Goal: Task Accomplishment & Management: Use online tool/utility

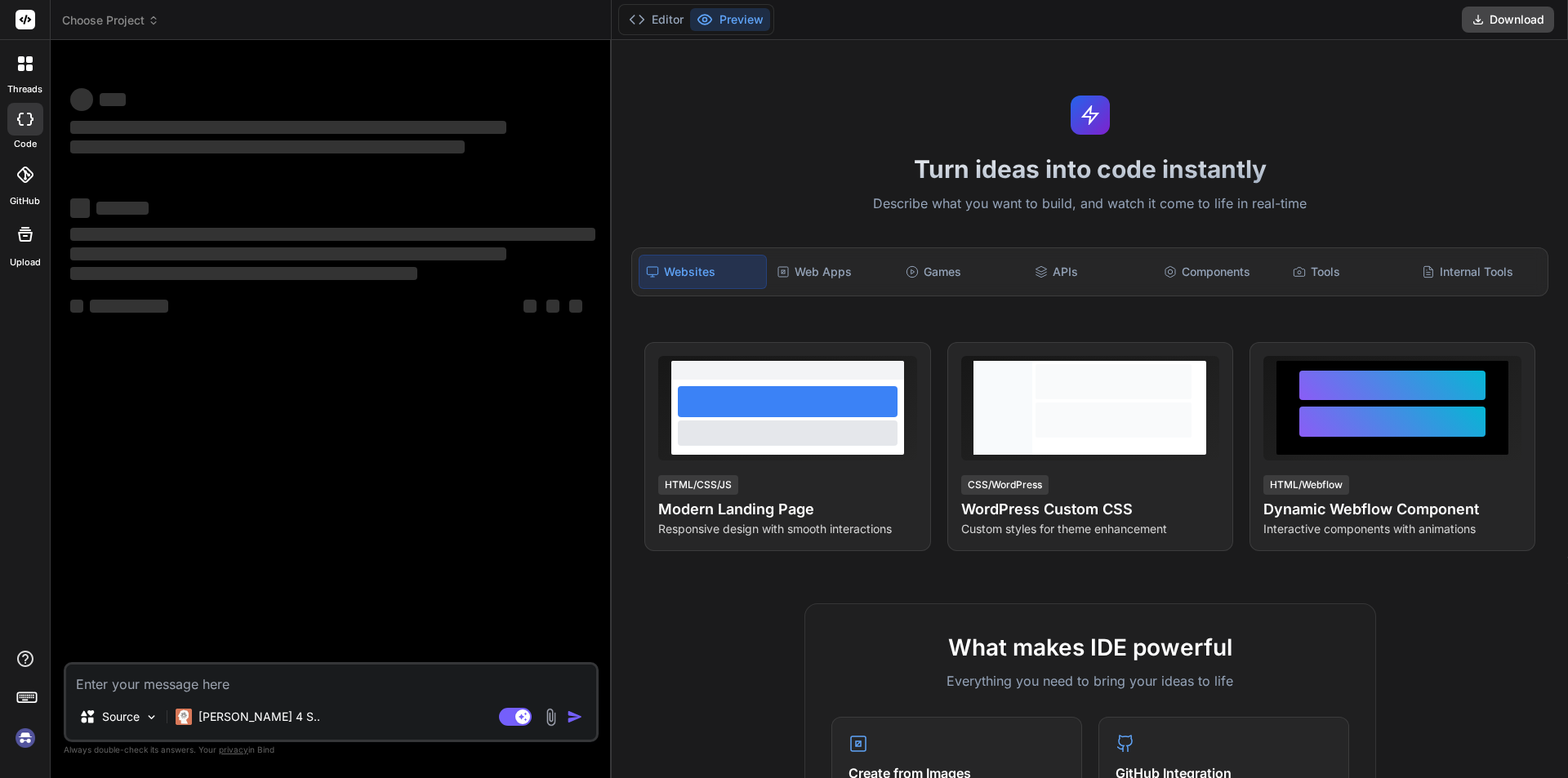
click at [173, 674] on textarea at bounding box center [331, 679] width 530 height 29
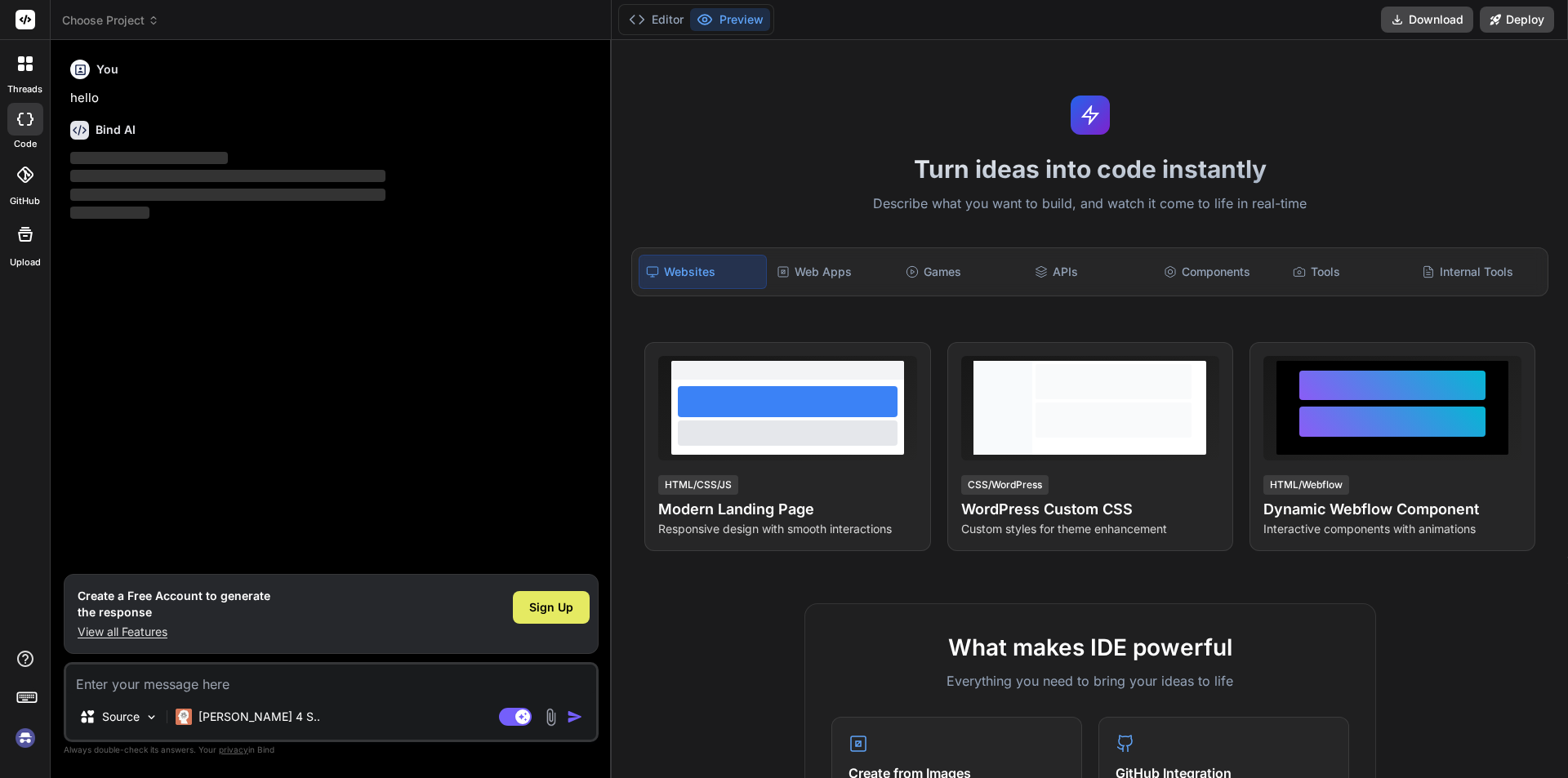
click at [527, 613] on div "Sign Up" at bounding box center [551, 607] width 77 height 33
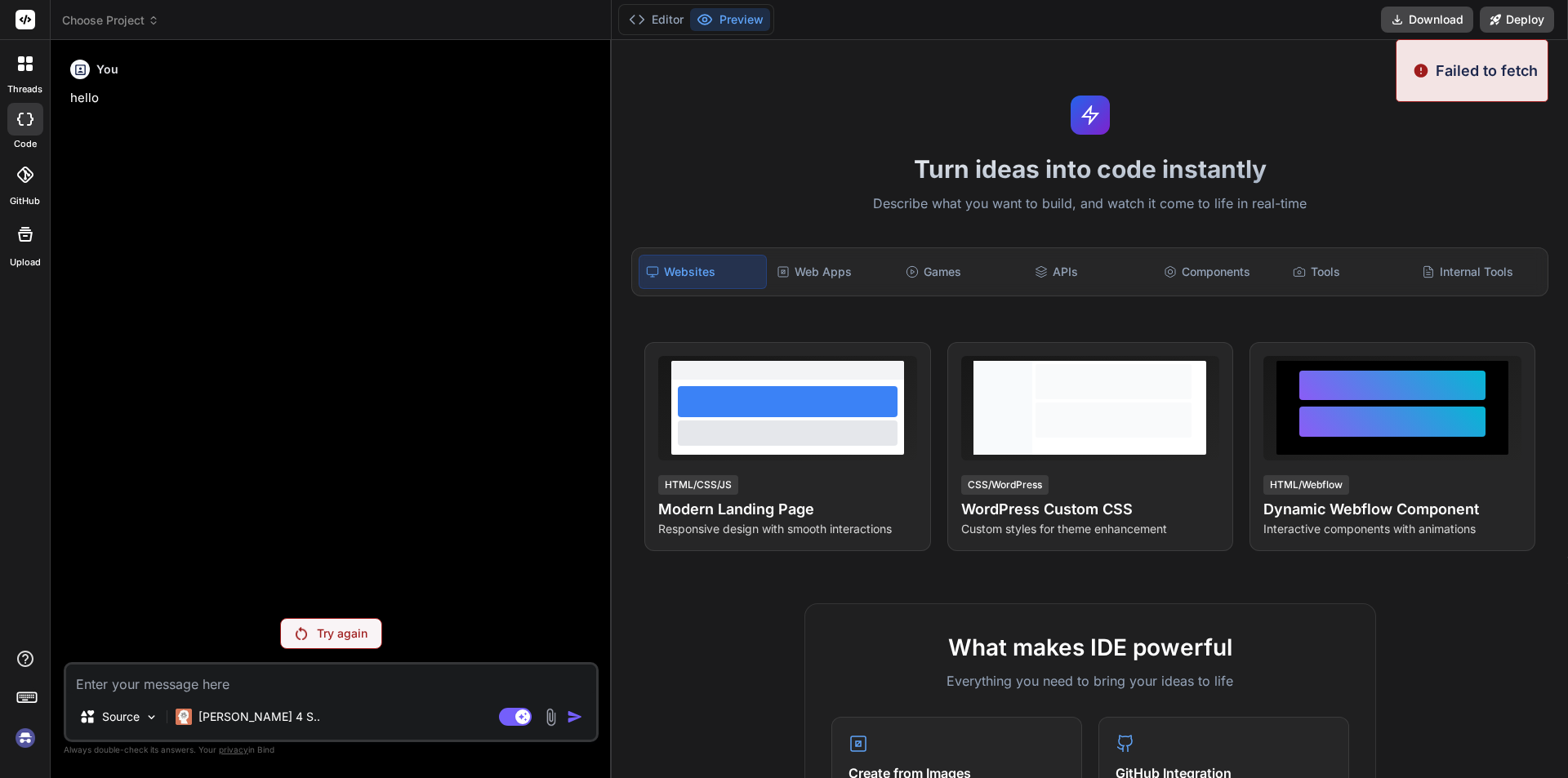
click at [333, 630] on p "Try again" at bounding box center [342, 633] width 51 height 16
click at [348, 629] on p "Try again" at bounding box center [342, 633] width 51 height 16
click at [336, 634] on p "Try again" at bounding box center [342, 633] width 51 height 16
click at [366, 635] on p "Try again" at bounding box center [342, 633] width 51 height 16
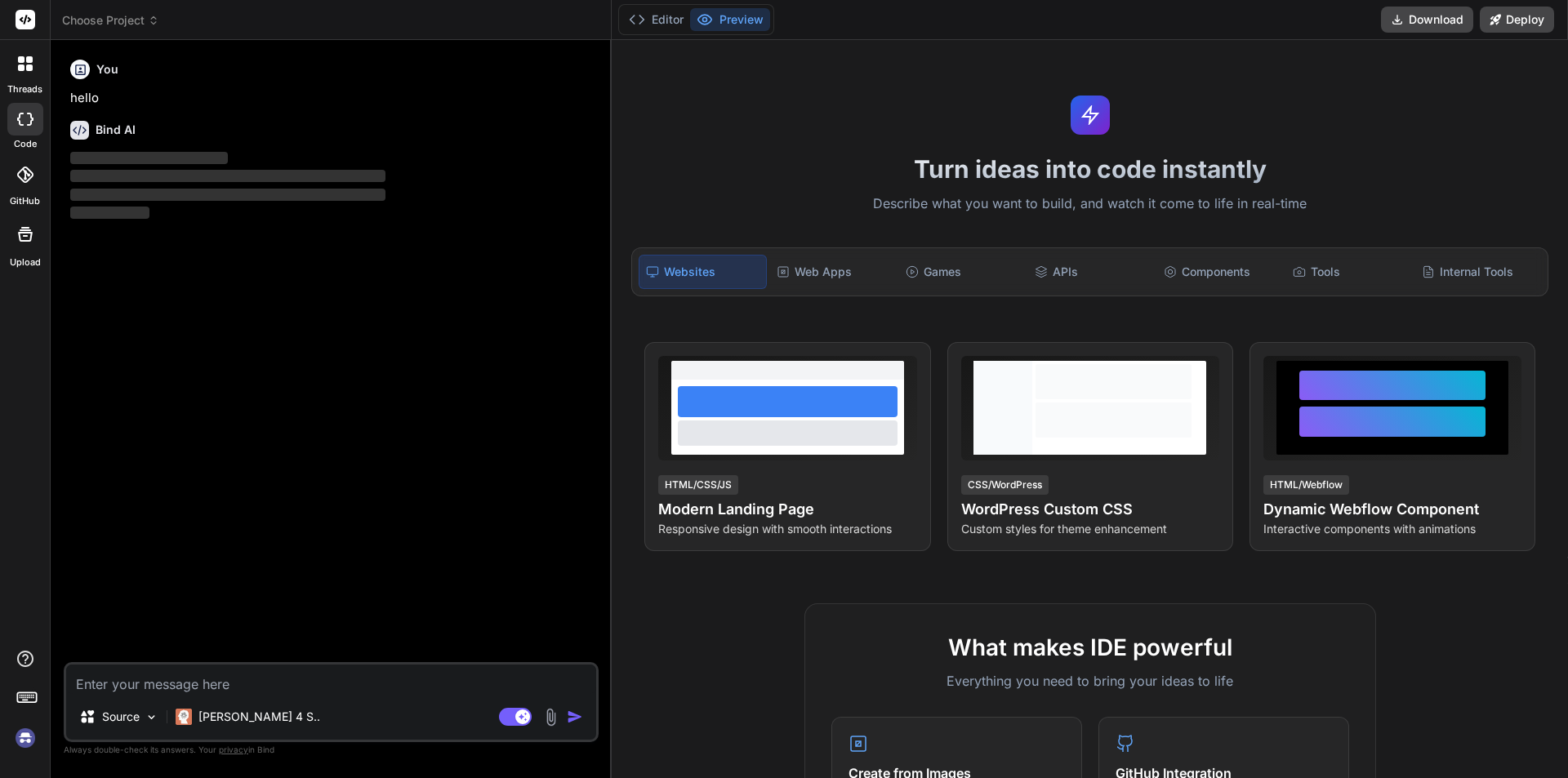
type textarea "x"
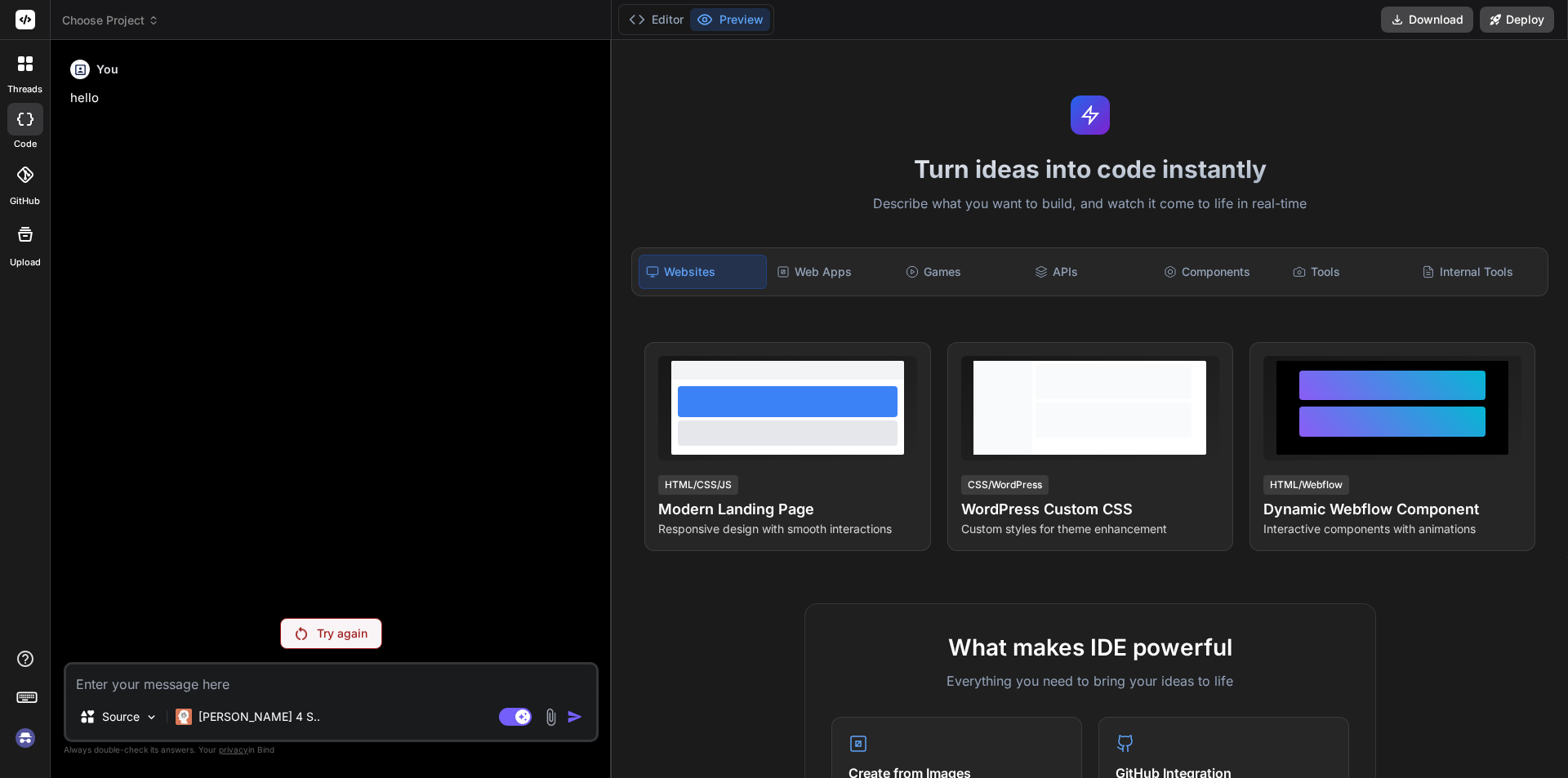
click at [249, 693] on textarea at bounding box center [331, 679] width 530 height 29
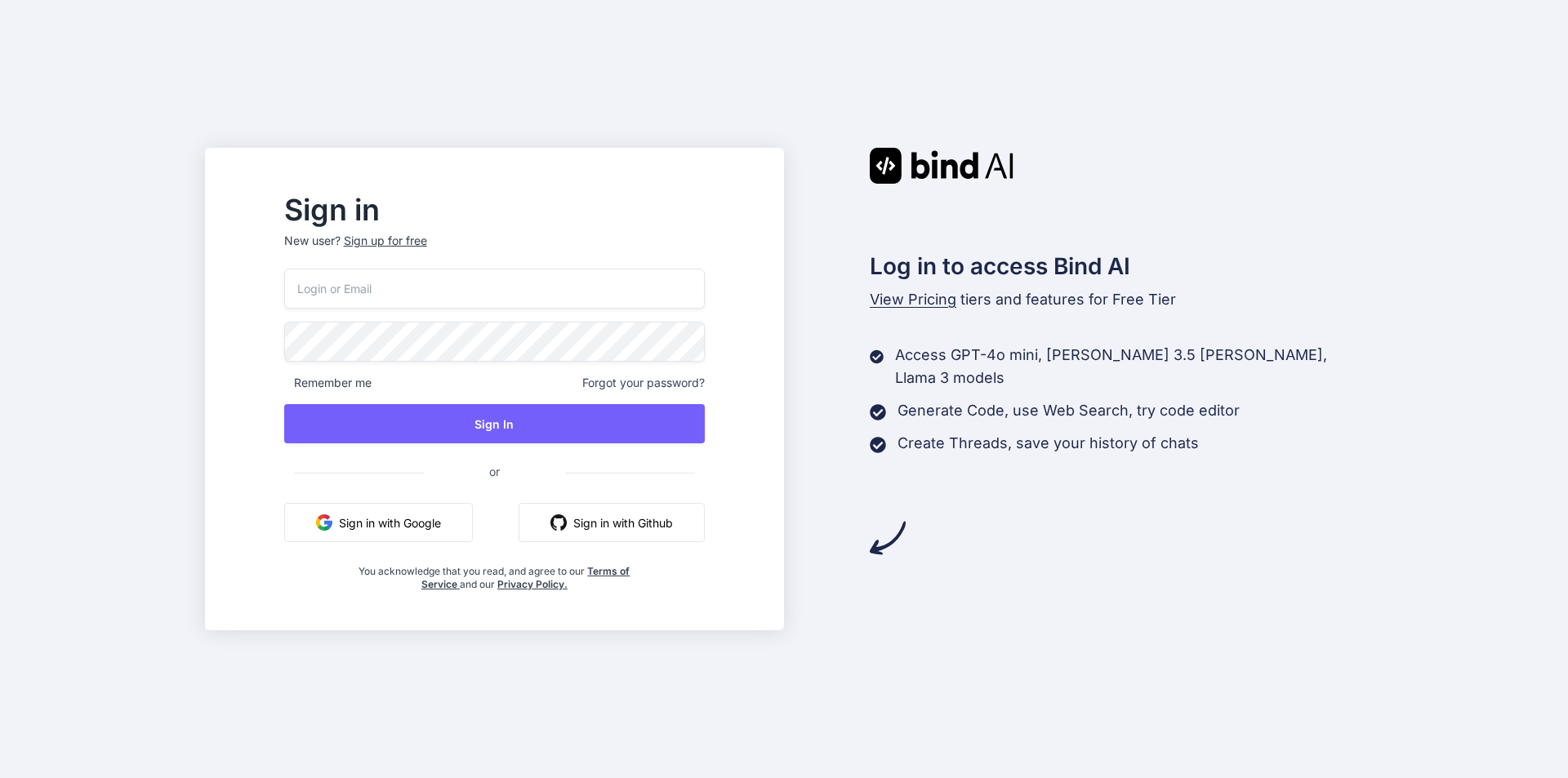
click at [410, 297] on input "email" at bounding box center [493, 289] width 420 height 40
type input "noora123@yopmail.com"
click at [328, 389] on span "Remember me" at bounding box center [328, 382] width 88 height 16
click at [312, 379] on div "Sign in New user? Sign up for free noora123@yopmail.com Remember me Forgot your…" at bounding box center [493, 394] width 472 height 394
click at [345, 381] on span "Remember me" at bounding box center [328, 382] width 88 height 16
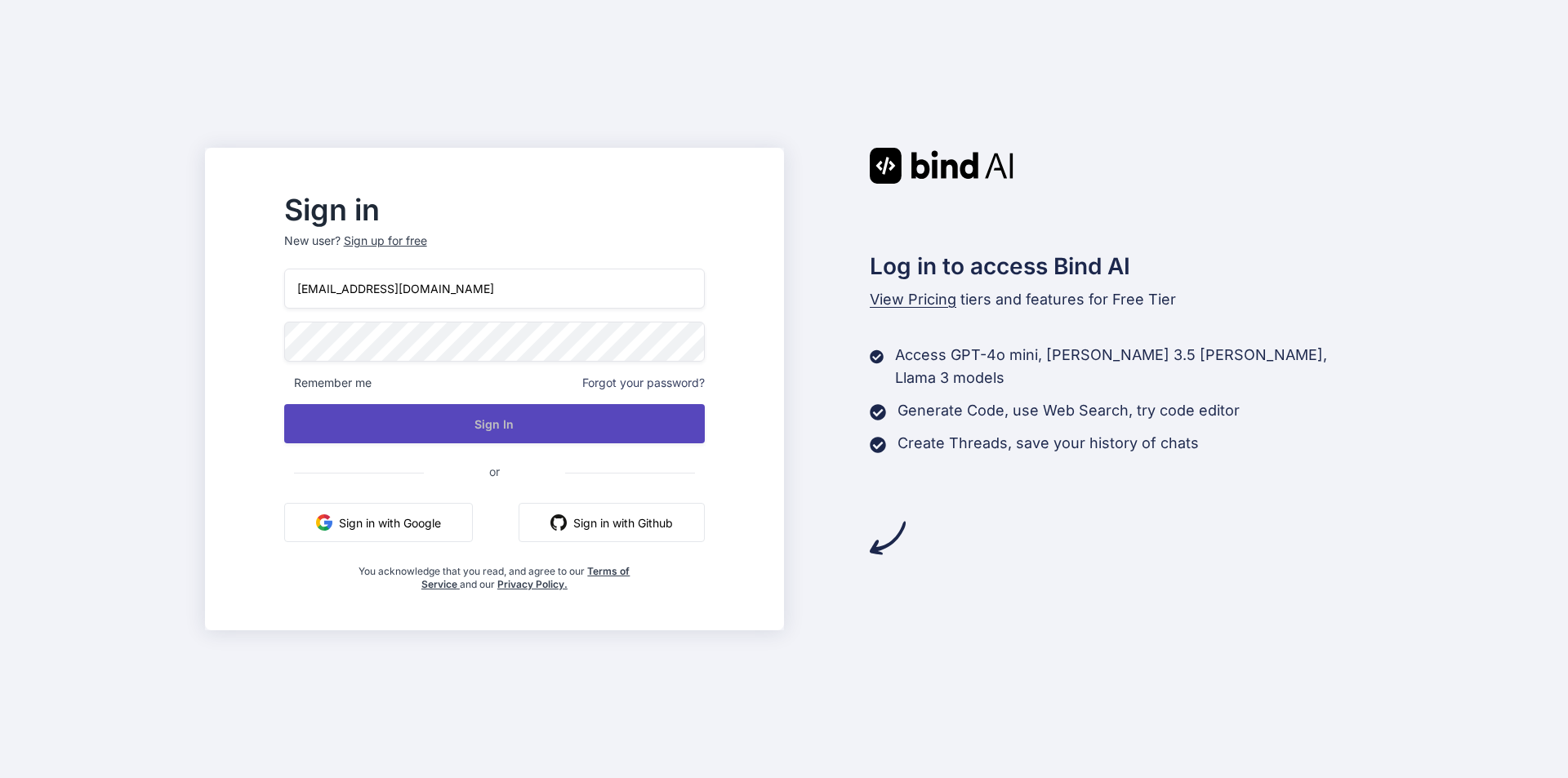
click at [499, 429] on button "Sign In" at bounding box center [493, 424] width 420 height 40
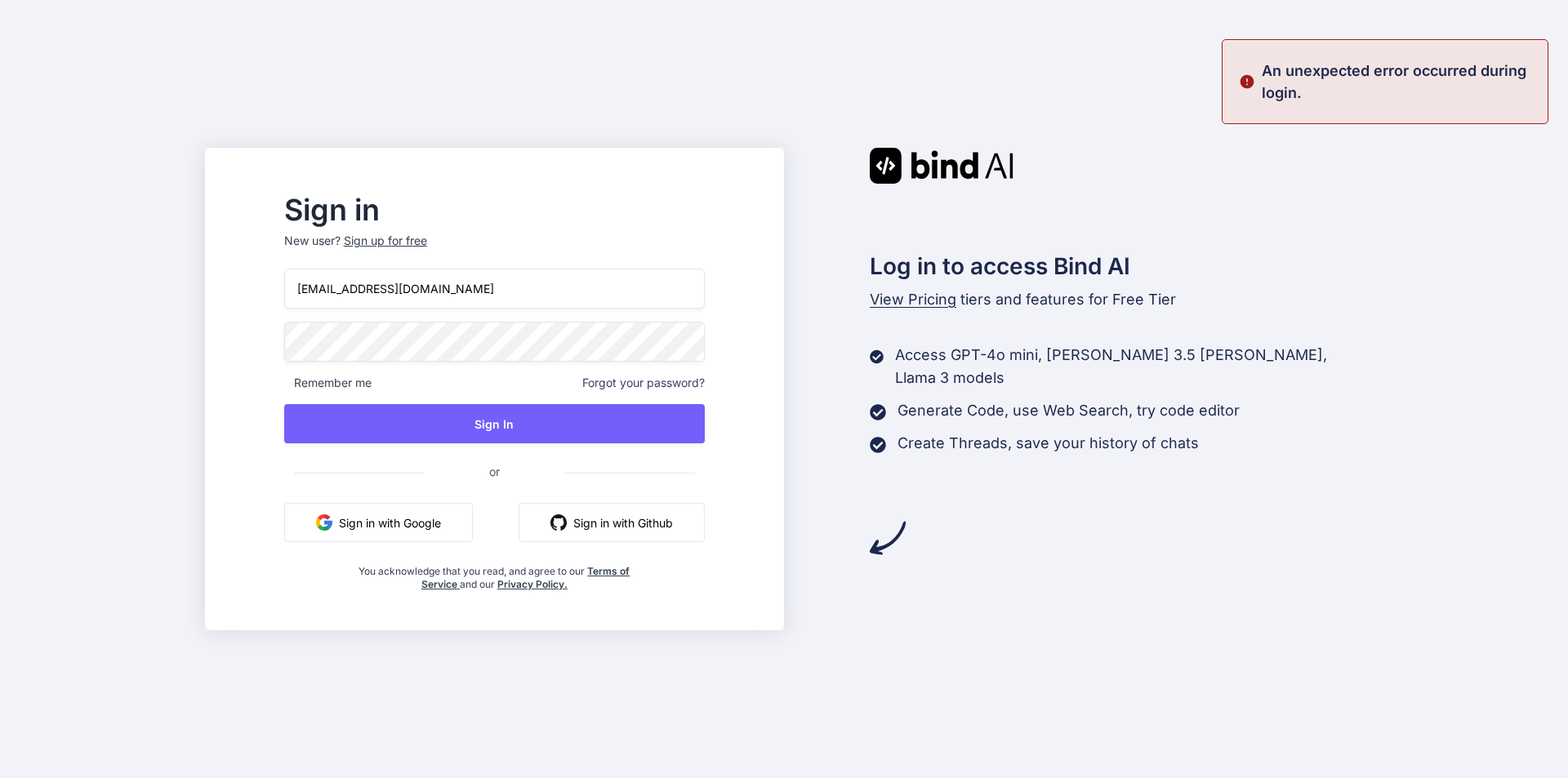
click at [225, 327] on div "Sign in New user? Sign up for free noora123@yopmail.com Remember me Forgot your…" at bounding box center [784, 389] width 1568 height 778
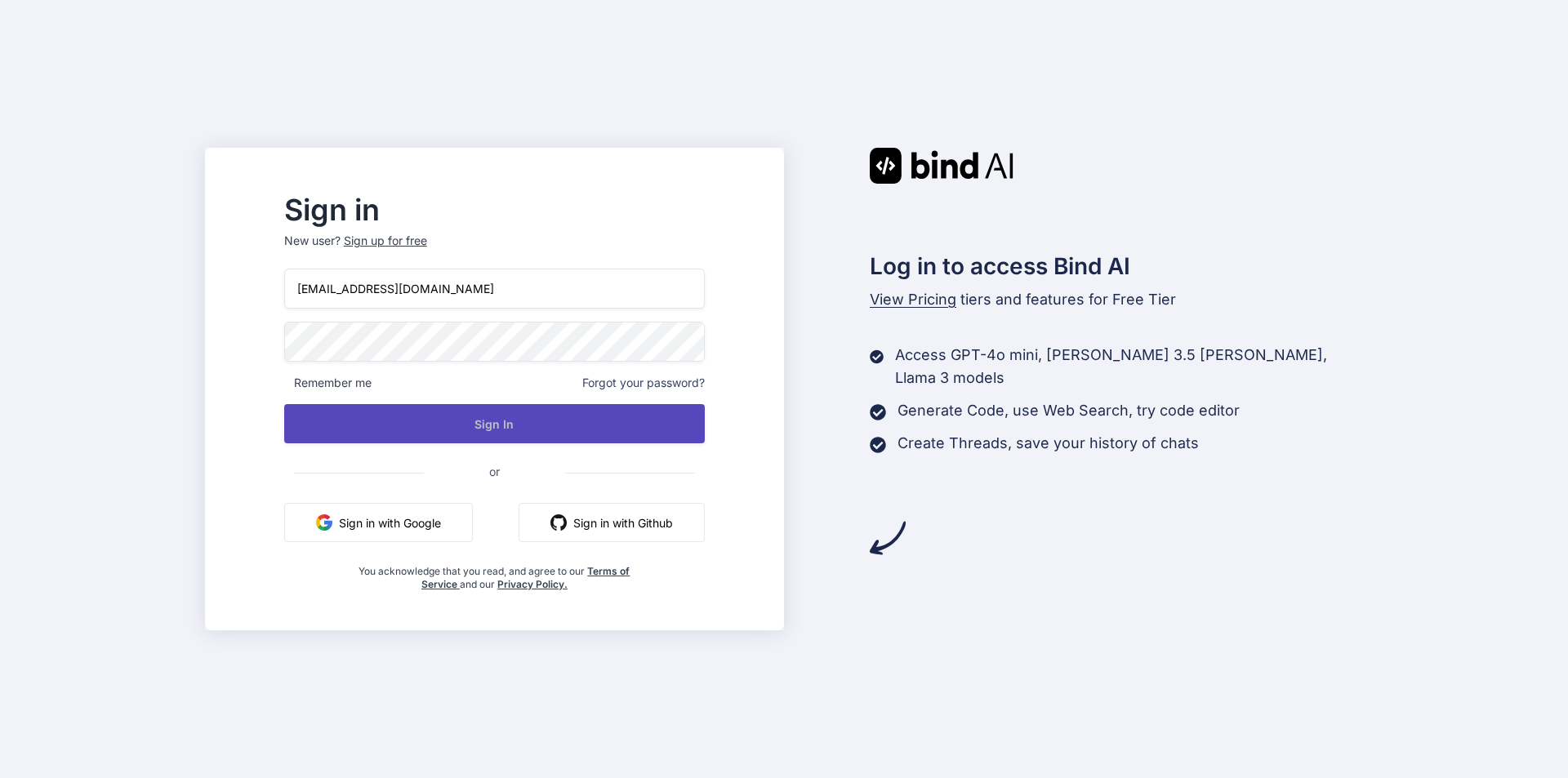
click at [430, 423] on button "Sign In" at bounding box center [493, 424] width 420 height 40
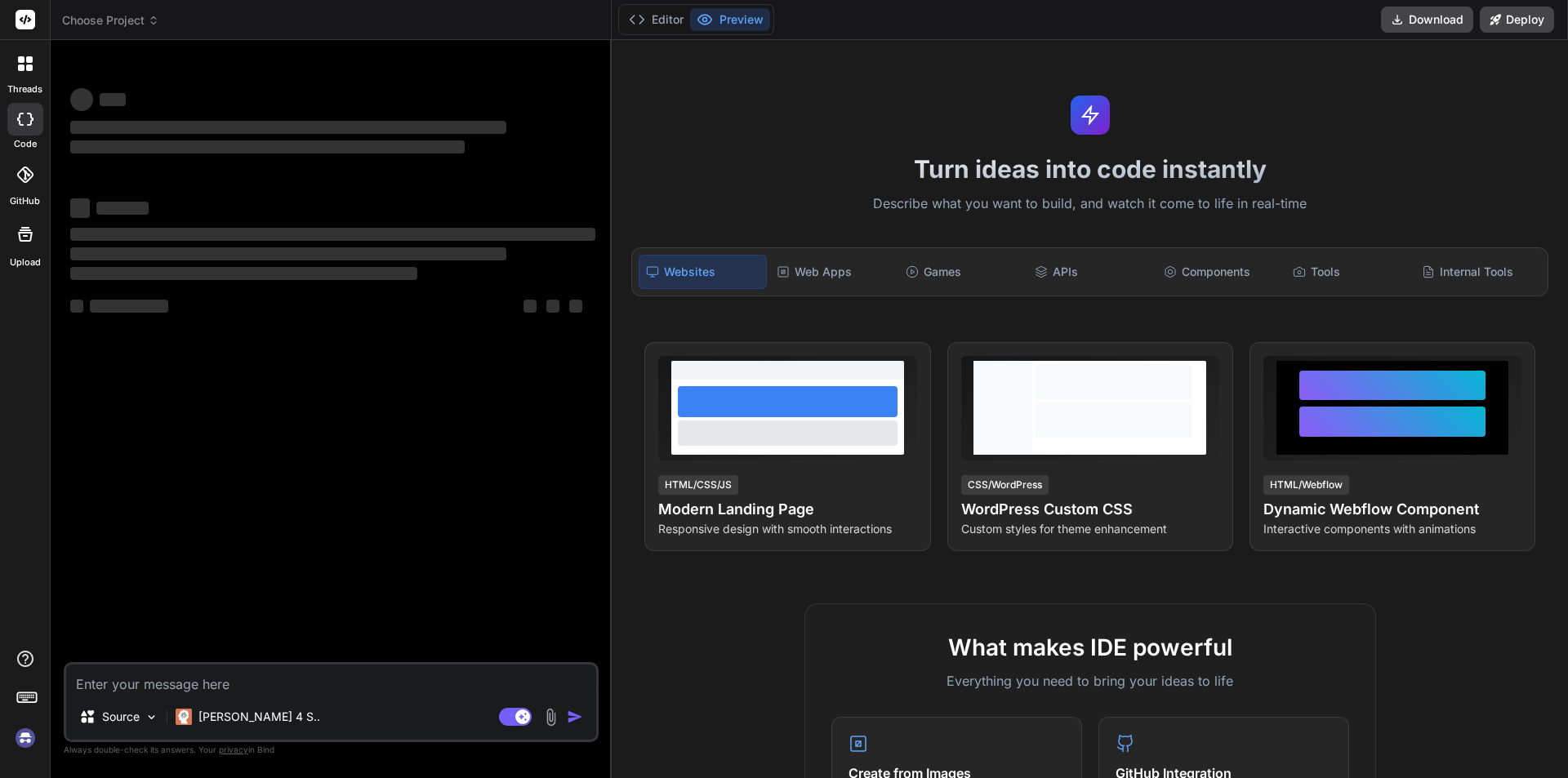
click at [280, 674] on textarea at bounding box center [331, 679] width 530 height 29
type textarea "x"
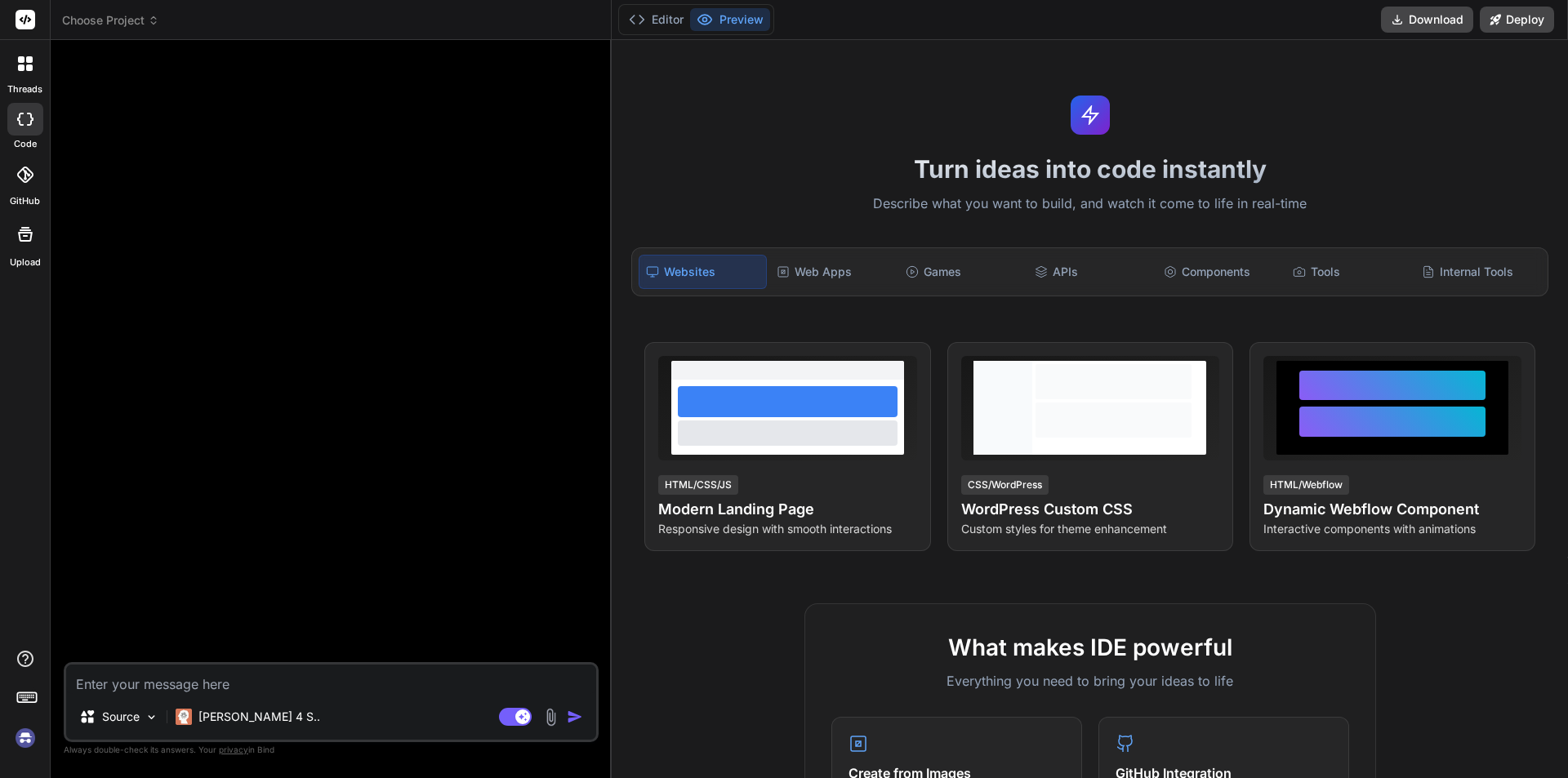
type textarea "h"
type textarea "x"
type textarea "hi"
type textarea "x"
type textarea "hi"
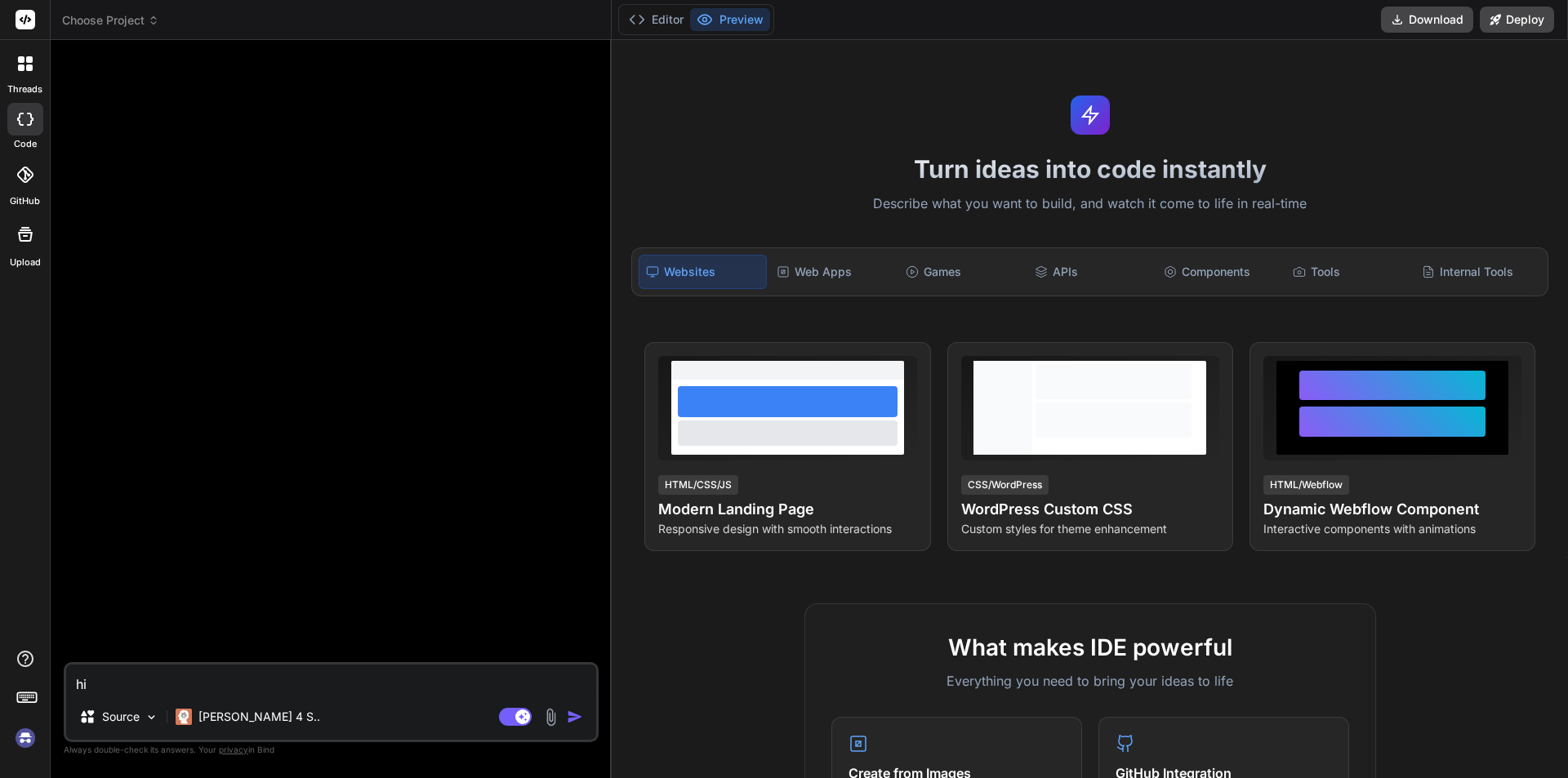
click at [580, 717] on img "button" at bounding box center [574, 717] width 16 height 16
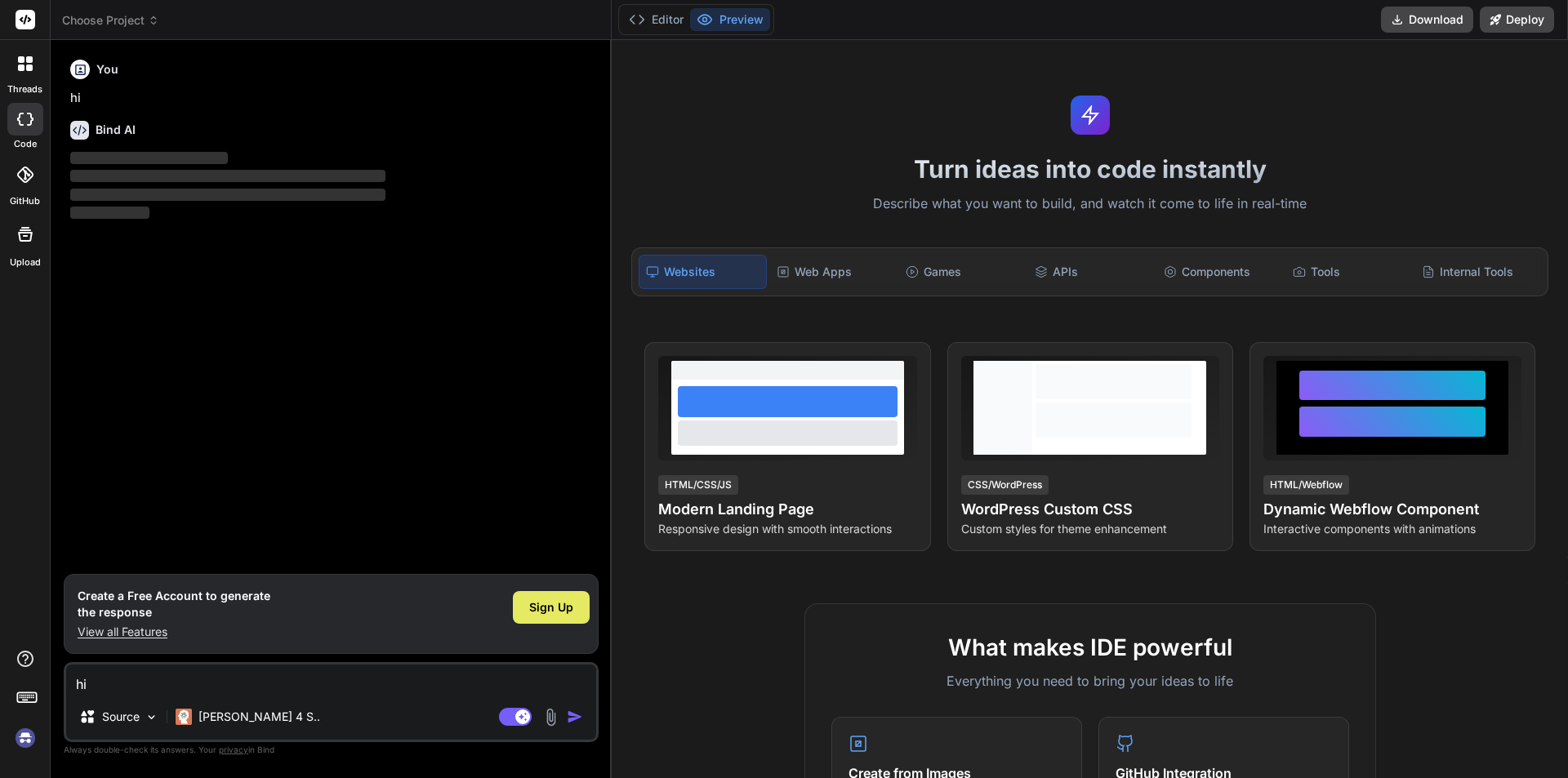
click at [564, 605] on span "Sign Up" at bounding box center [551, 607] width 44 height 16
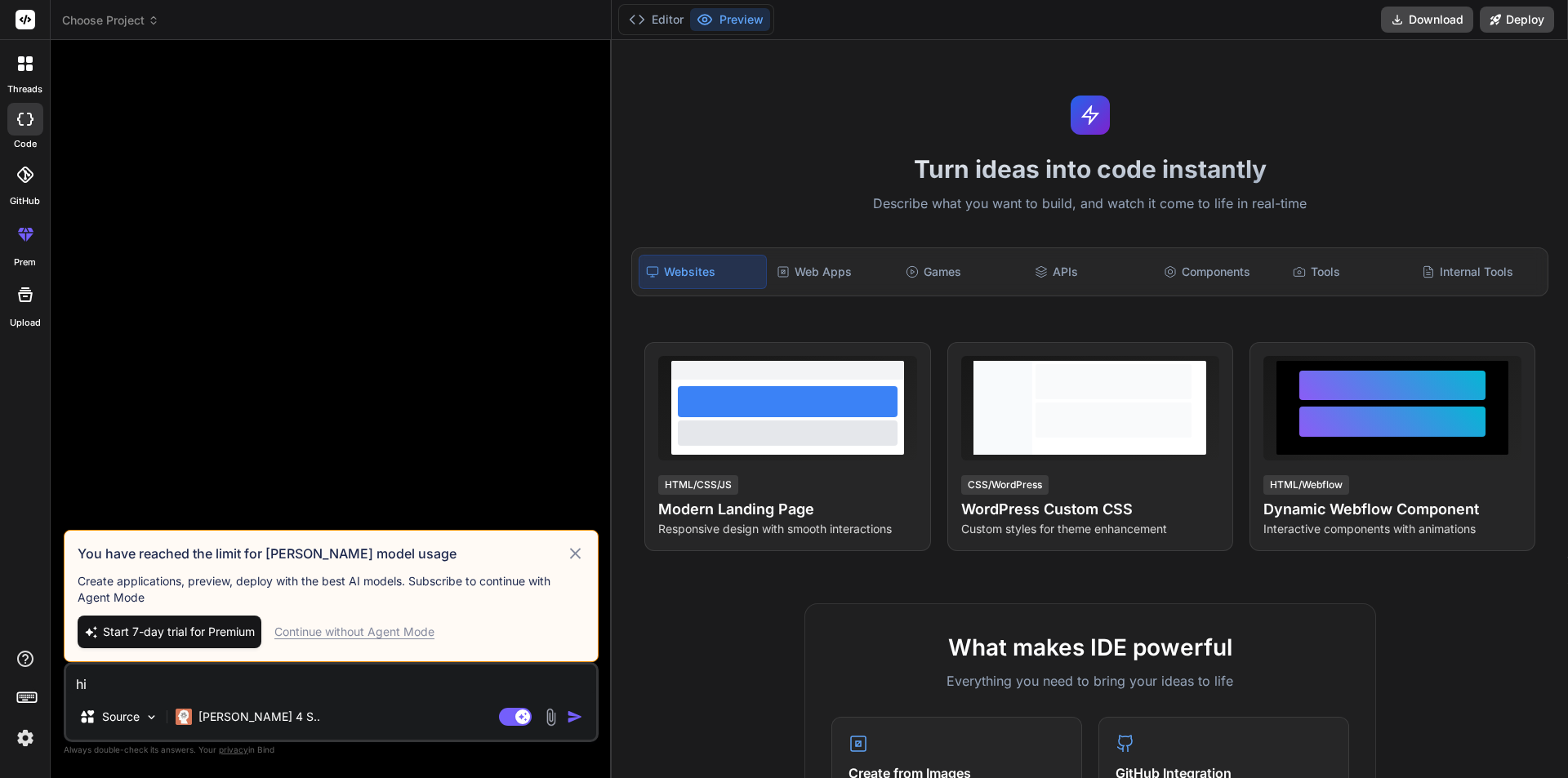
click at [330, 631] on div "Continue without Agent Mode" at bounding box center [355, 631] width 160 height 16
type textarea "x"
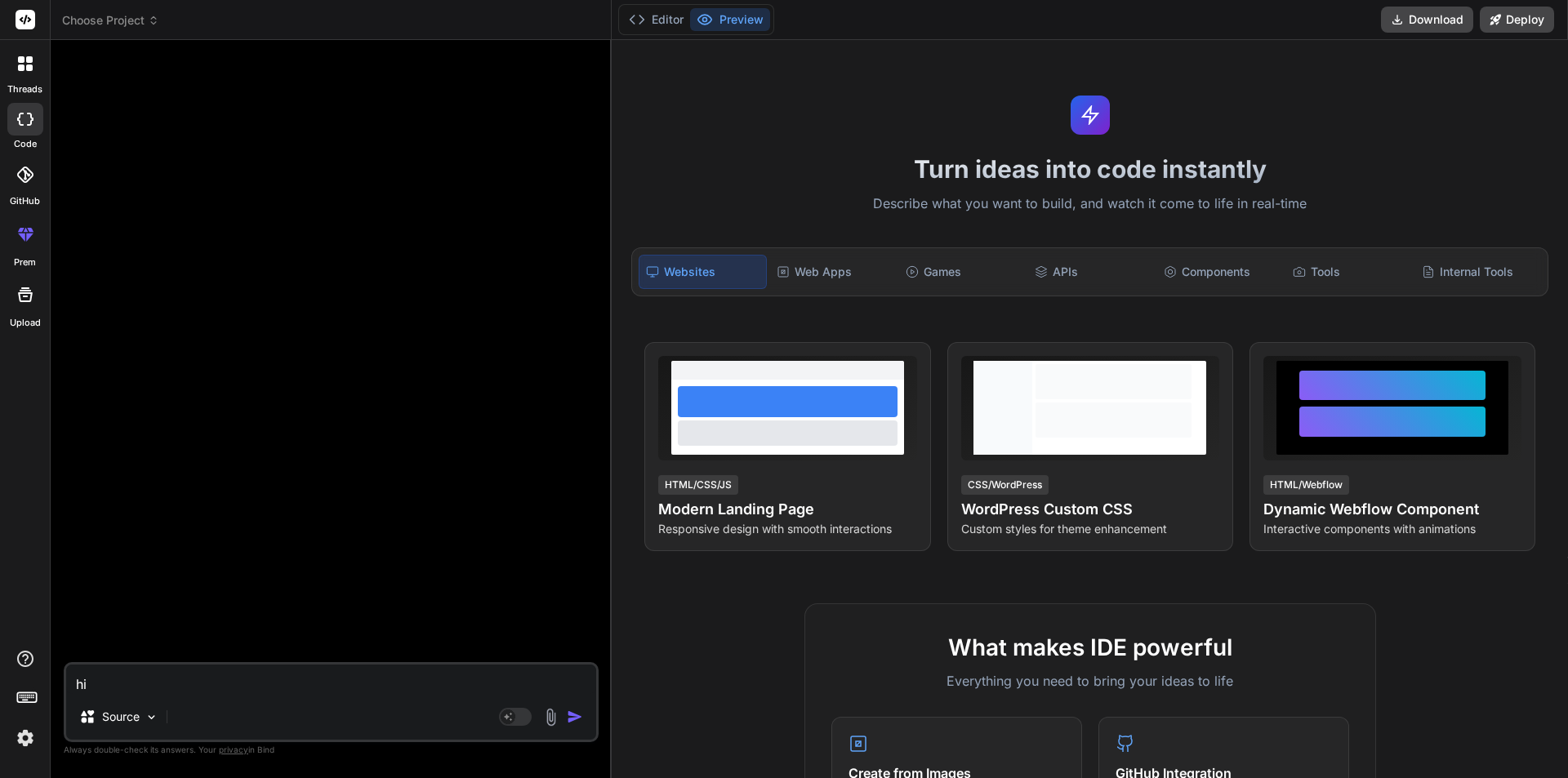
click at [272, 677] on textarea "hi" at bounding box center [331, 679] width 530 height 29
click at [242, 679] on textarea "hi" at bounding box center [331, 679] width 530 height 29
type textarea "c"
type textarea "x"
type textarea "co"
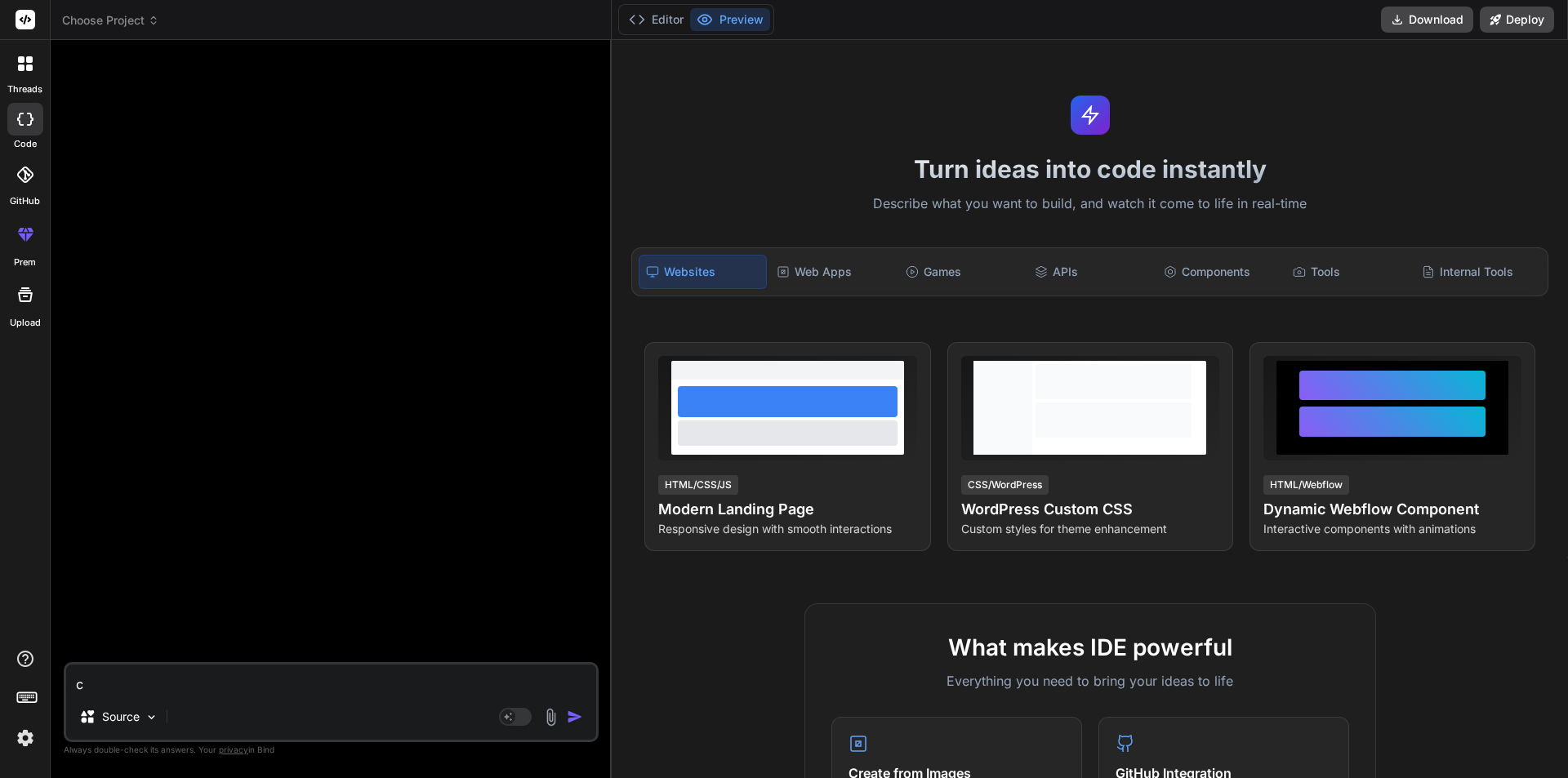
type textarea "x"
type textarea "cor"
type textarea "x"
type textarea "corr"
type textarea "x"
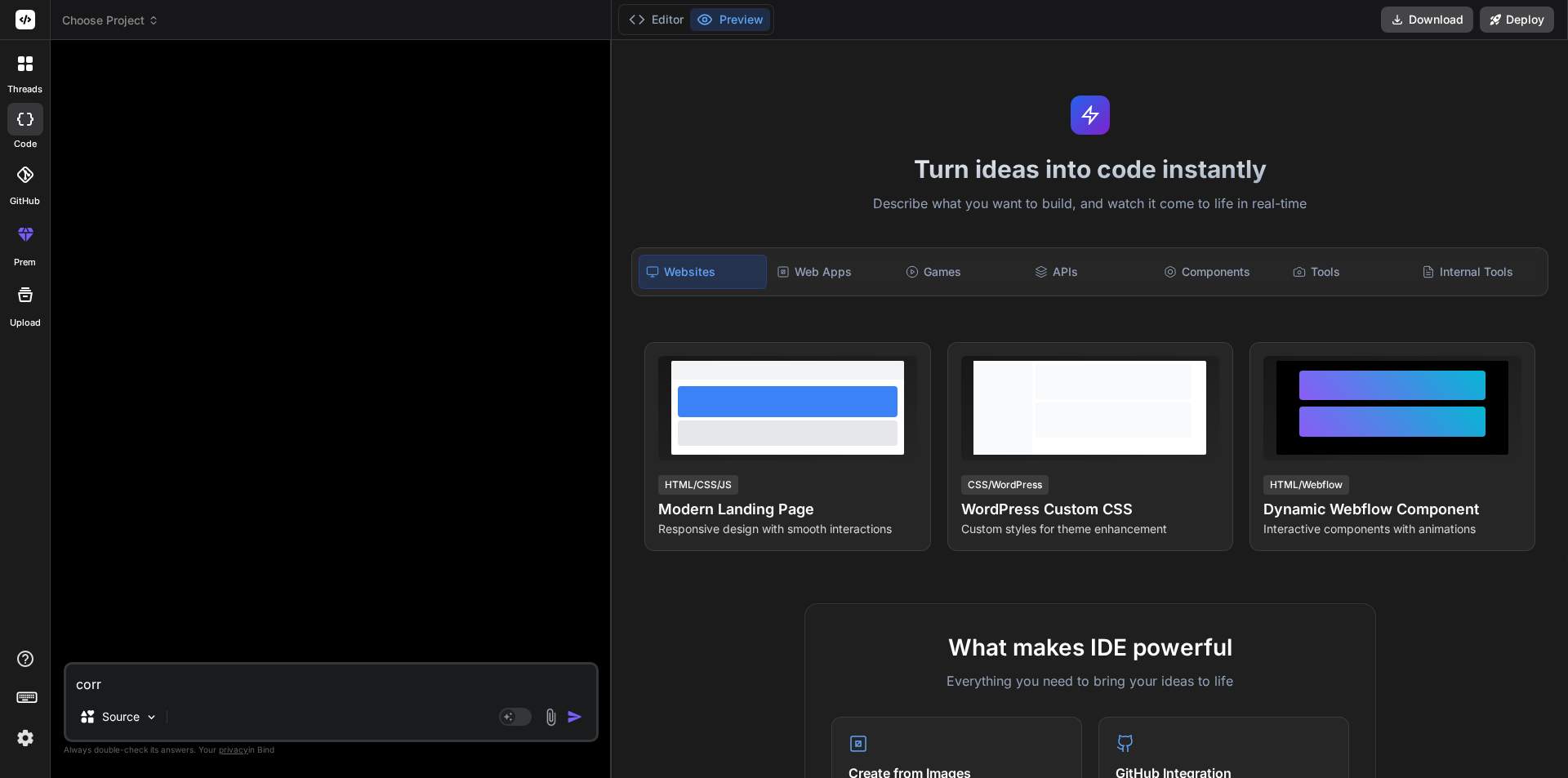
type textarea "corre"
type textarea "x"
type textarea "correc"
type textarea "x"
type textarea "correct"
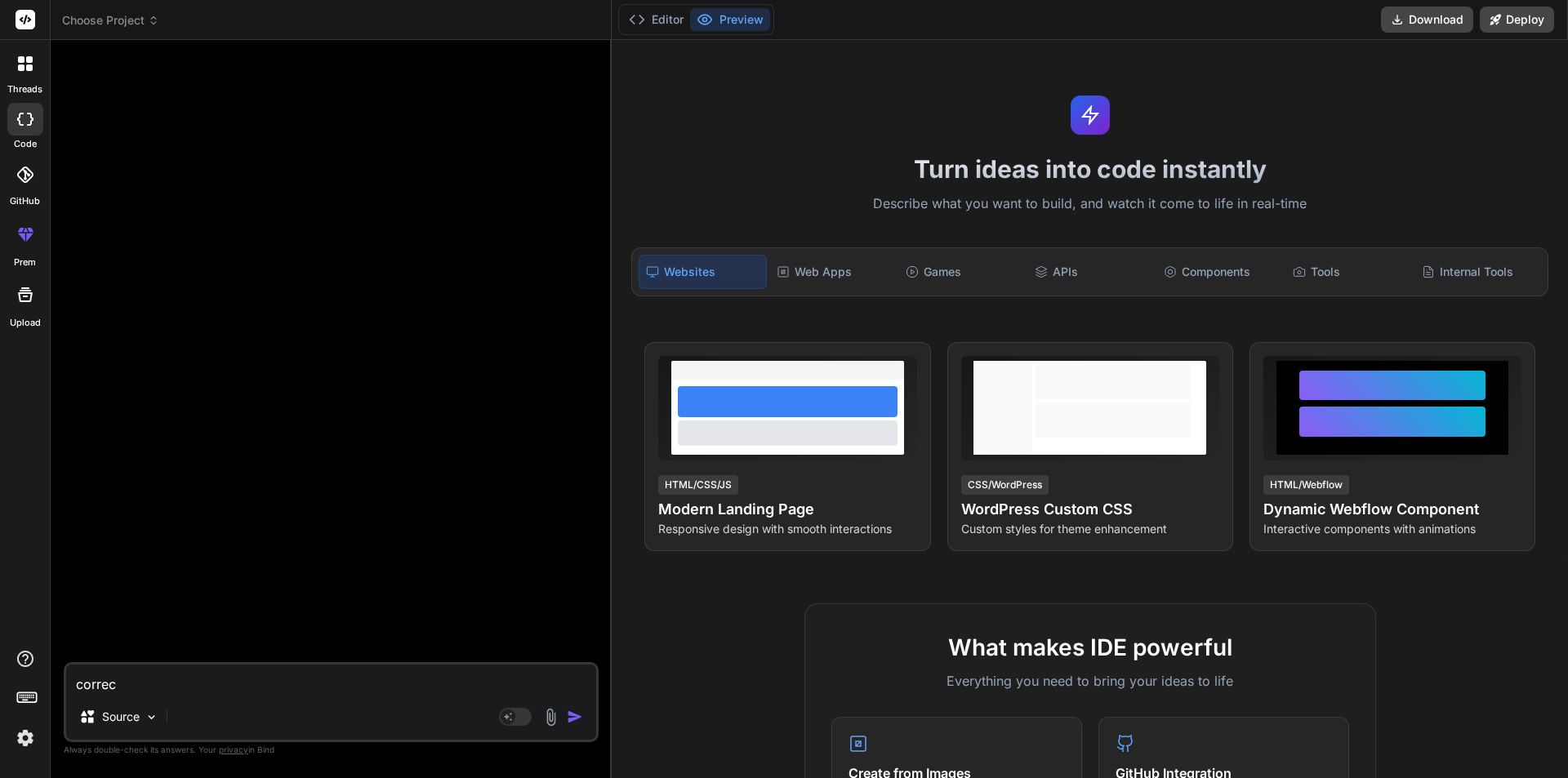
type textarea "x"
type textarea "correct"
type textarea "x"
type textarea "correct t"
type textarea "x"
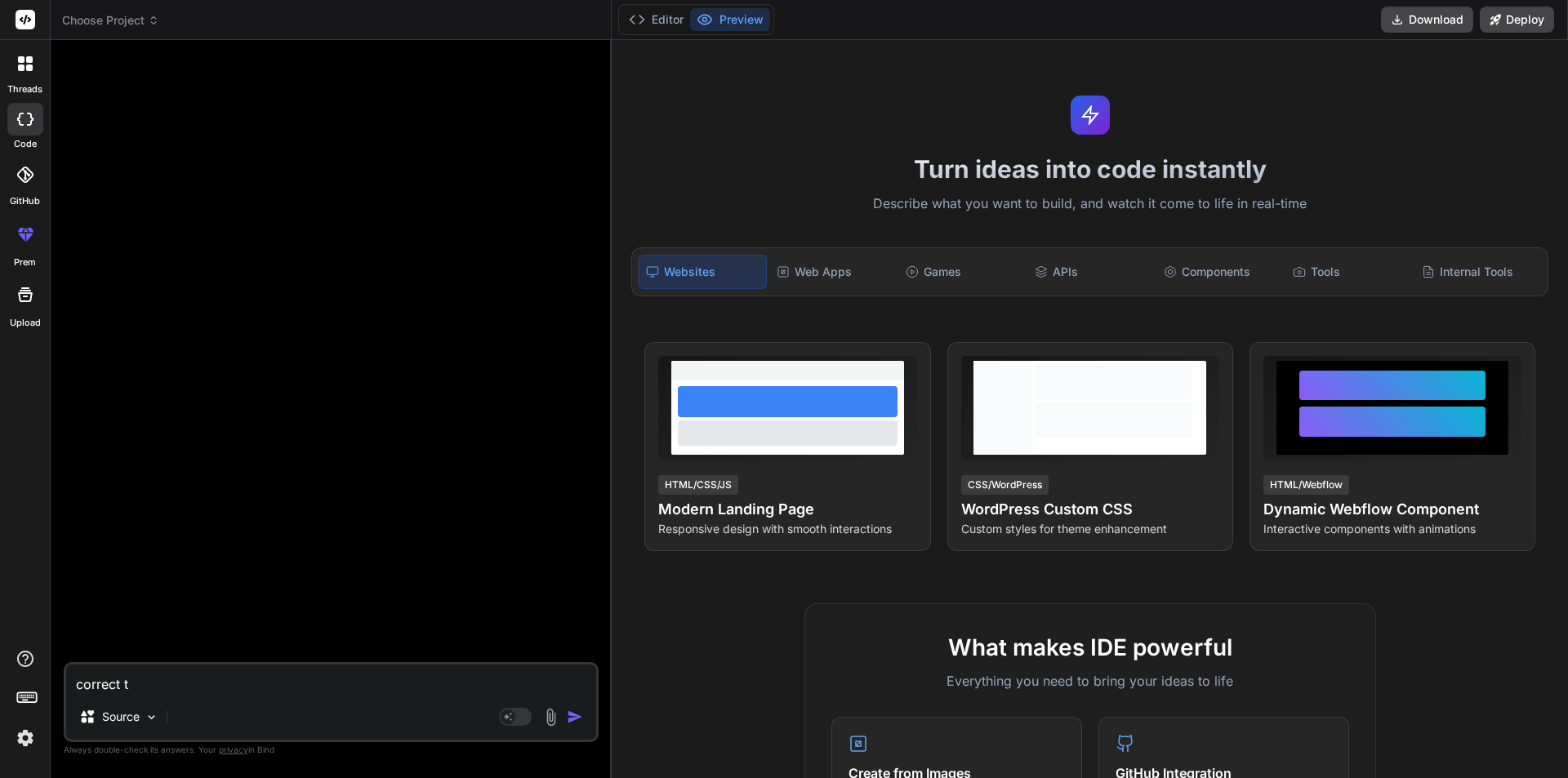
type textarea "correct th"
type textarea "x"
type textarea "correct thi"
type textarea "x"
type textarea "correct this"
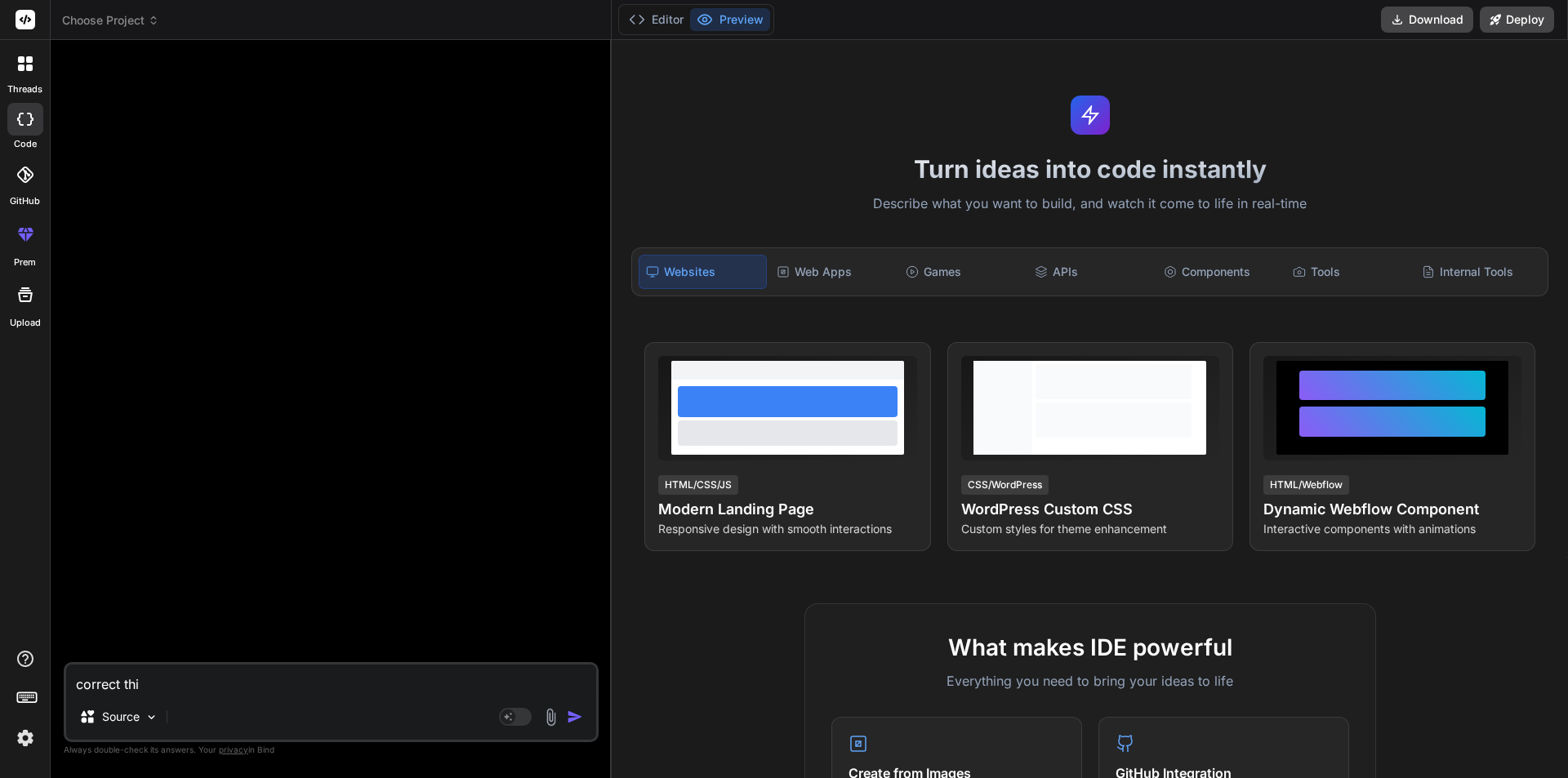
type textarea "x"
type textarea "correct this"
type textarea "x"
type textarea "correct this b"
type textarea "x"
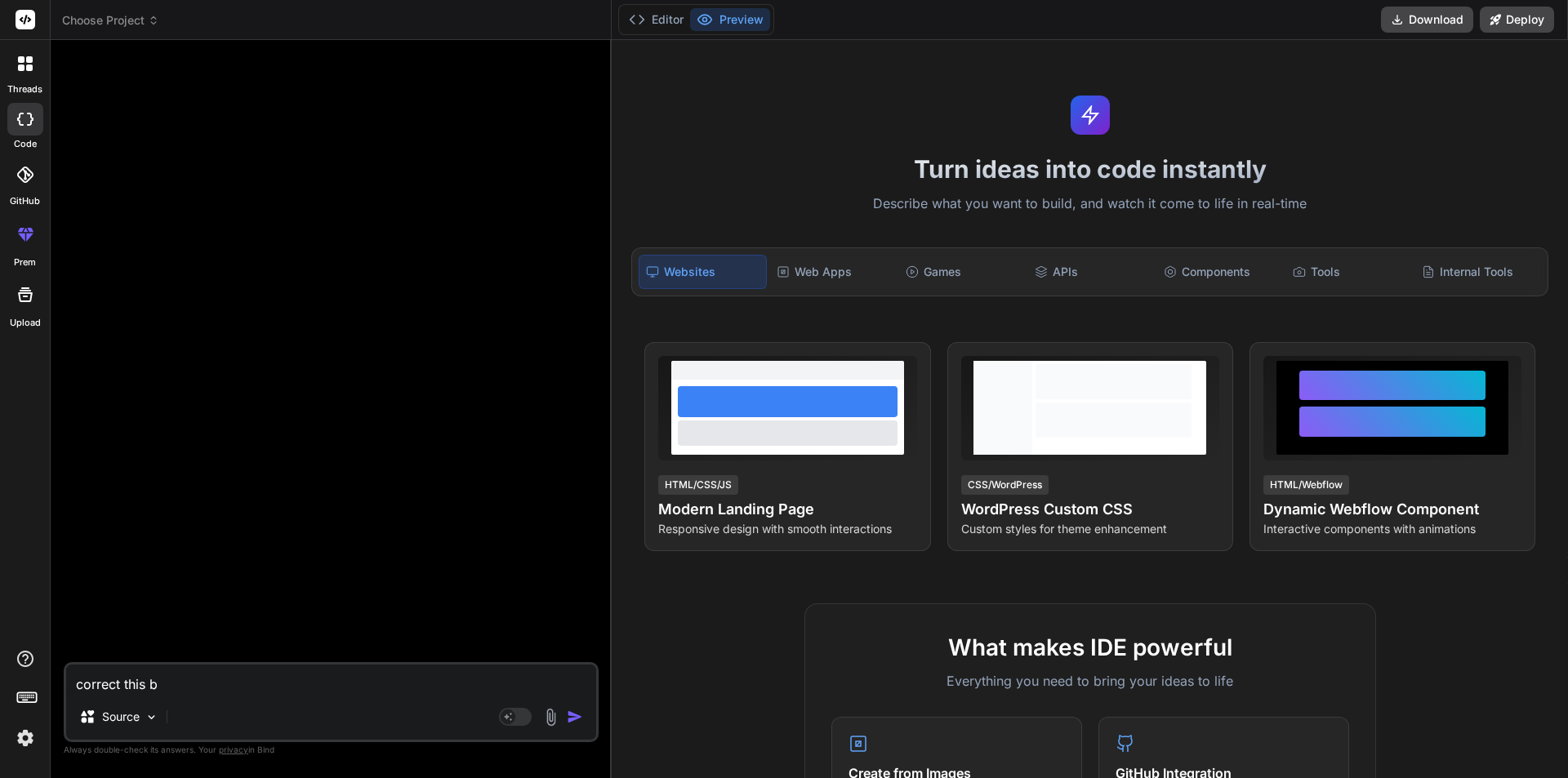
type textarea "correct this be"
type textarea "x"
type textarea "correct this bec"
type textarea "x"
type textarea "correct this beca"
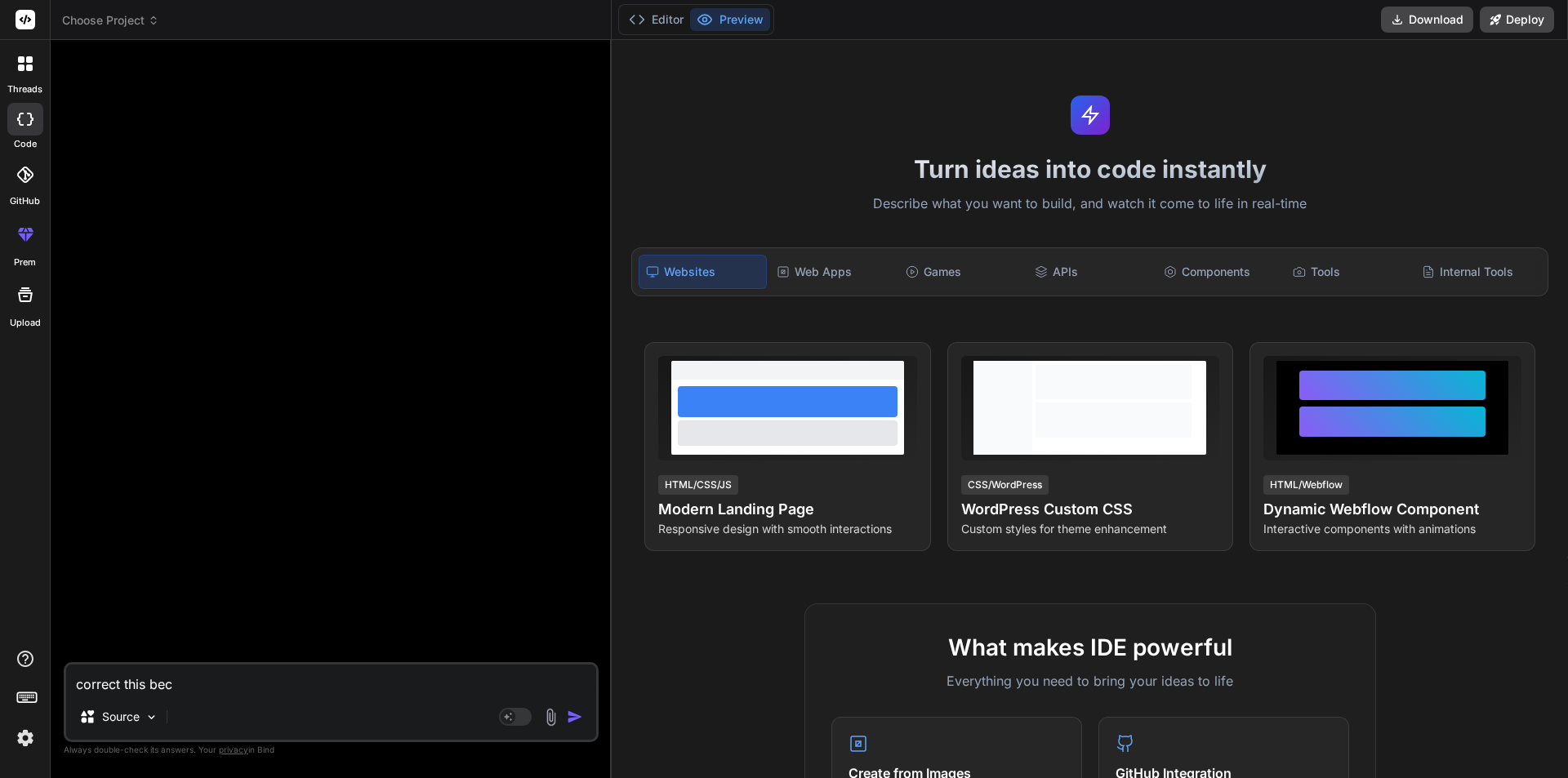
type textarea "x"
type textarea "correct this becau"
type textarea "x"
type textarea "correct this becaus"
type textarea "x"
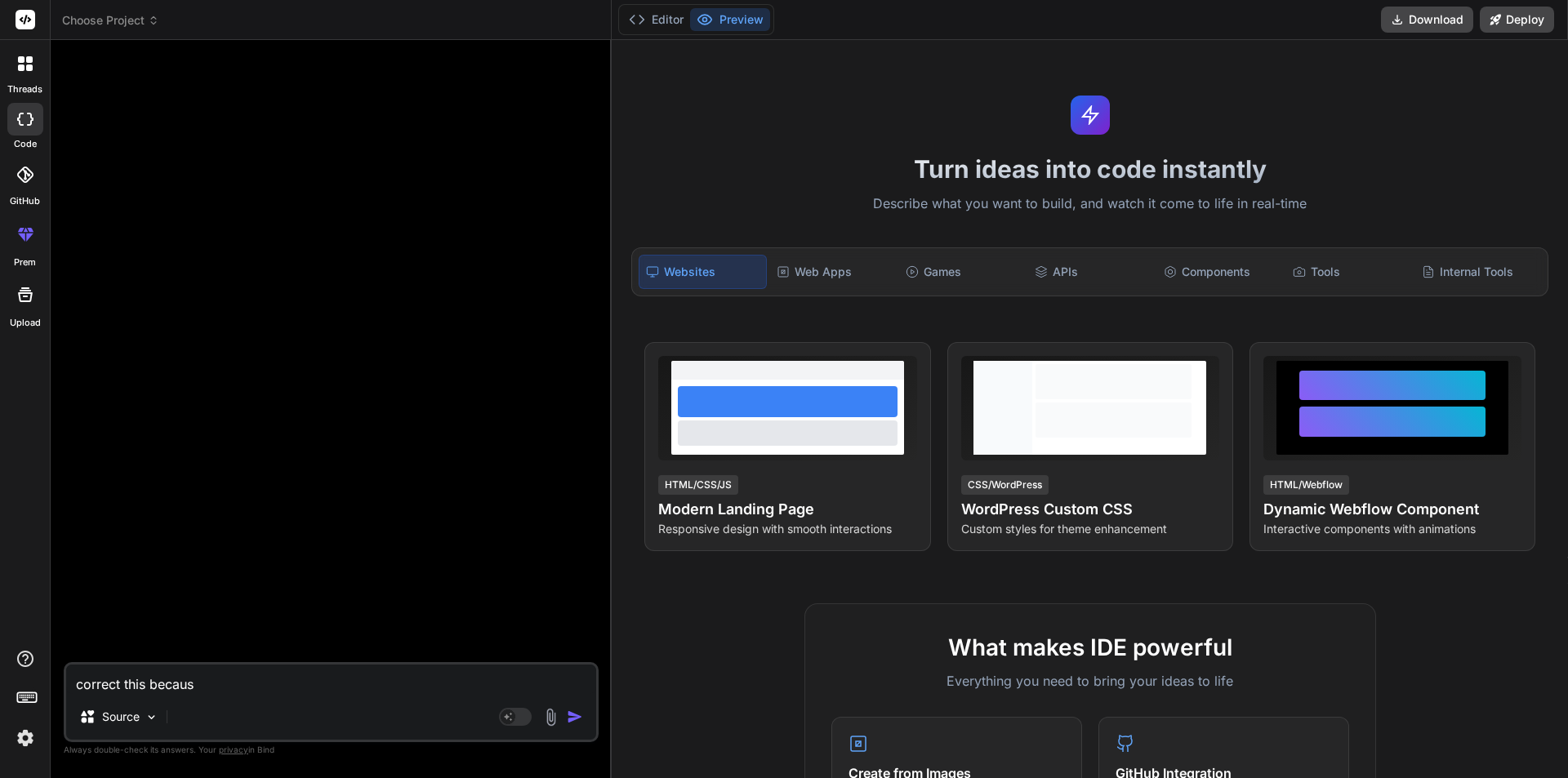
type textarea "correct this because"
type textarea "x"
type textarea "correct this because"
type textarea "x"
type textarea "correct this because i"
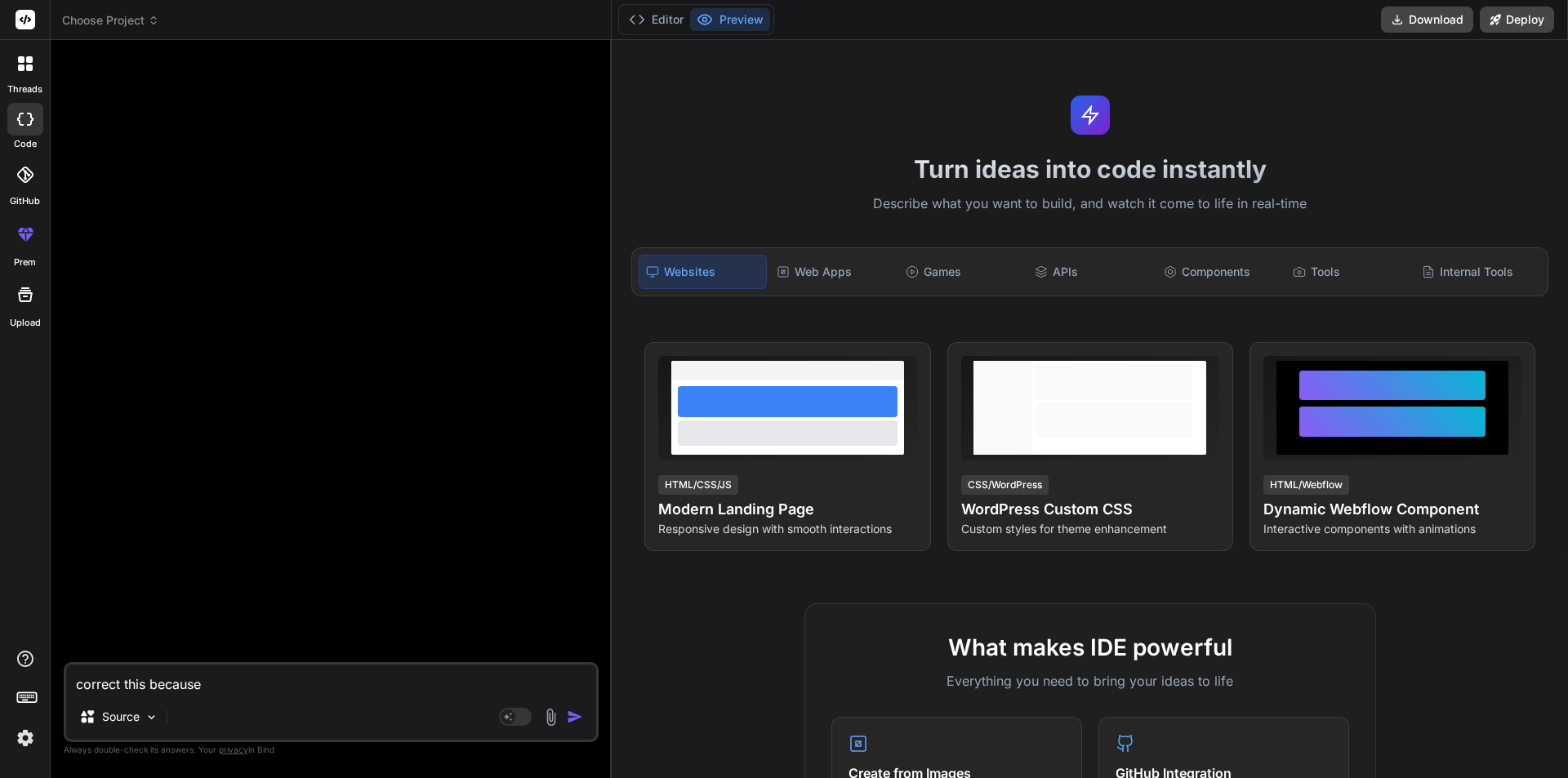
type textarea "x"
type textarea "correct this because it"
type textarea "x"
type textarea "correct this because it"
type textarea "x"
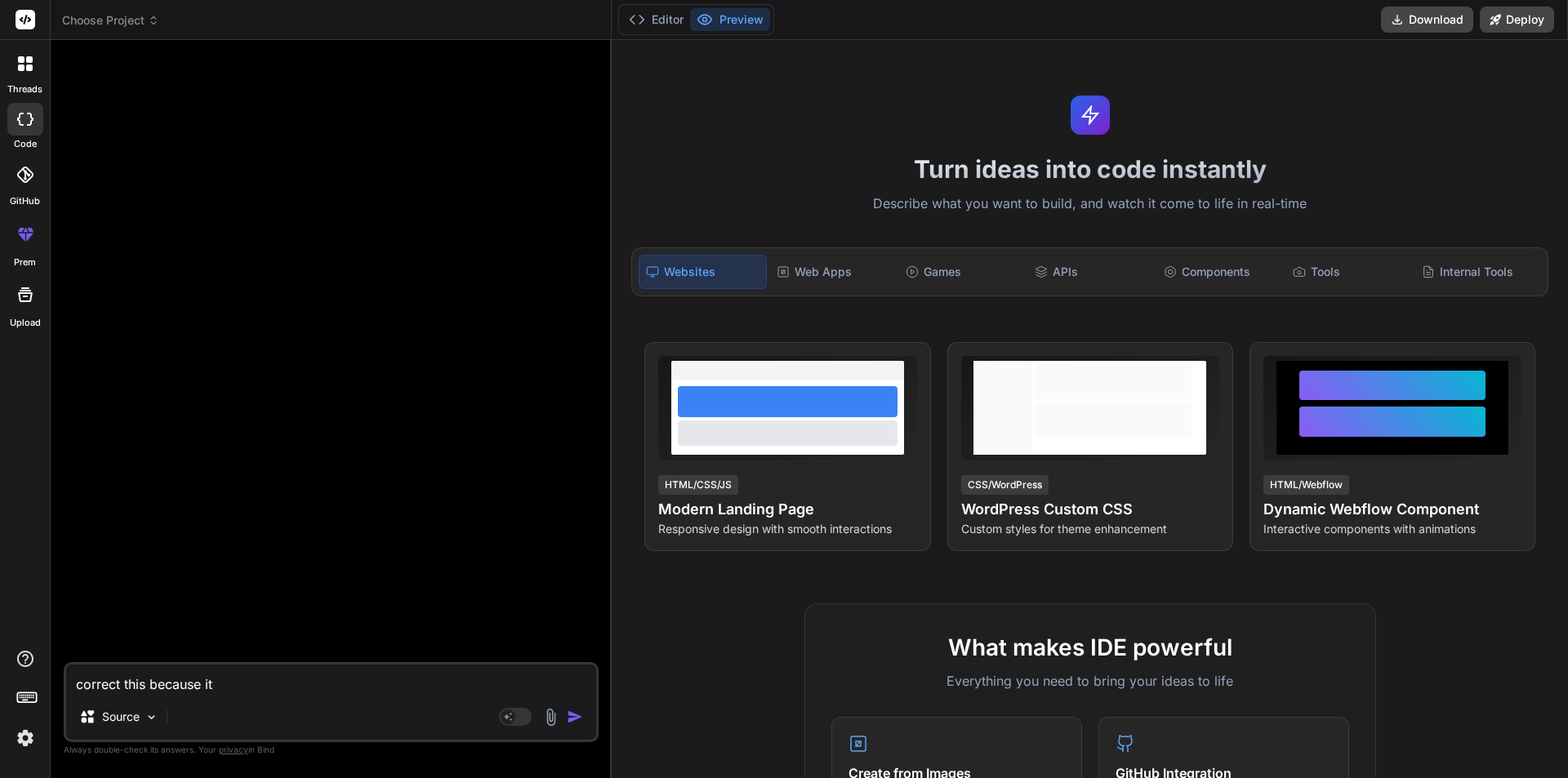
type textarea "correct this because it d"
type textarea "x"
type textarea "correct this because it de"
type textarea "x"
type textarea "correct this because it des"
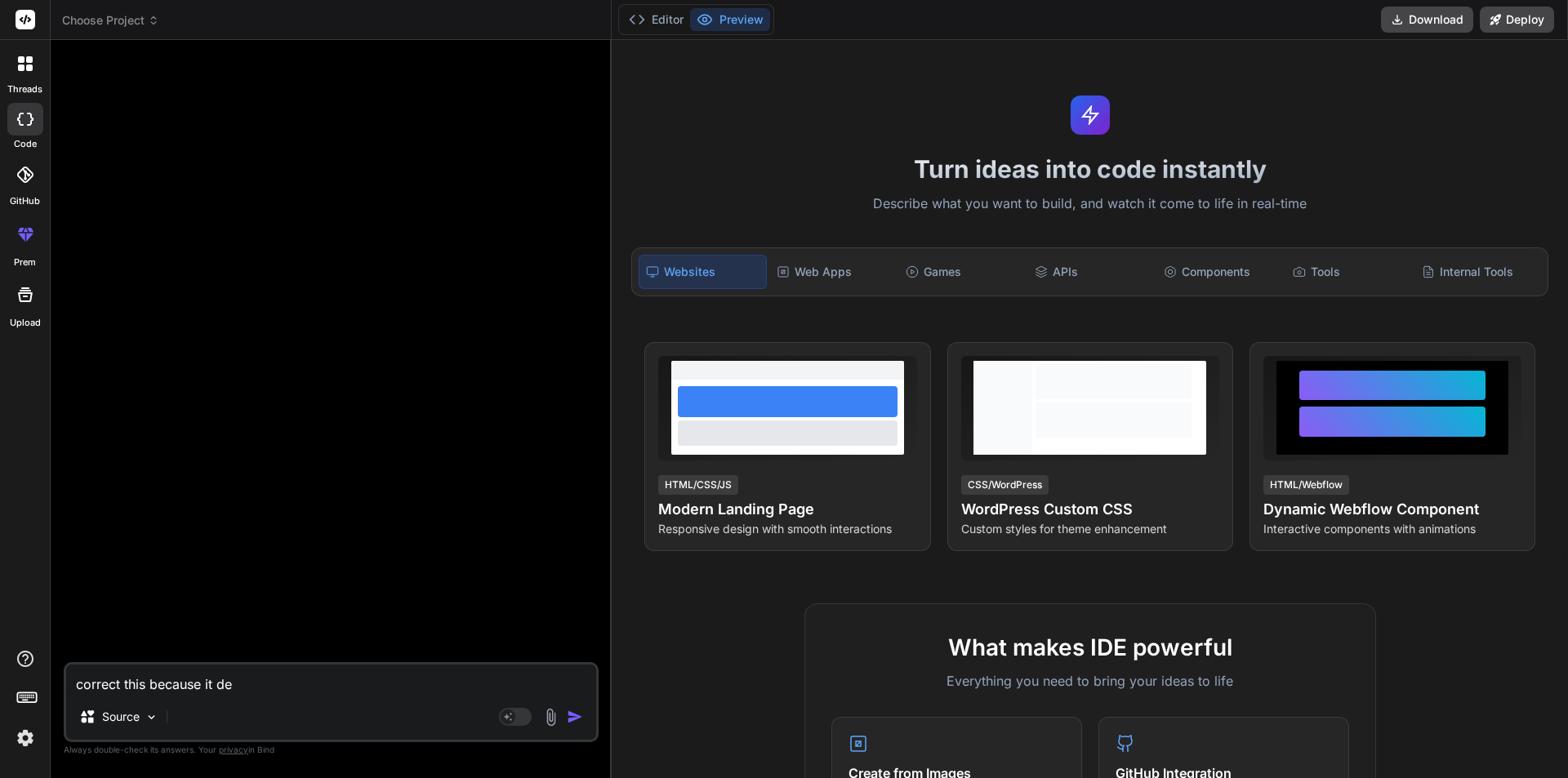
type textarea "x"
type textarea "correct this because it desi"
type textarea "x"
type textarea "correct this because it desig"
type textarea "x"
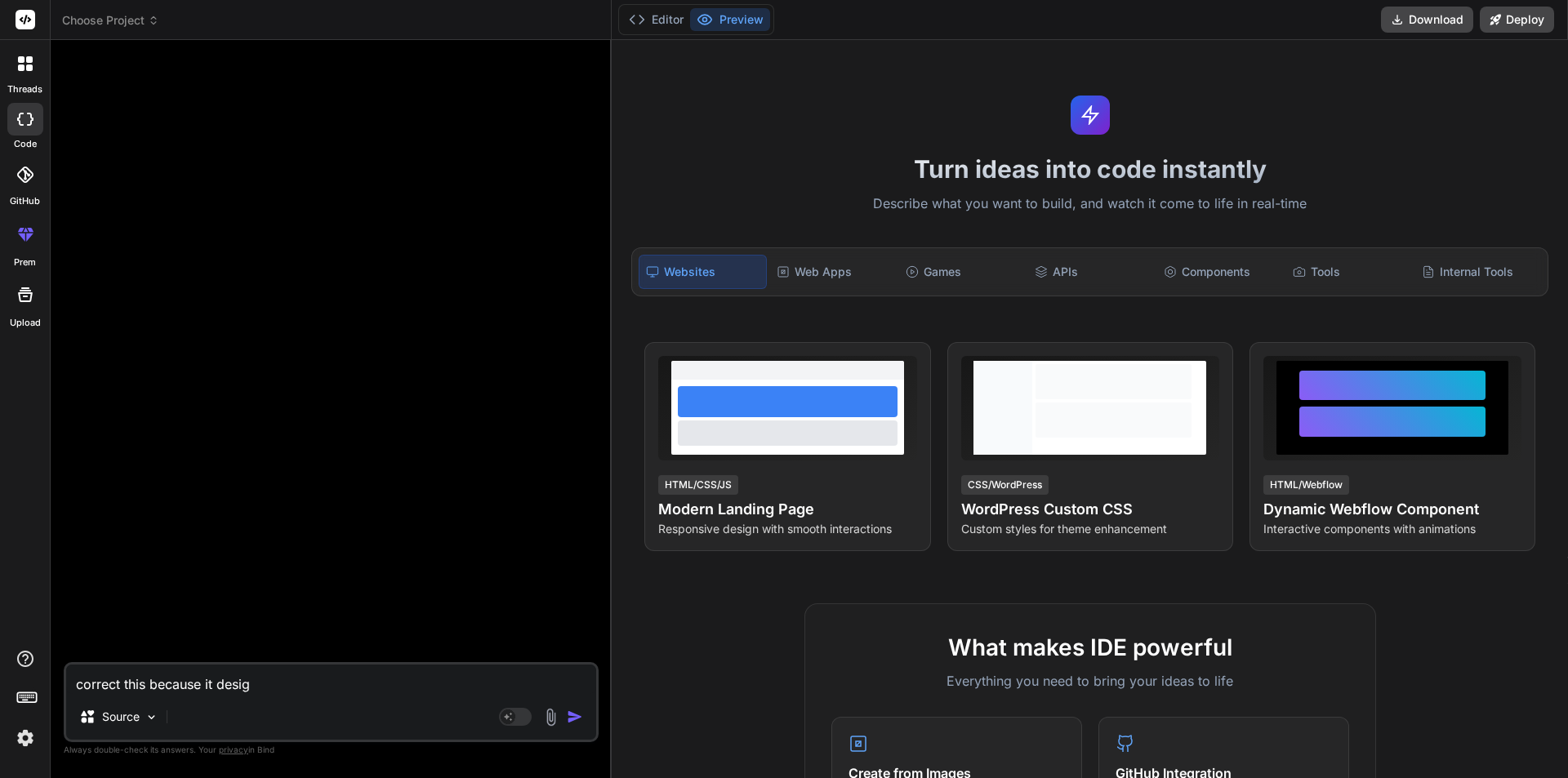
type textarea "correct this because it design"
type textarea "x"
type textarea "correct this because it design"
type textarea "x"
type textarea "correct this because it design i"
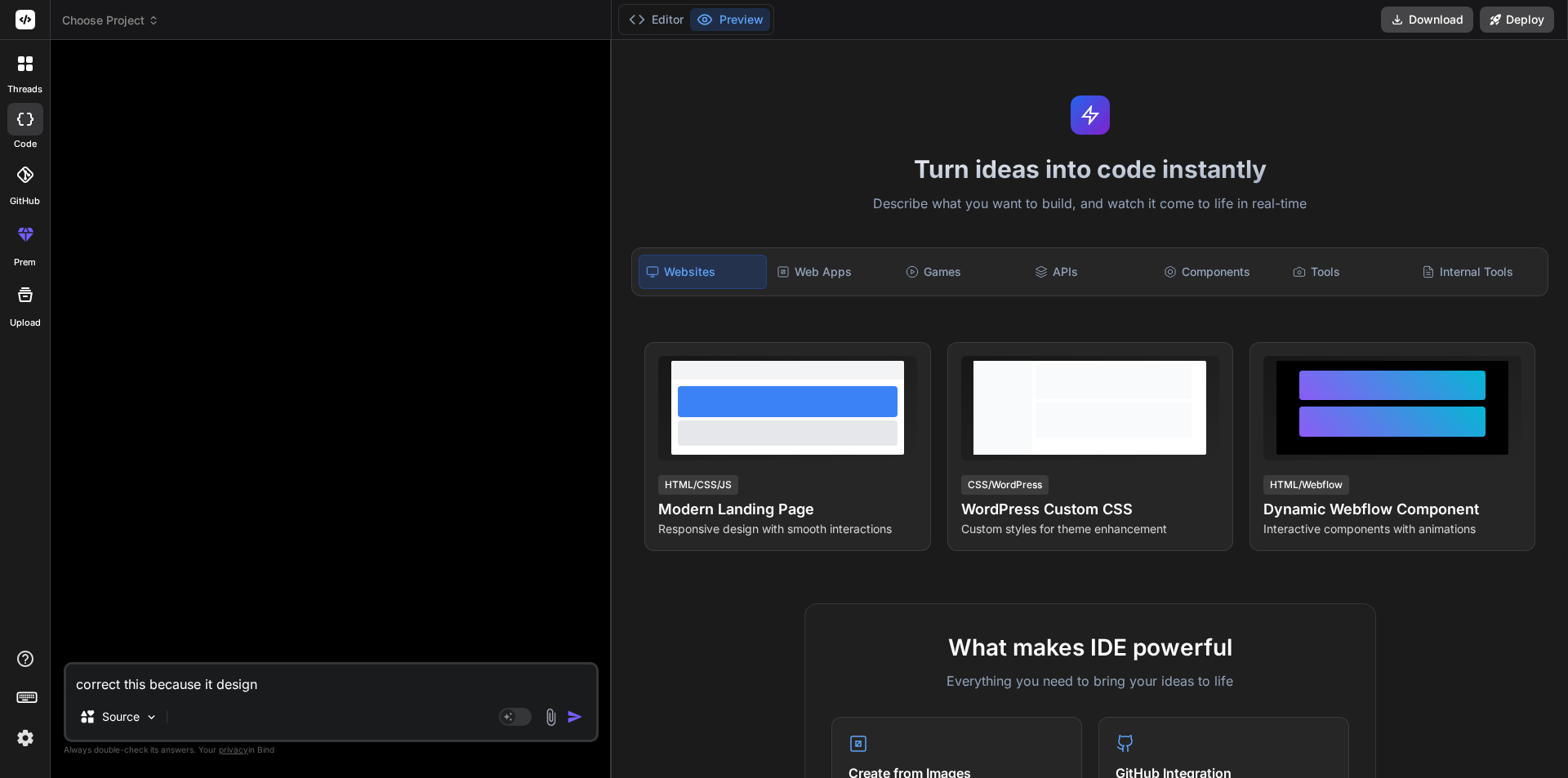
type textarea "x"
type textarea "correct this because it design is"
type textarea "x"
type textarea "correct this because it design iss"
type textarea "x"
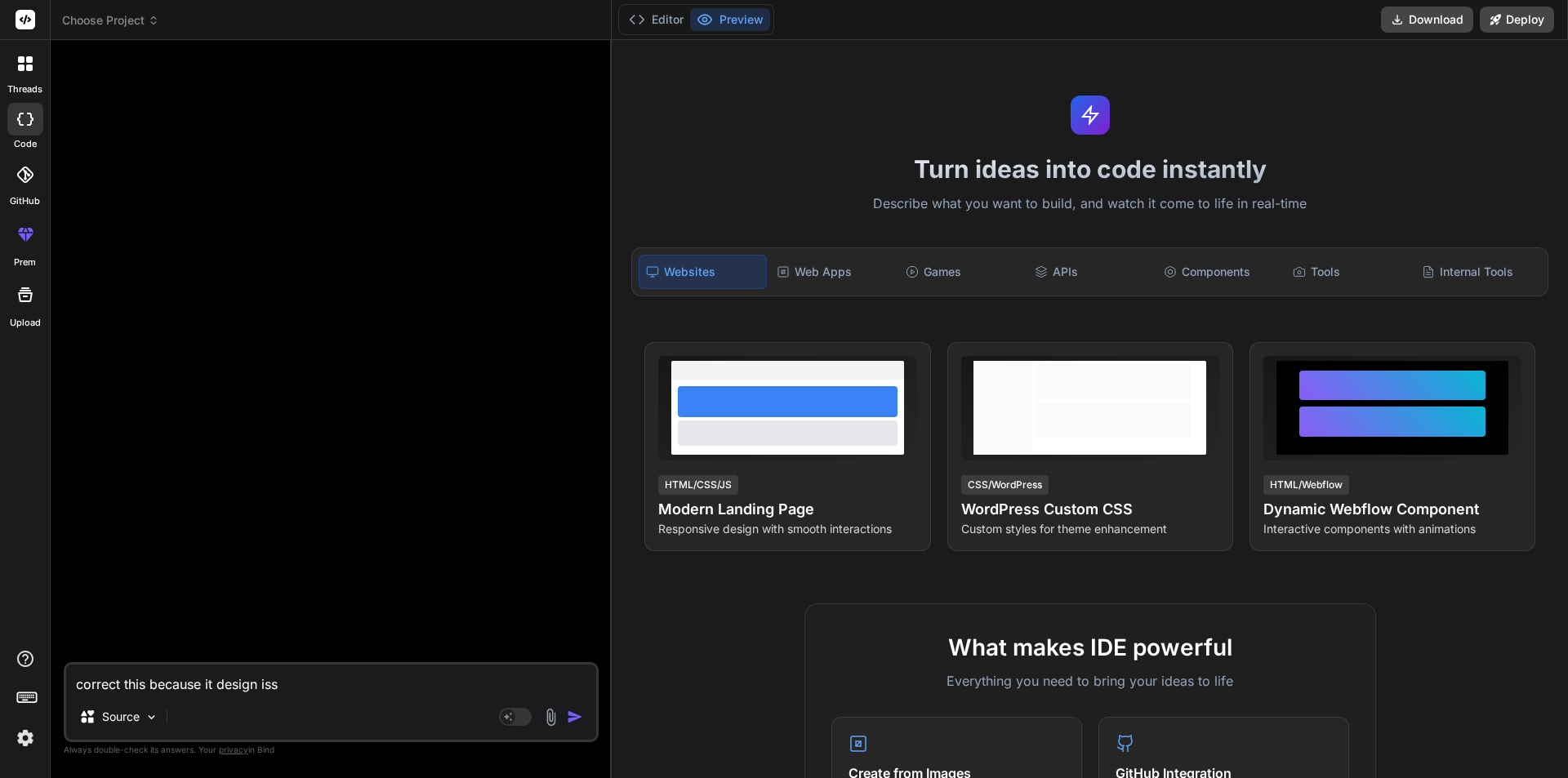
type textarea "correct this because it design issu"
type textarea "x"
type textarea "correct this because it design issue"
type textarea "x"
type textarea "correct this because it design issue"
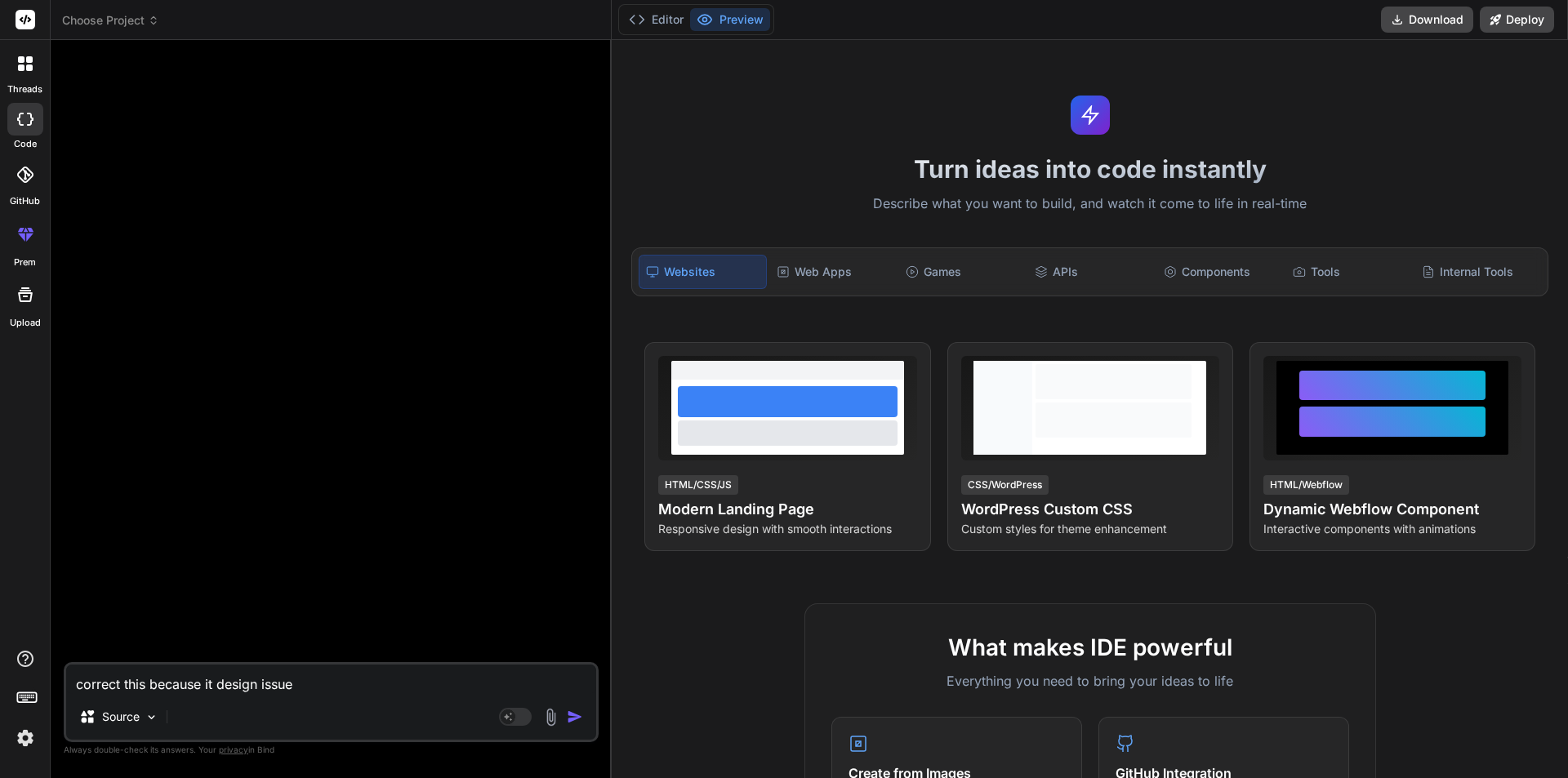
type textarea "x"
type textarea "correct this because it design issue s"
type textarea "x"
type textarea "correct this because it design issue sh"
type textarea "x"
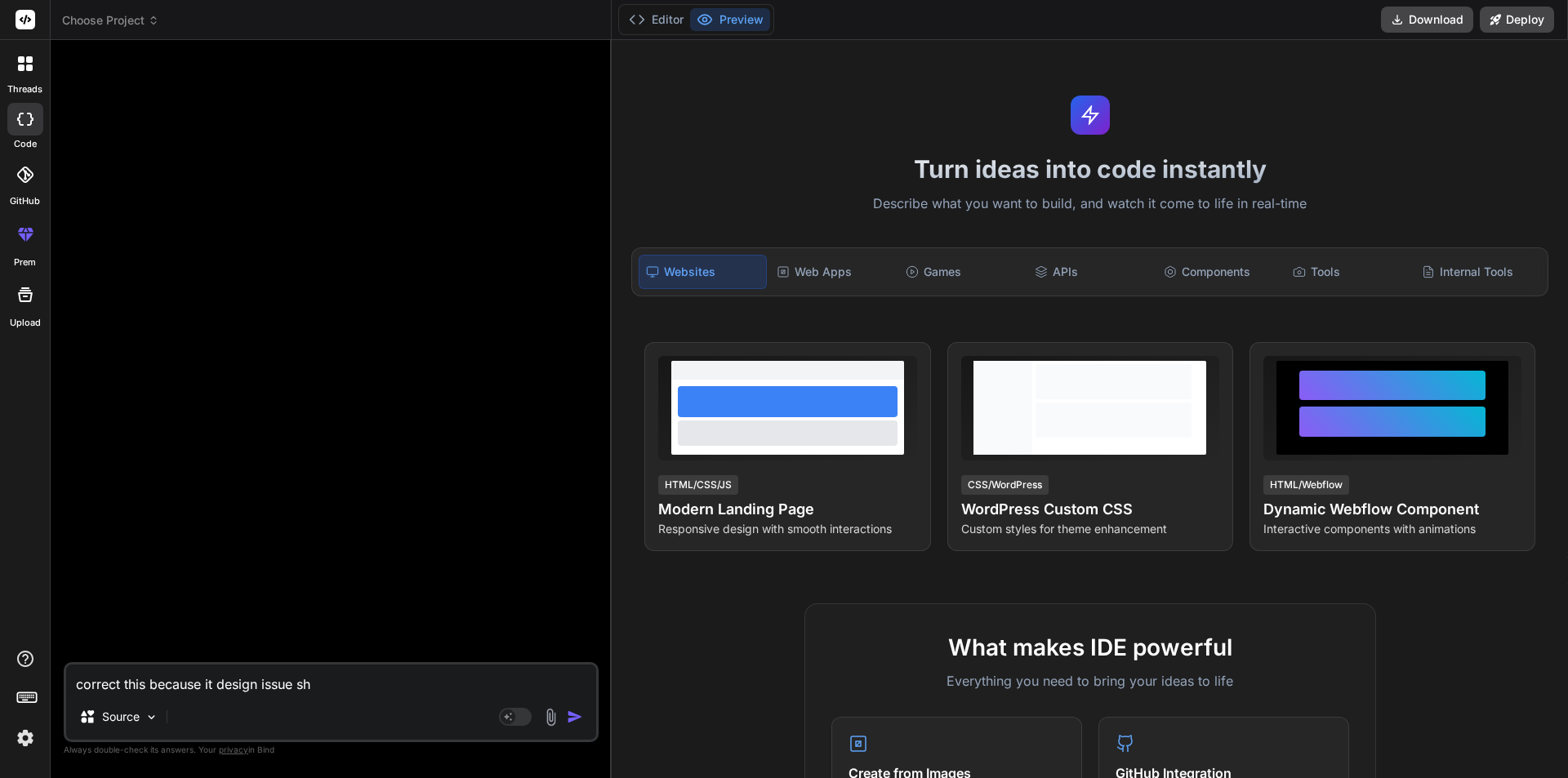
type textarea "correct this because it design issue sho"
type textarea "x"
type textarea "correct this because it design issue show"
type textarea "x"
type textarea "correct this because it design issue show"
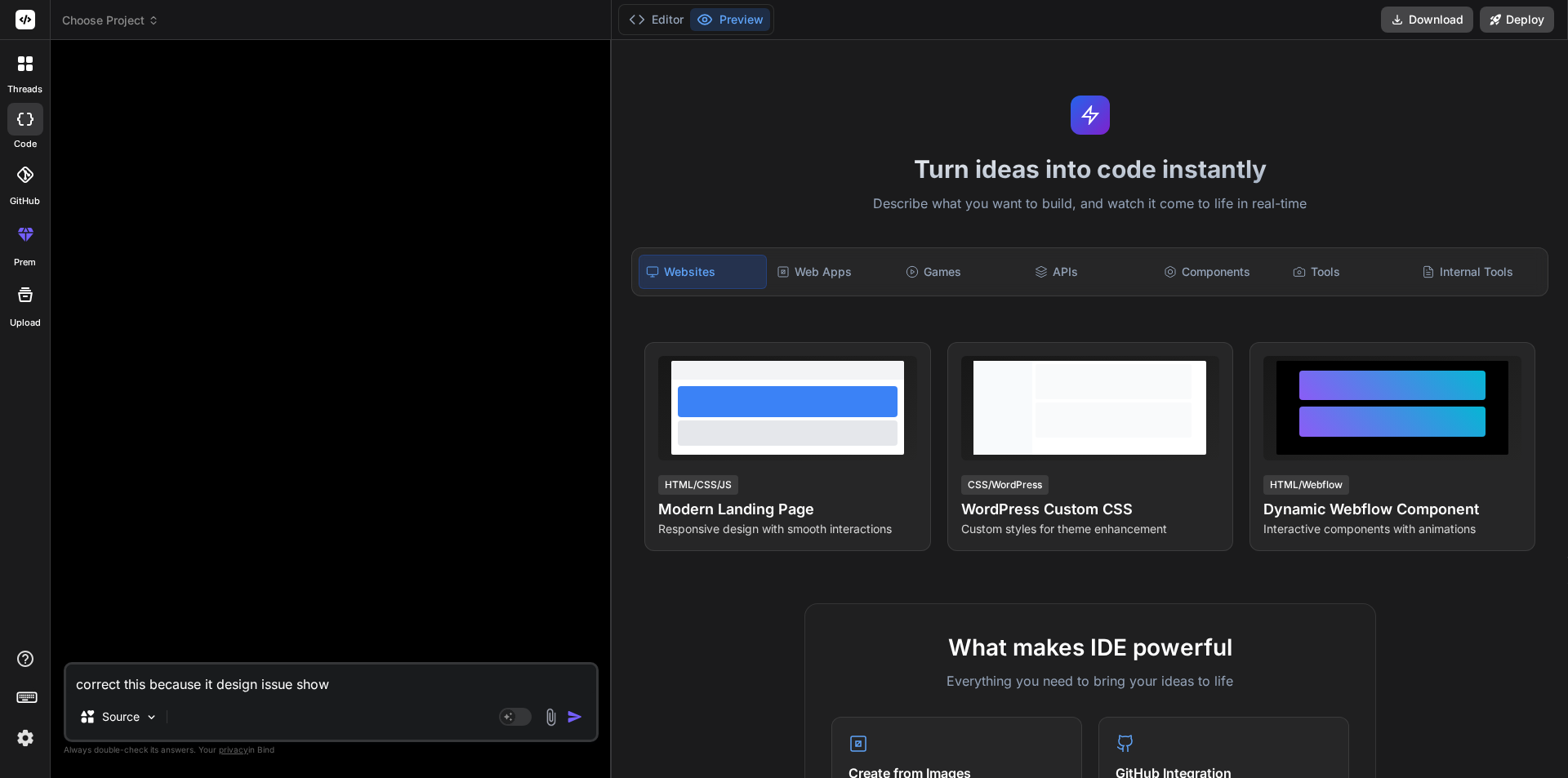
type textarea "x"
type textarea "correct this because it design issue show d"
type textarea "x"
type textarea "correct this because it design issue show da"
type textarea "x"
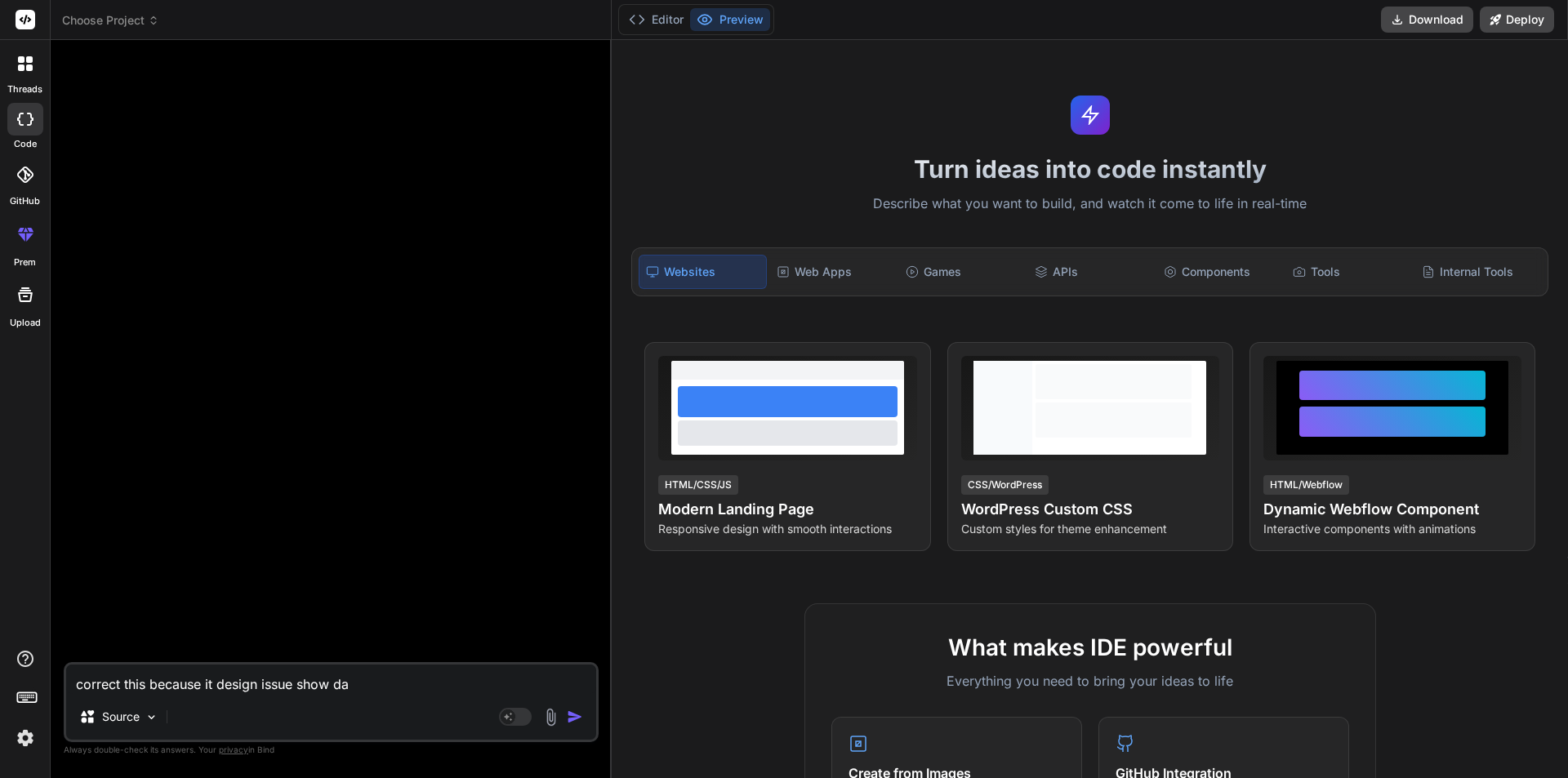
type textarea "correct this because it design issue show dat"
type textarea "x"
type textarea "correct this because it design issue show data"
type textarea "x"
type textarea "correct this because it design issue show data"
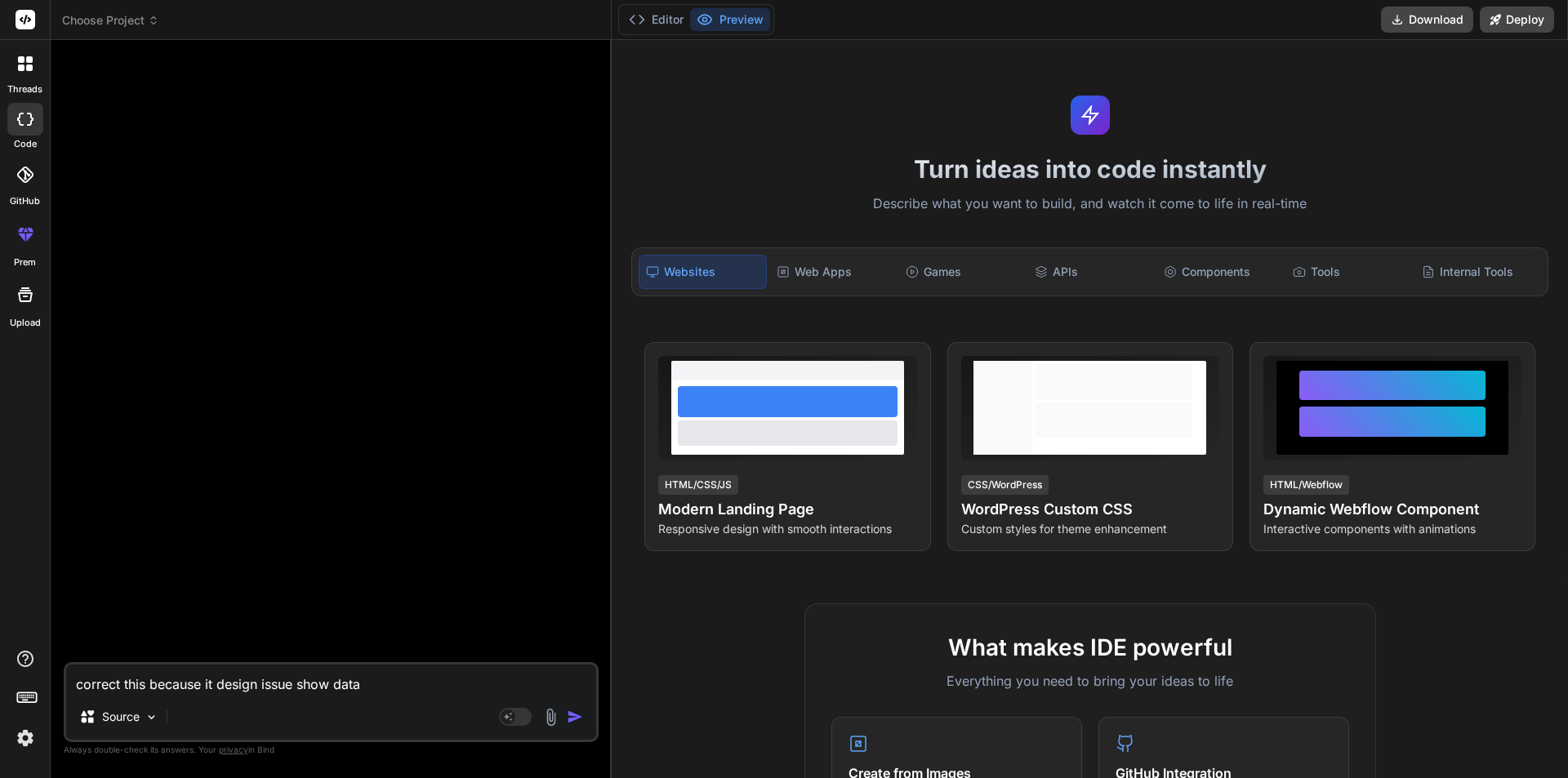
type textarea "x"
type textarea "correct this because it design issue show data n"
type textarea "x"
type textarea "correct this because it design issue show data na"
type textarea "x"
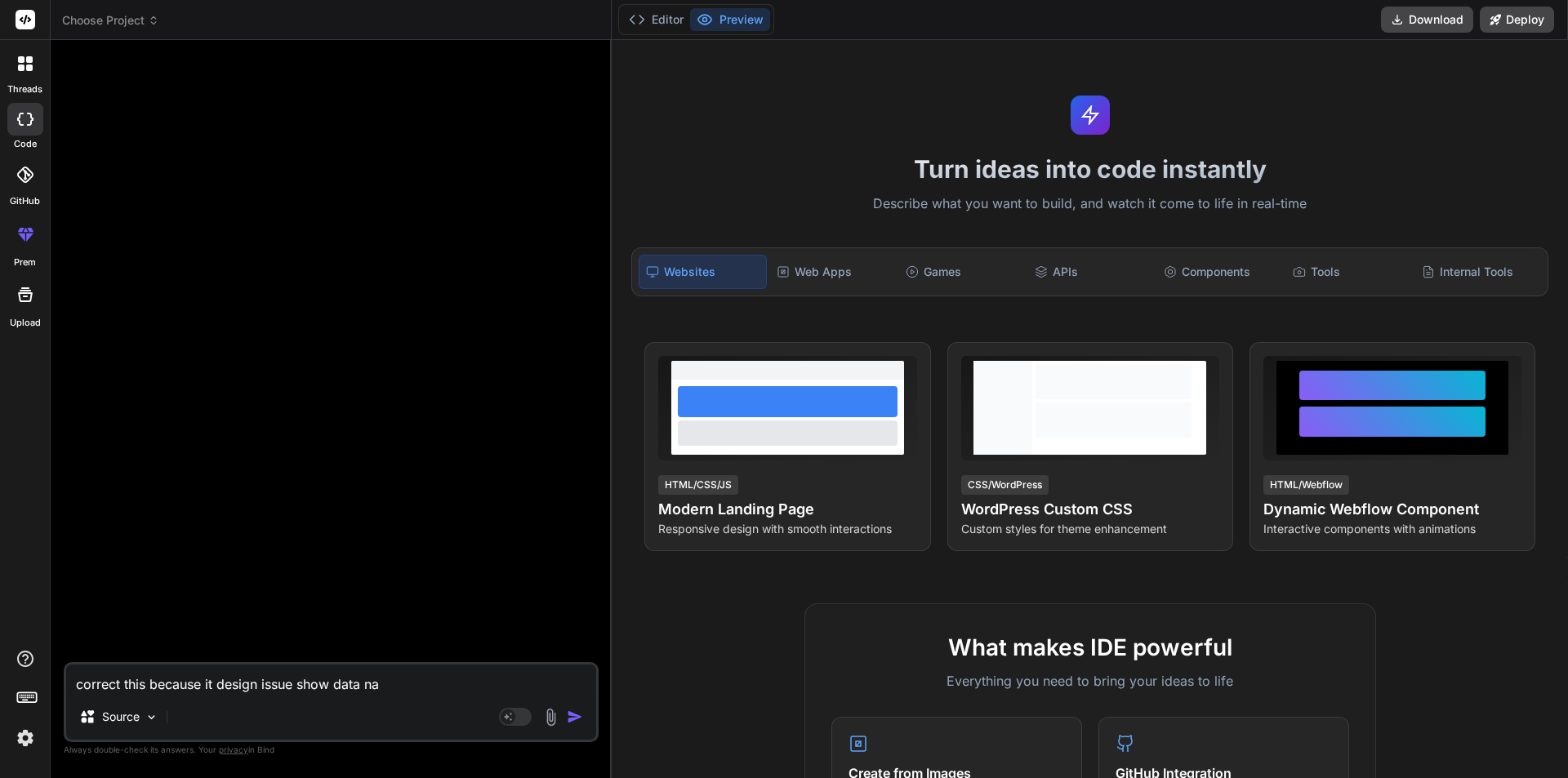
type textarea "correct this because it design issue show data n"
type textarea "x"
type textarea "correct this because it design issue show data no"
type textarea "x"
type textarea "correct this because it design issue show data not"
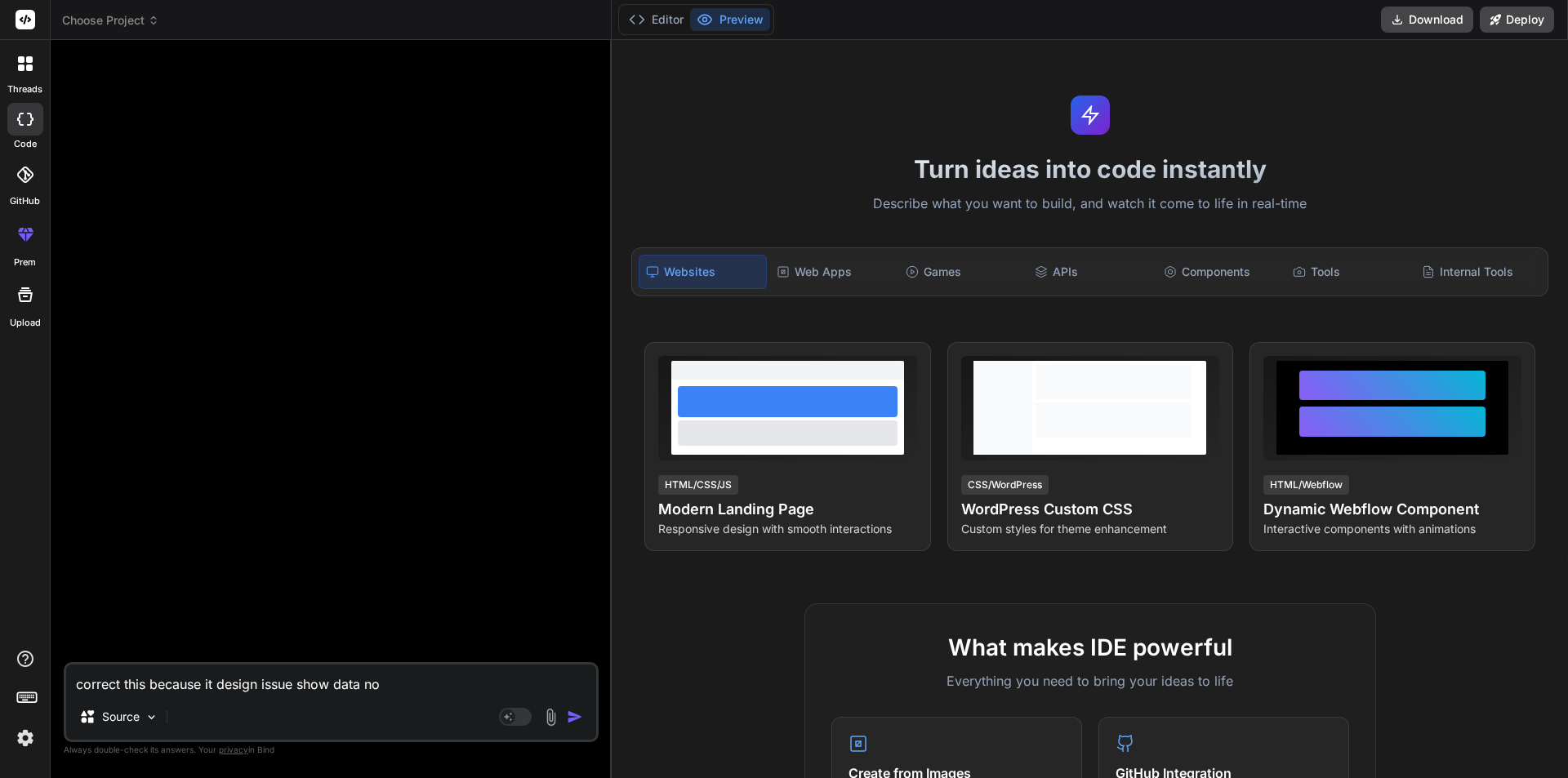
type textarea "x"
type textarea "correct this because it design issue show data not"
type textarea "x"
type textarea "correct this because it design issue show data not c"
type textarea "x"
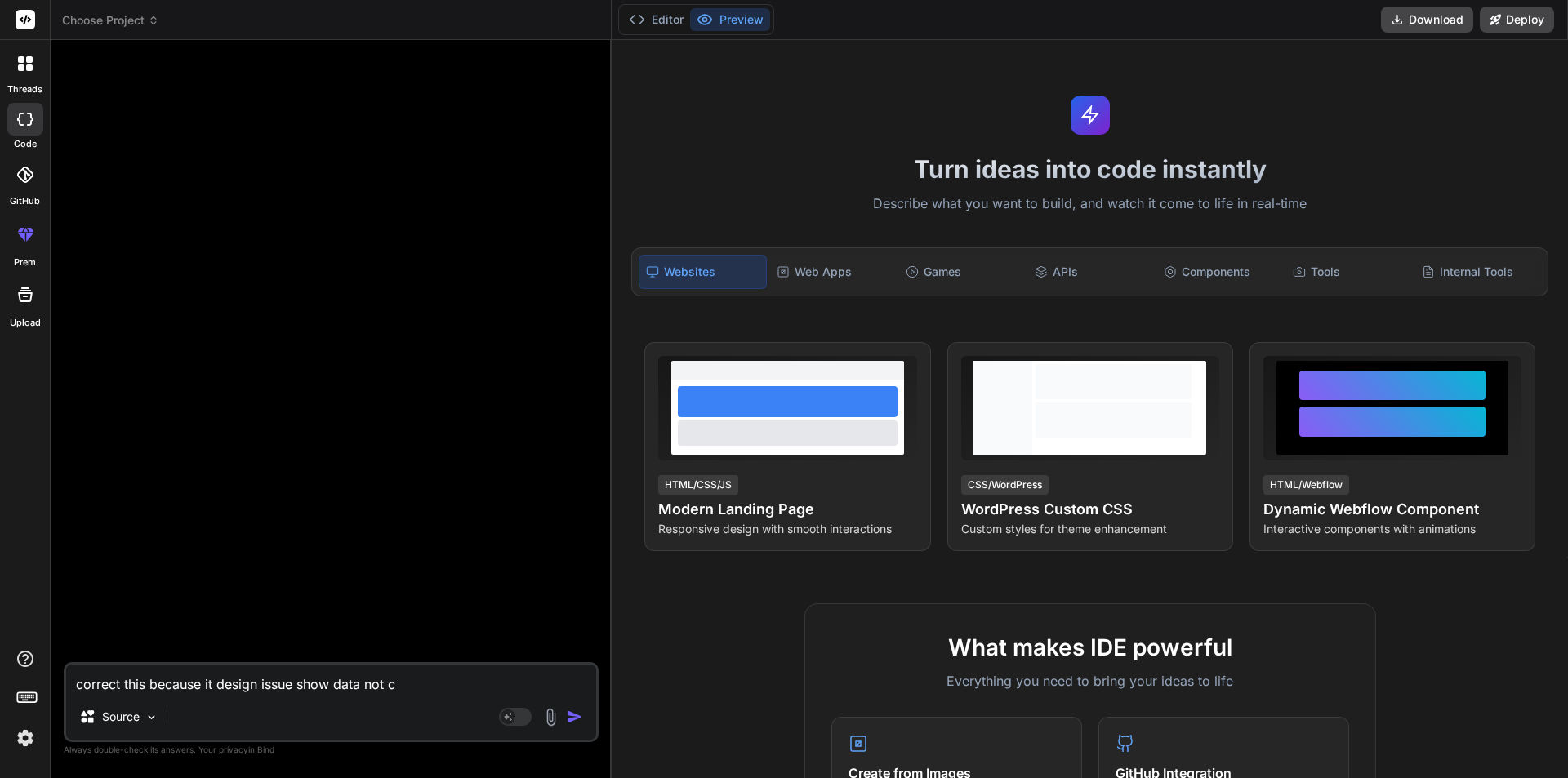
type textarea "correct this because it design issue show data not co"
type textarea "x"
type textarea "correct this because it design issue show data not cor"
type textarea "x"
type textarea "correct this because it design issue show data not corr"
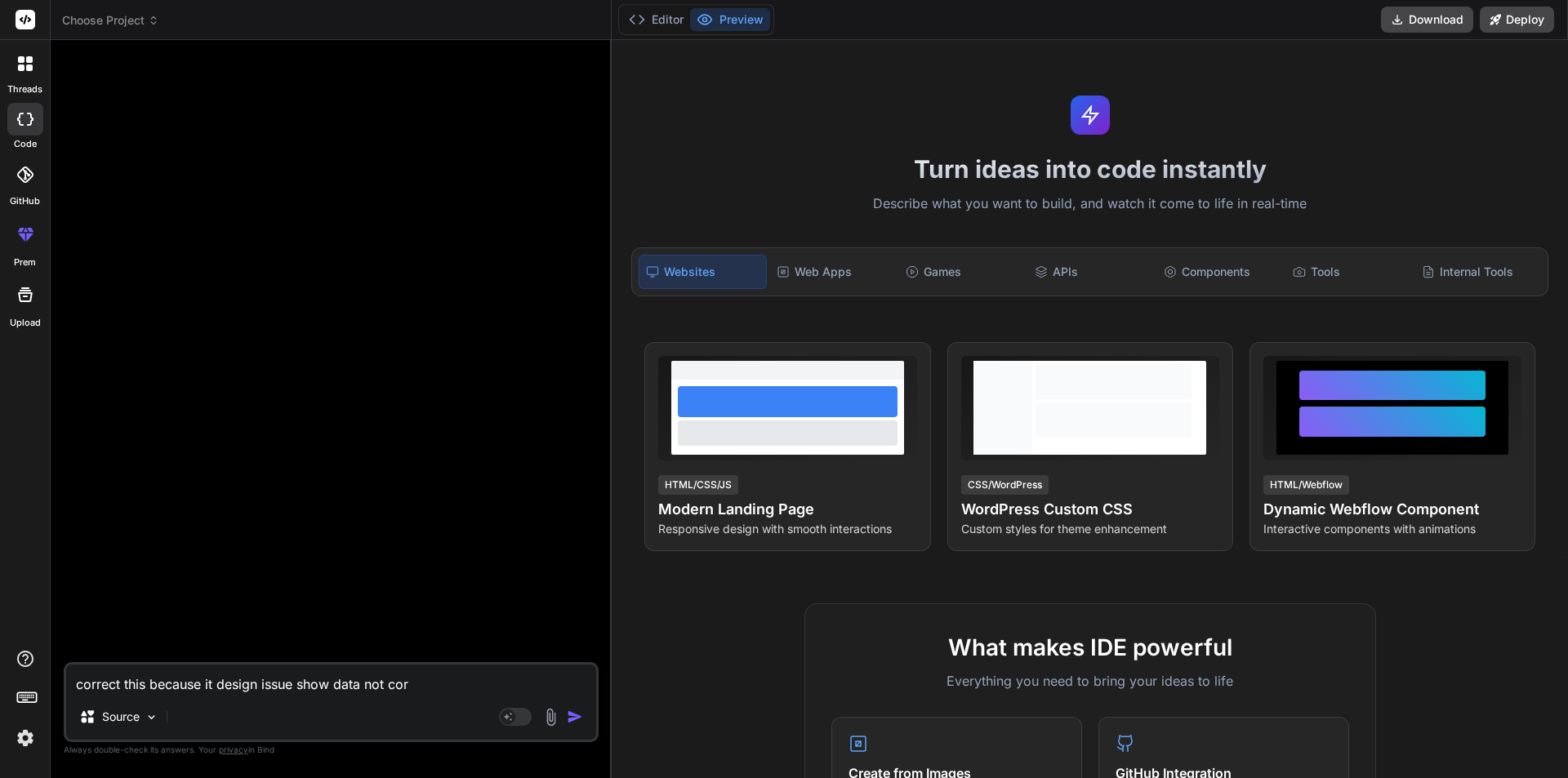
type textarea "x"
type textarea "correct this because it design issue show data not corre"
type textarea "x"
type textarea "correct this because it design issue show data not correc"
type textarea "x"
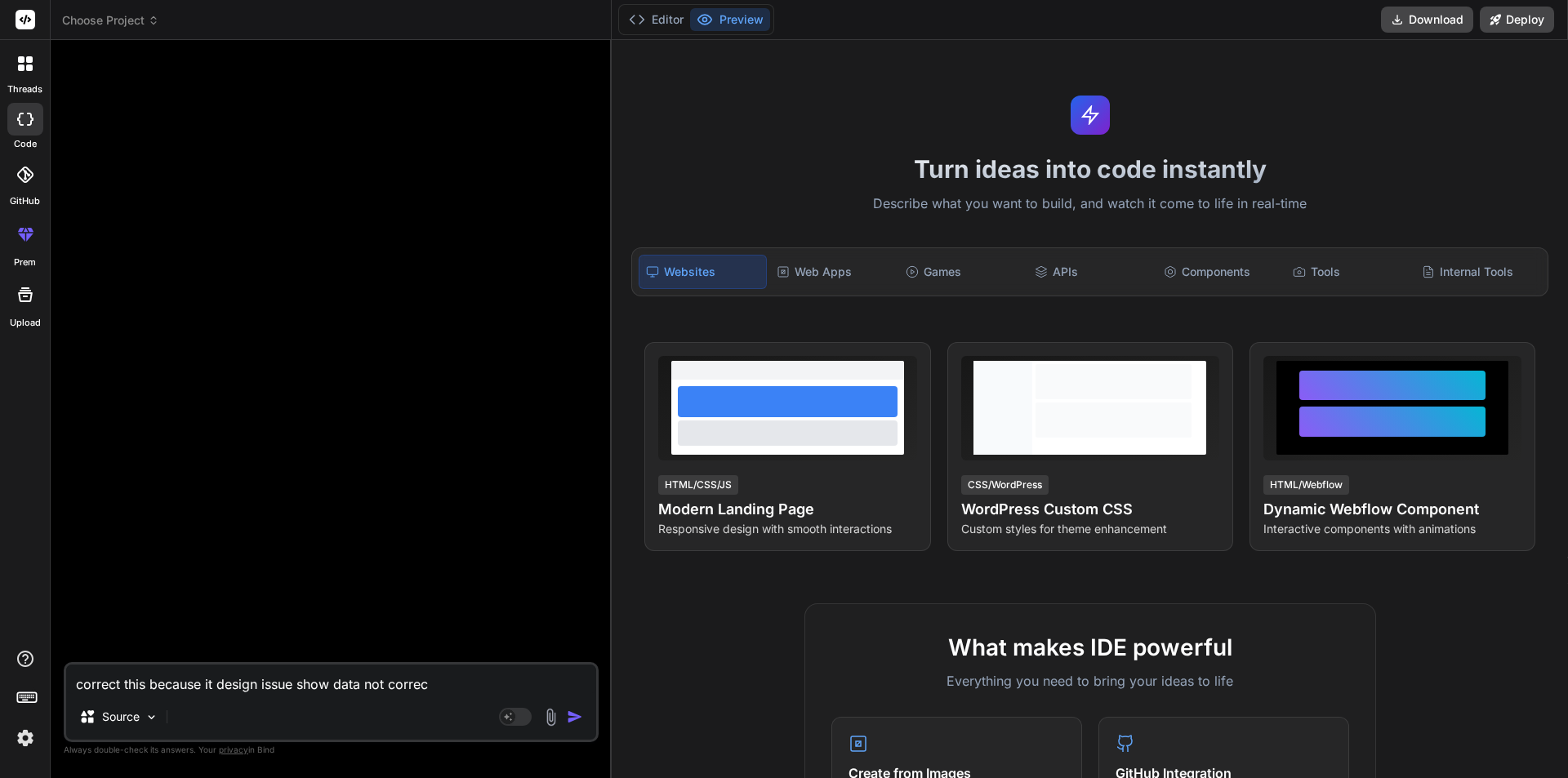
type textarea "correct this because it design issue show data not correct"
type textarea "x"
type textarea "correct this because it design issue show data not correct"
type textarea "x"
type textarea "correct this because it design issue show data not correct w"
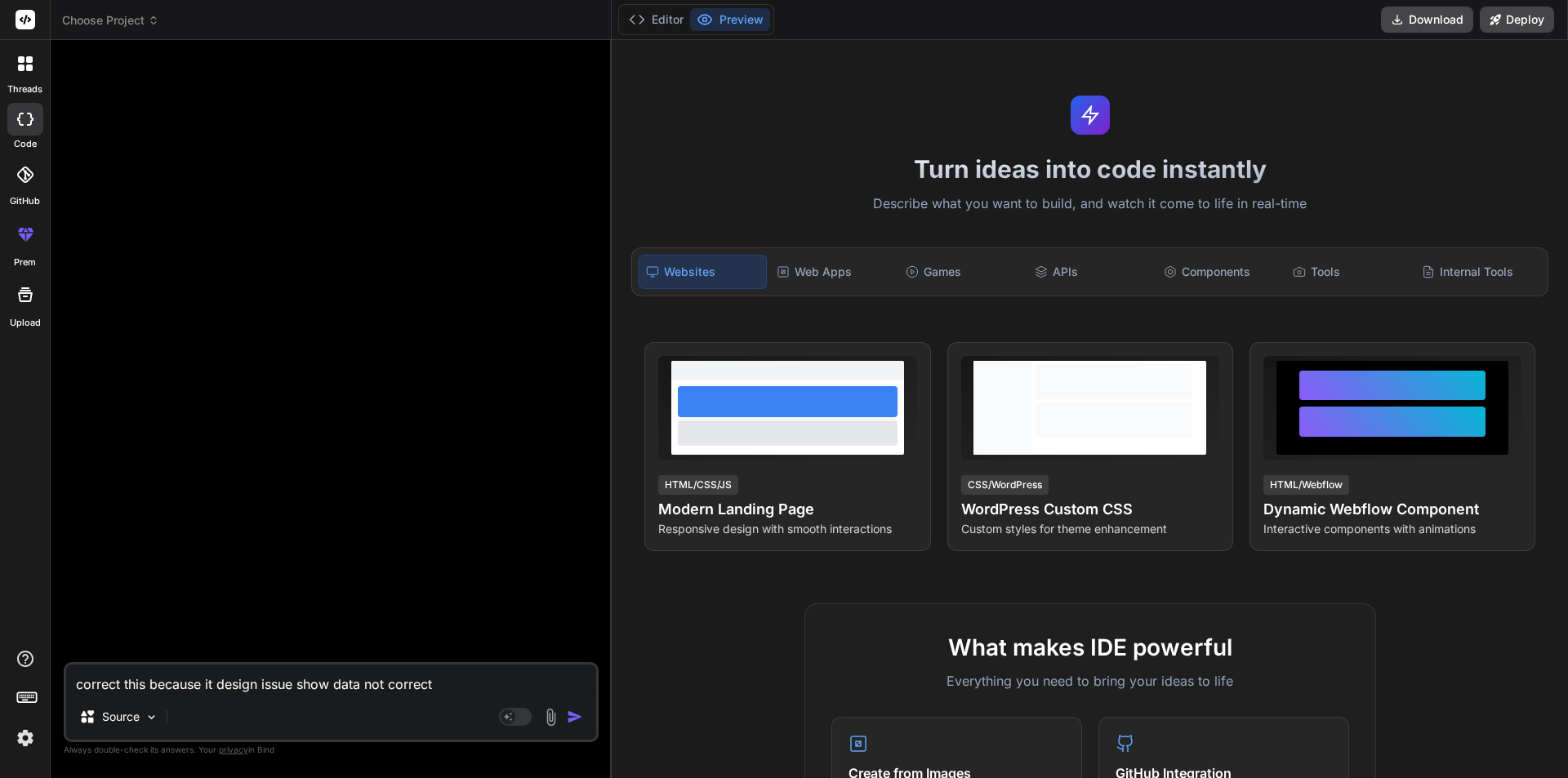
type textarea "x"
type textarea "correct this because it design issue show data not correct wa"
type textarea "x"
type textarea "correct this because it design issue show data not correct way"
type textarea "x"
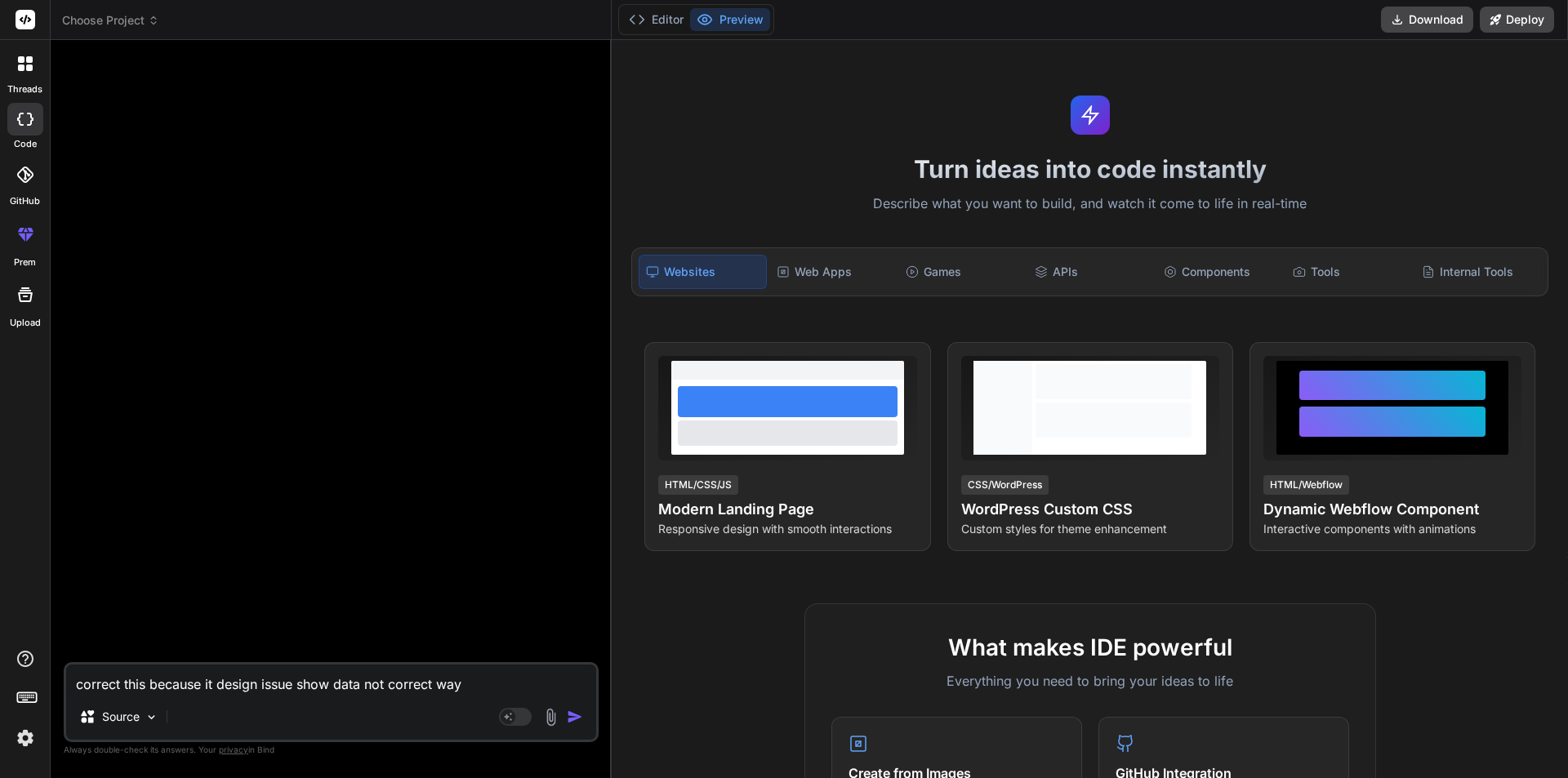
type textarea "correct this because it design issue show data not correct way"
type textarea "x"
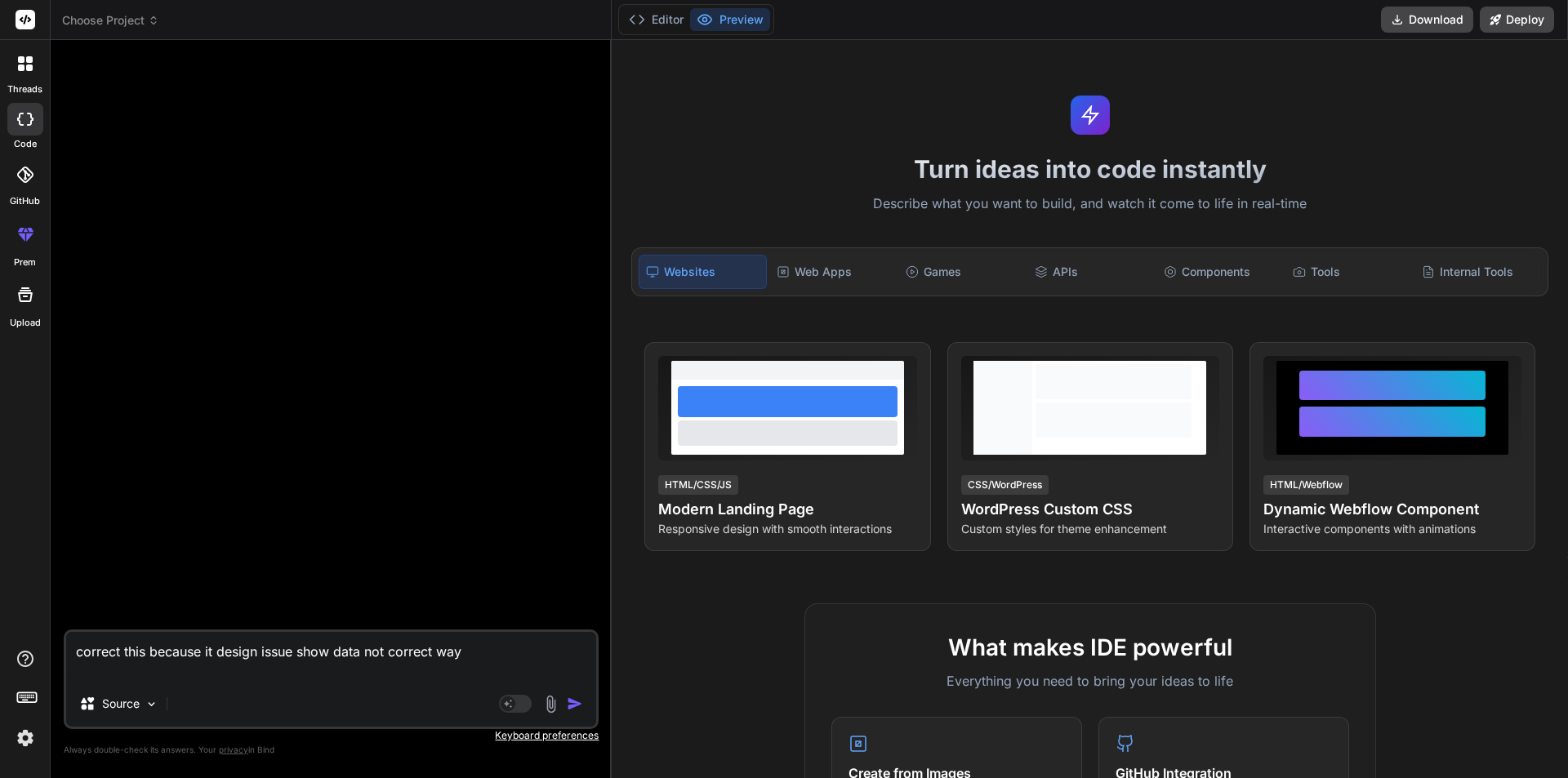
type textarea "correct this because it design issue show data not correct way"
type textarea "x"
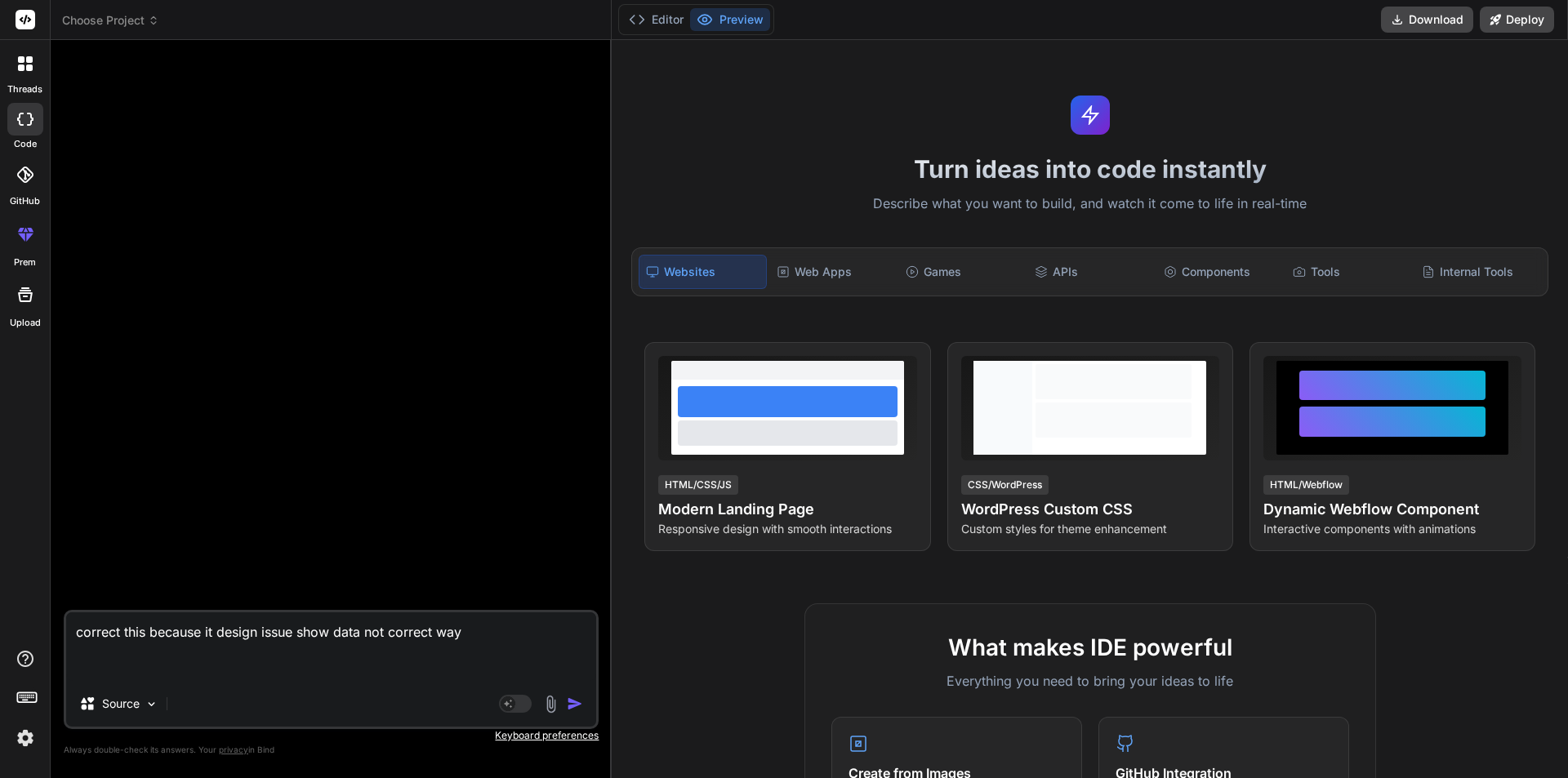
type textarea "correct this because it design issue show data not correct way"
type textarea "x"
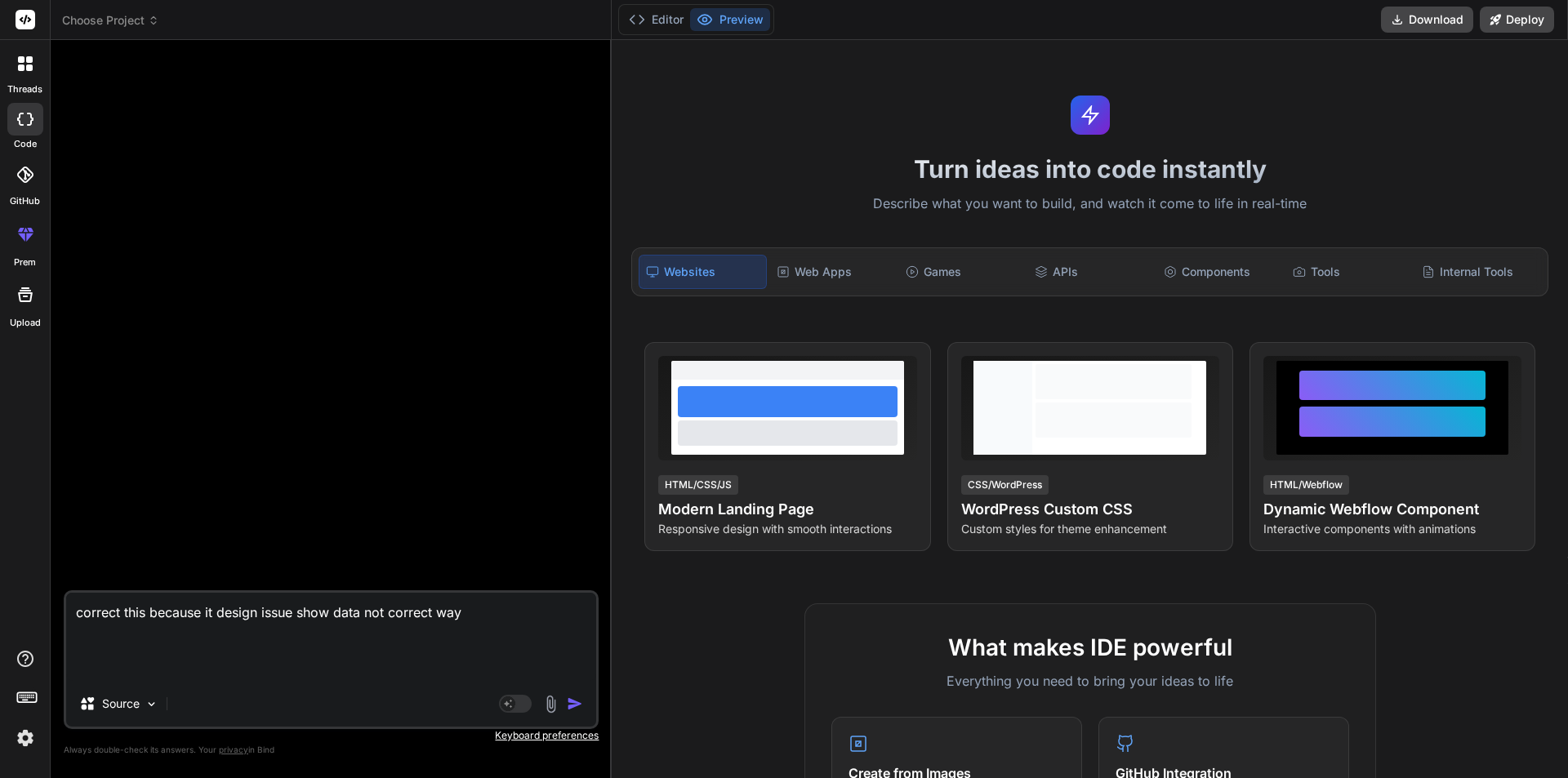
paste textarea "string = '<table><tr><th>Division</th><th>Proposal Name</th><th>Company Name</t…"
type textarea "correct this because it design issue show data not correct way string = '<table…"
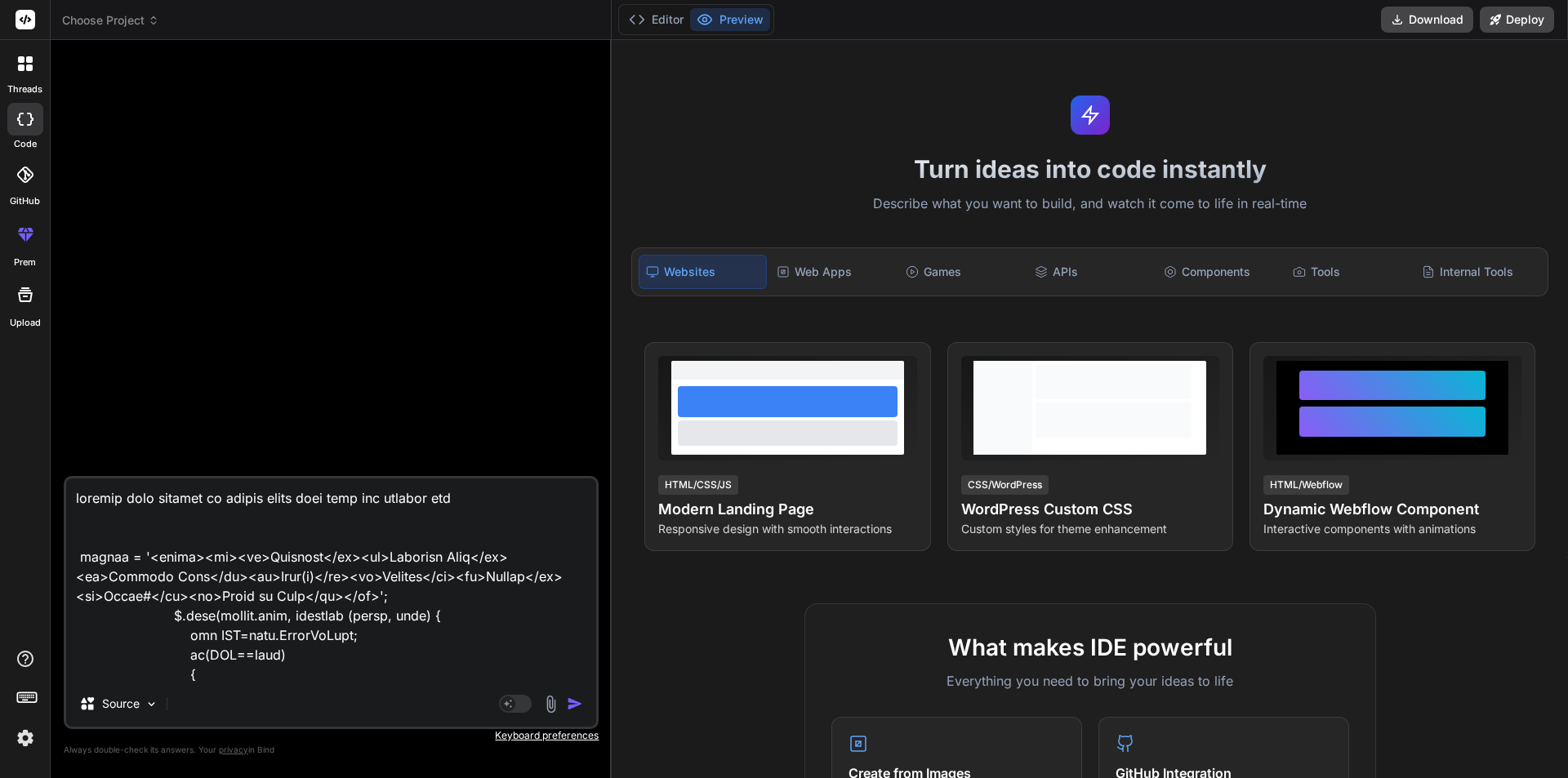
scroll to position [276, 0]
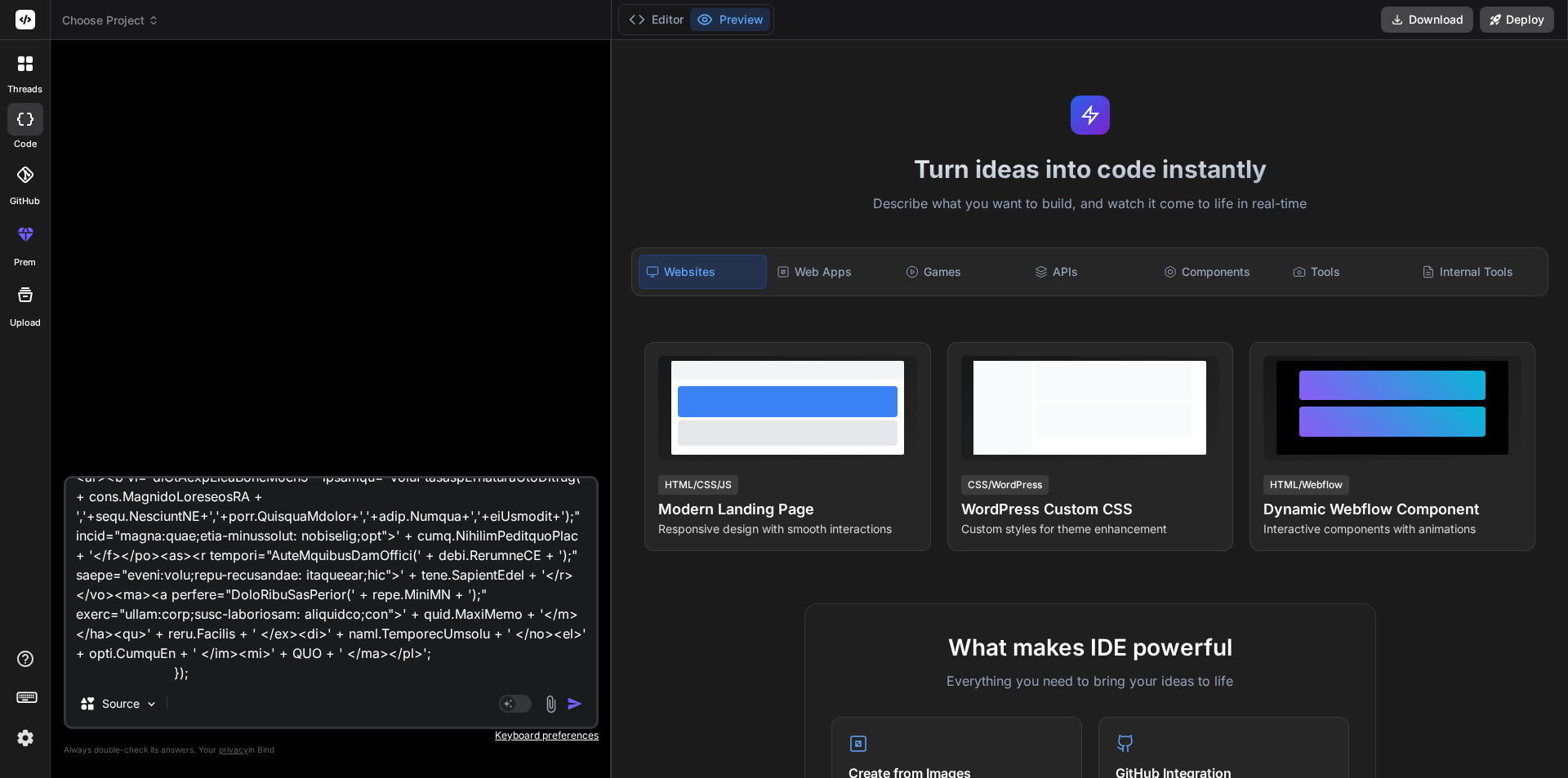
type textarea "x"
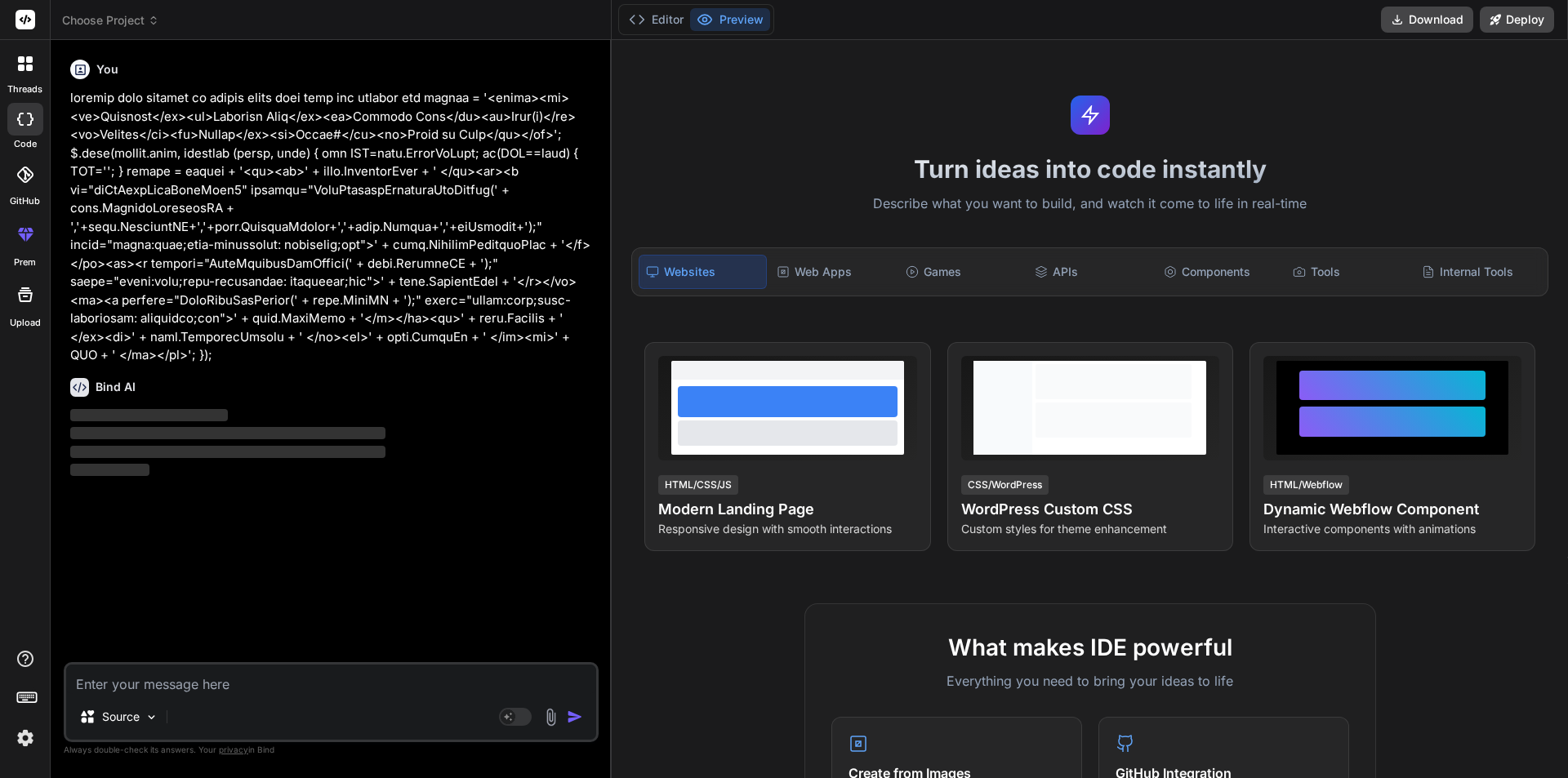
scroll to position [0, 0]
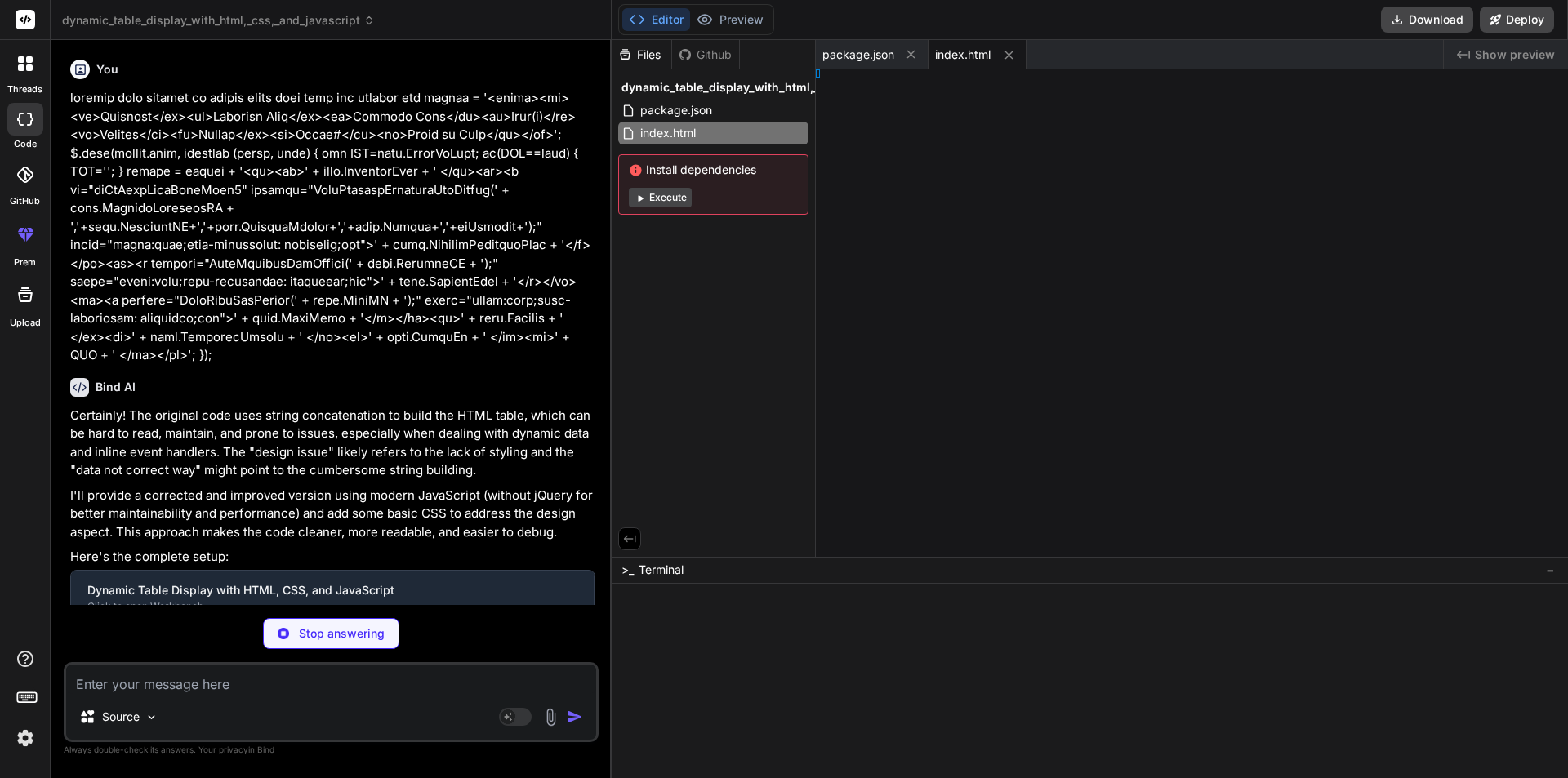
type textarea "x"
type textarea "<div id="table-container"> <!-- The table will be rendered here by JavaScript -…"
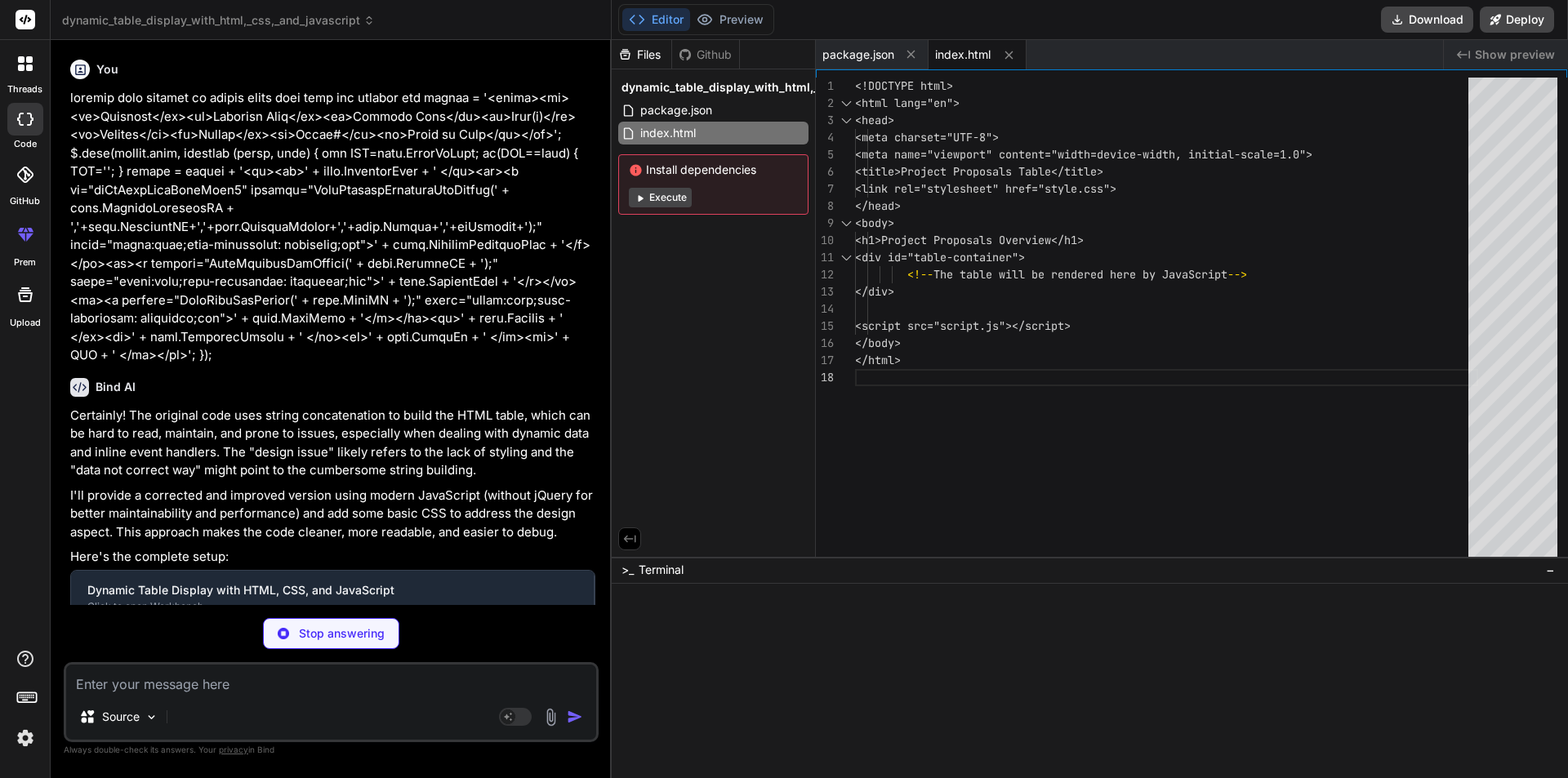
type textarea "x"
type textarea "font-size: 1.8em; } th, td { padding: 8px 10px; } }"
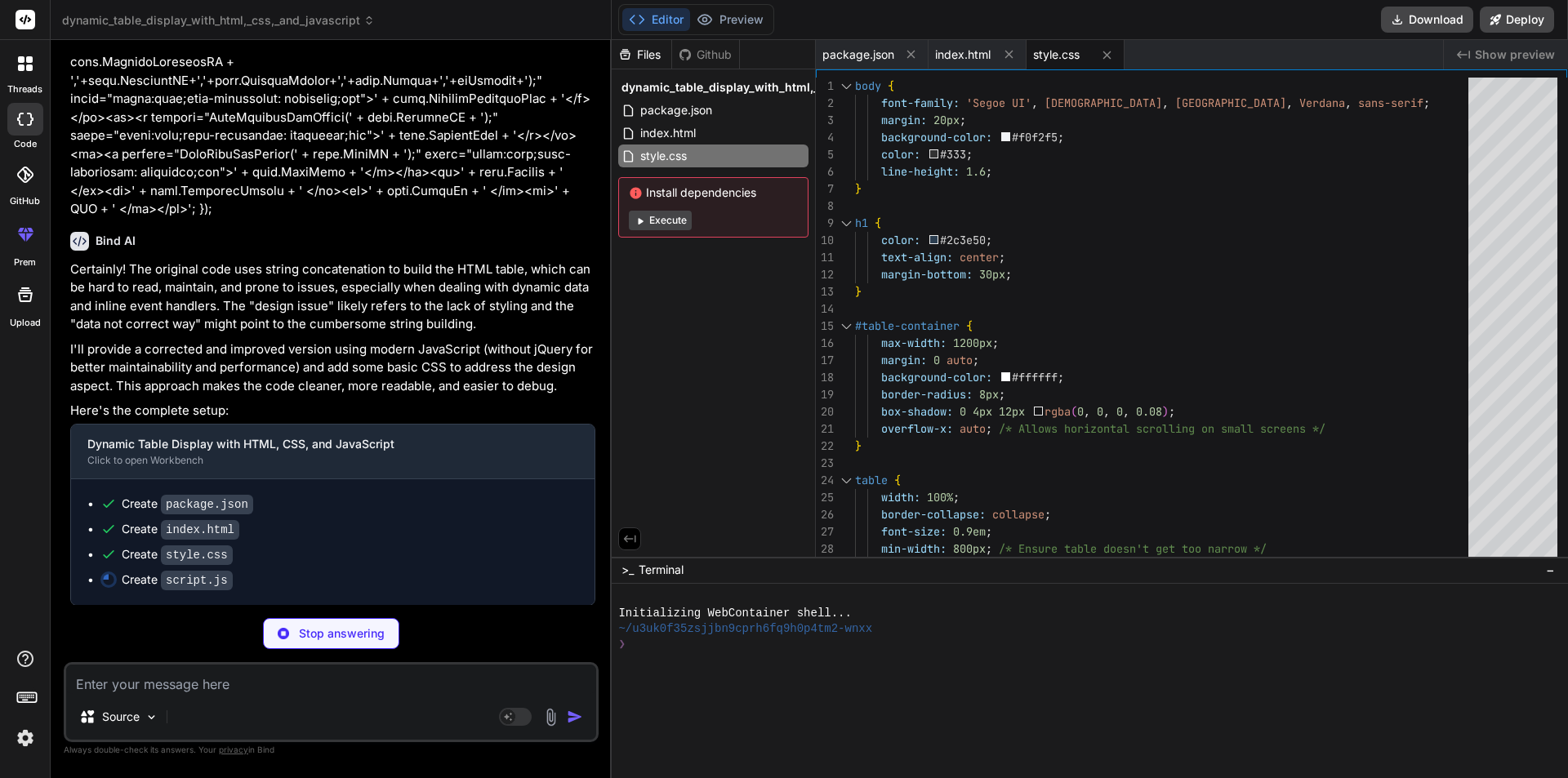
scroll to position [147, 0]
type textarea "x"
type textarea "</table> `; tableContainer.innerHTML = tableHTML; });"
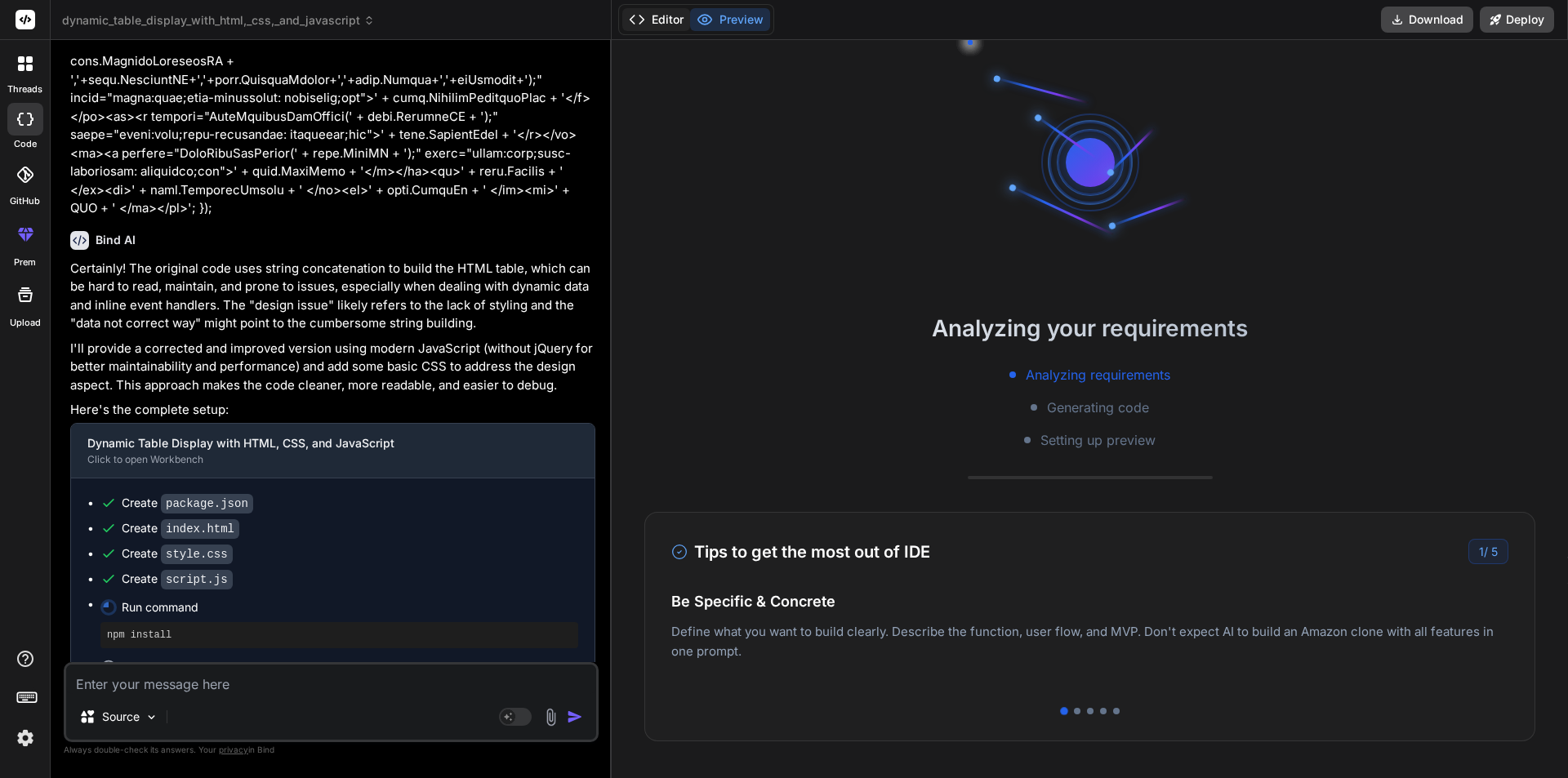
click at [655, 17] on button "Editor" at bounding box center [656, 19] width 67 height 23
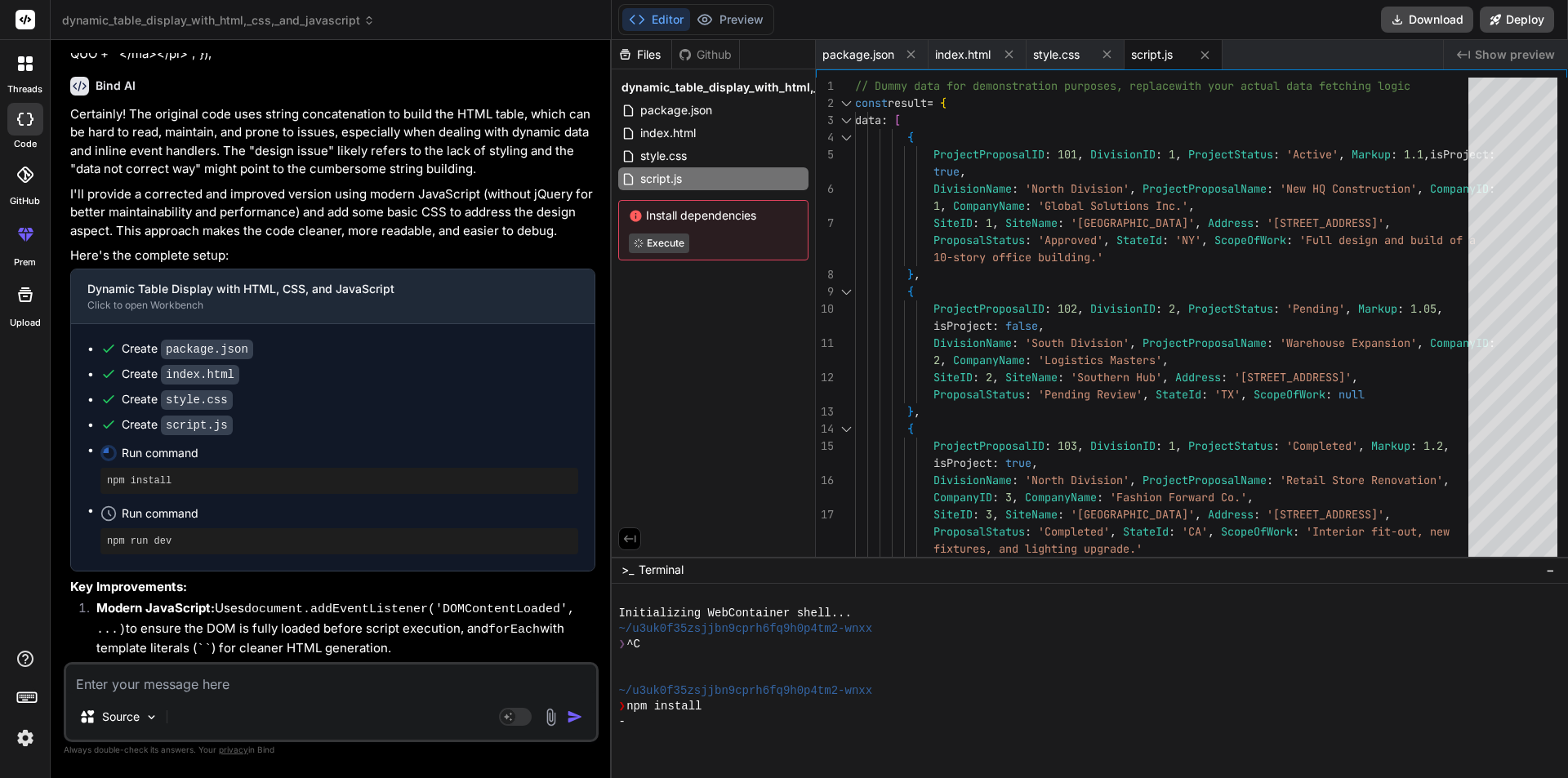
scroll to position [77, 0]
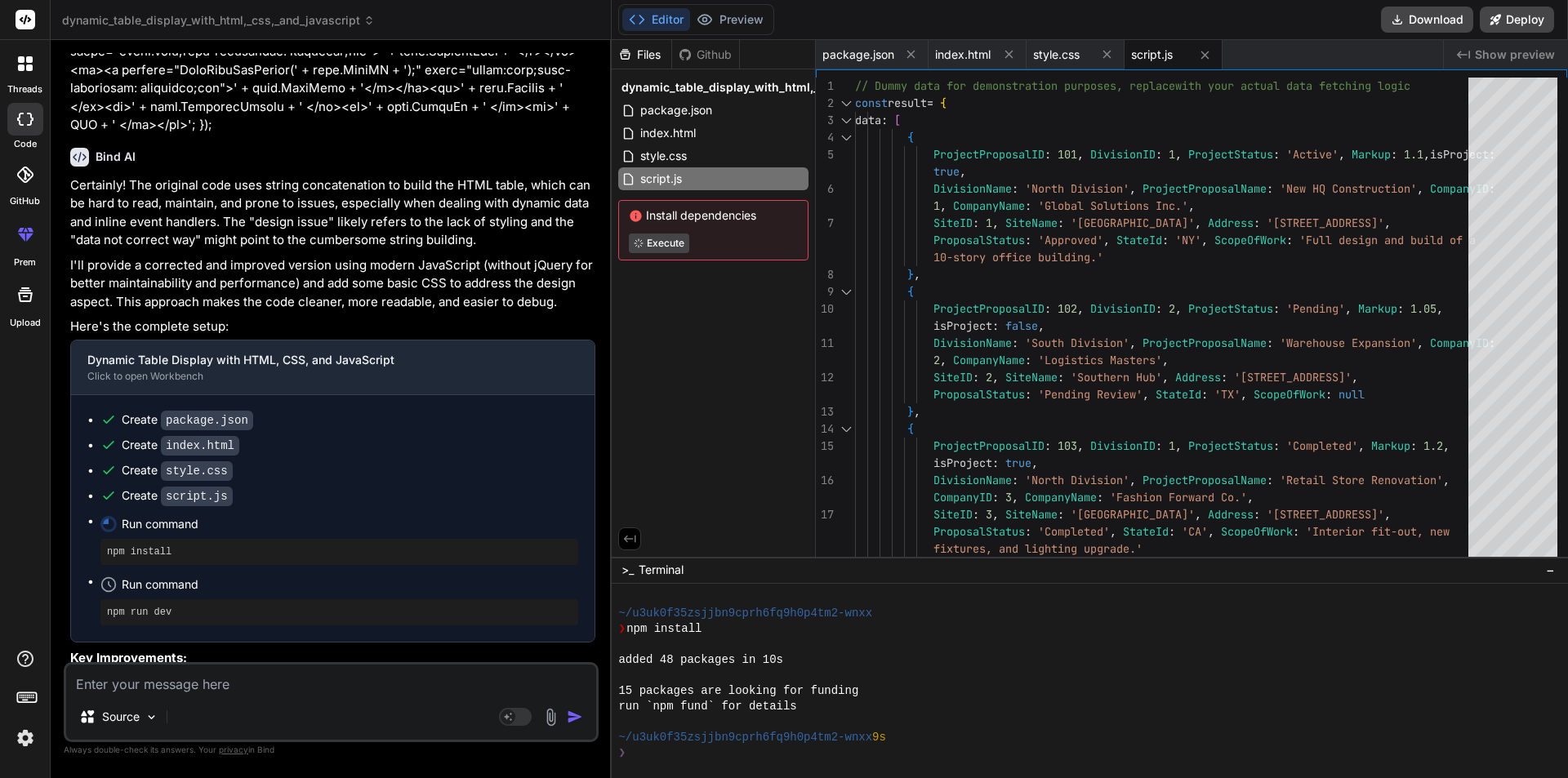
type textarea "x"
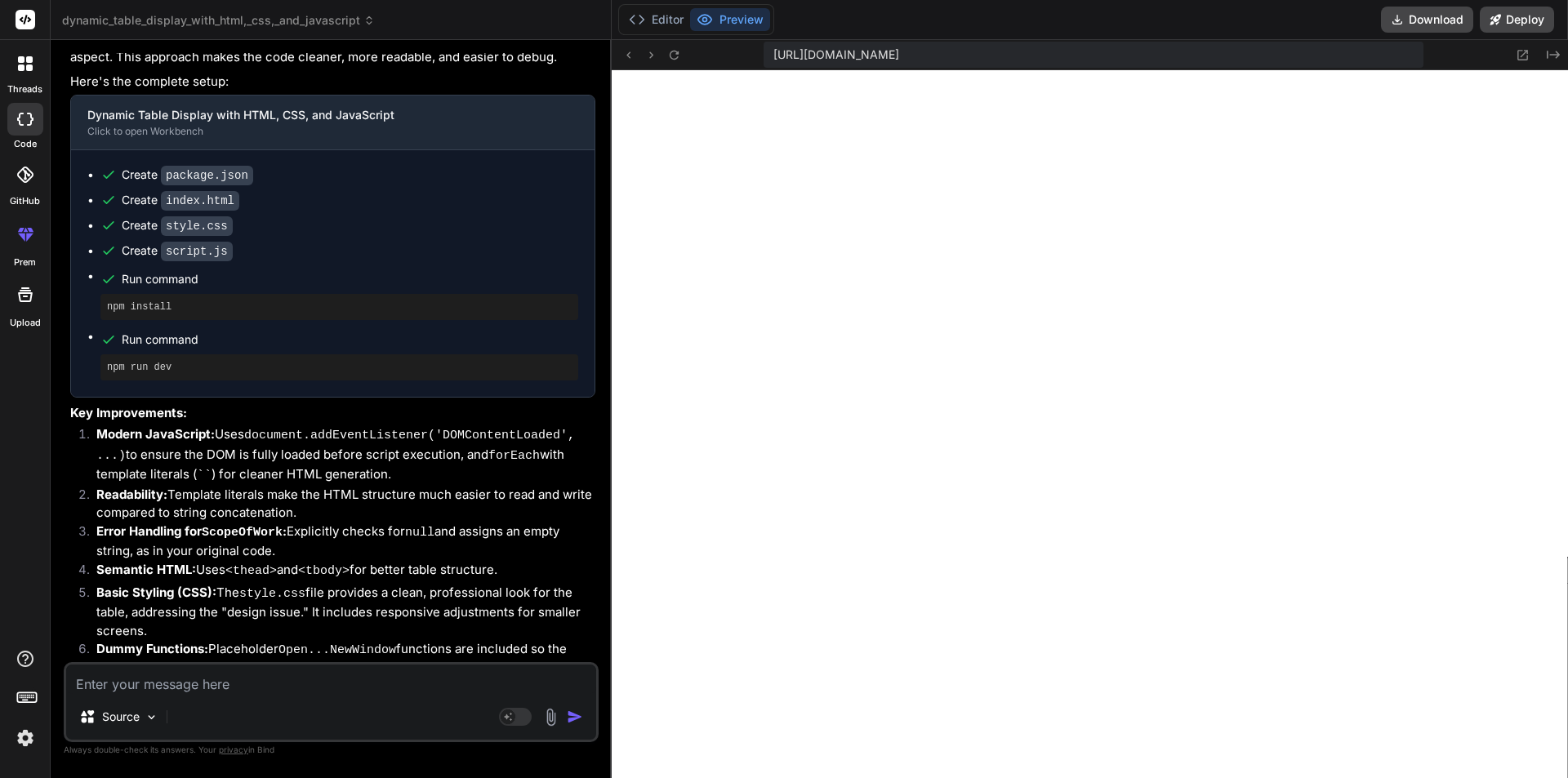
scroll to position [714, 0]
click at [660, 24] on button "Editor" at bounding box center [656, 19] width 67 height 23
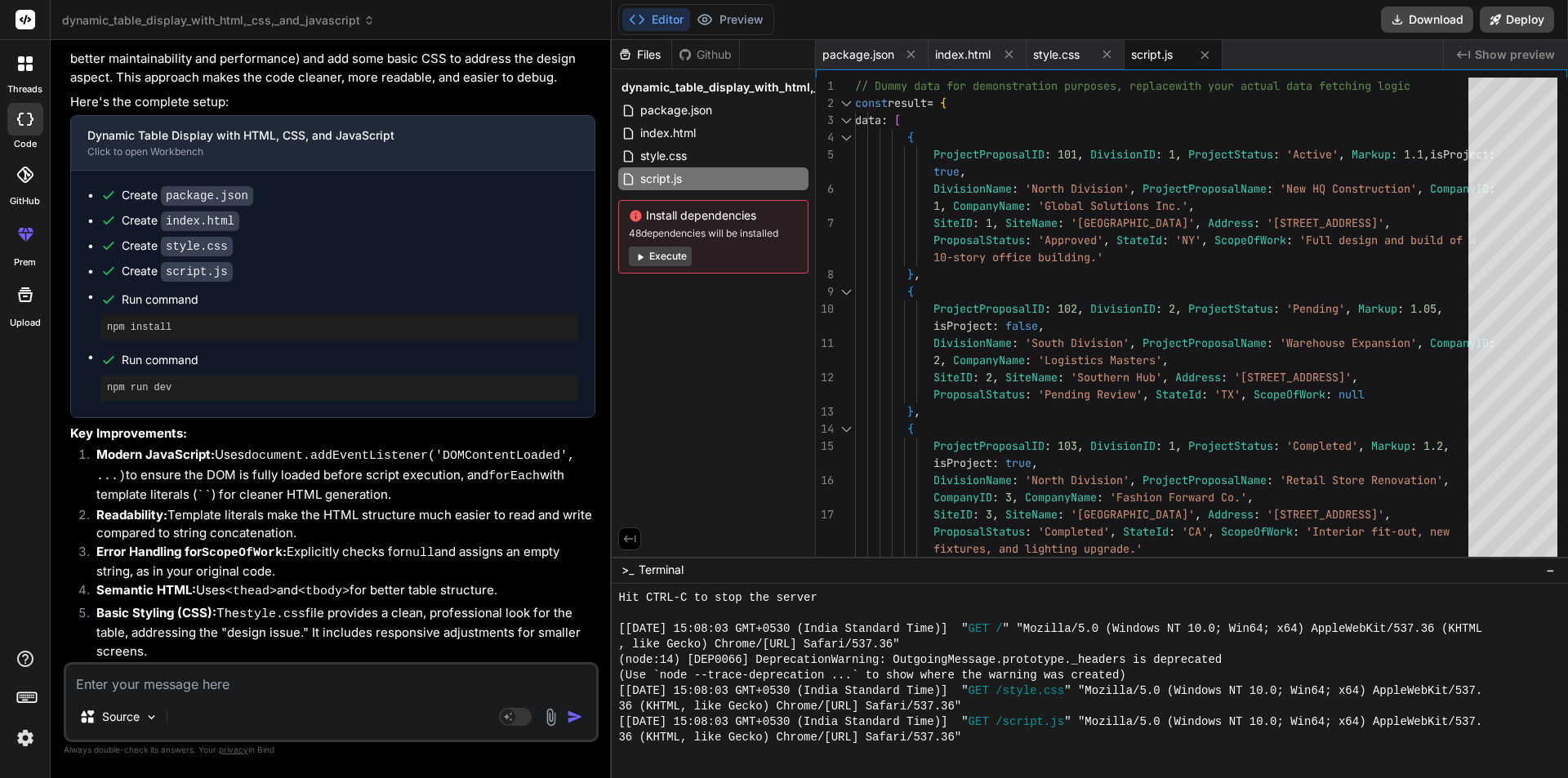
scroll to position [230, 0]
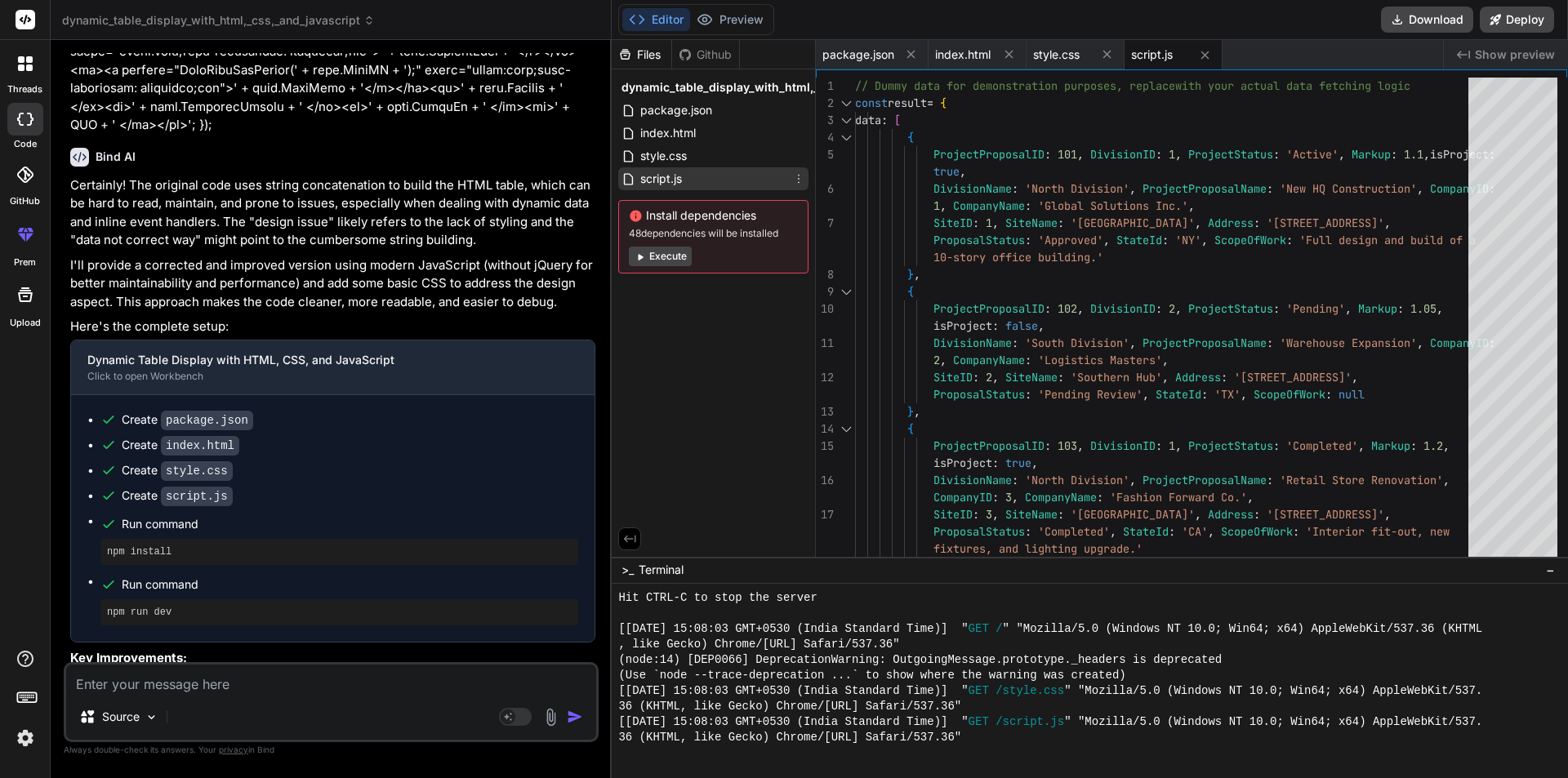
click at [648, 176] on span "script.js" at bounding box center [660, 179] width 45 height 19
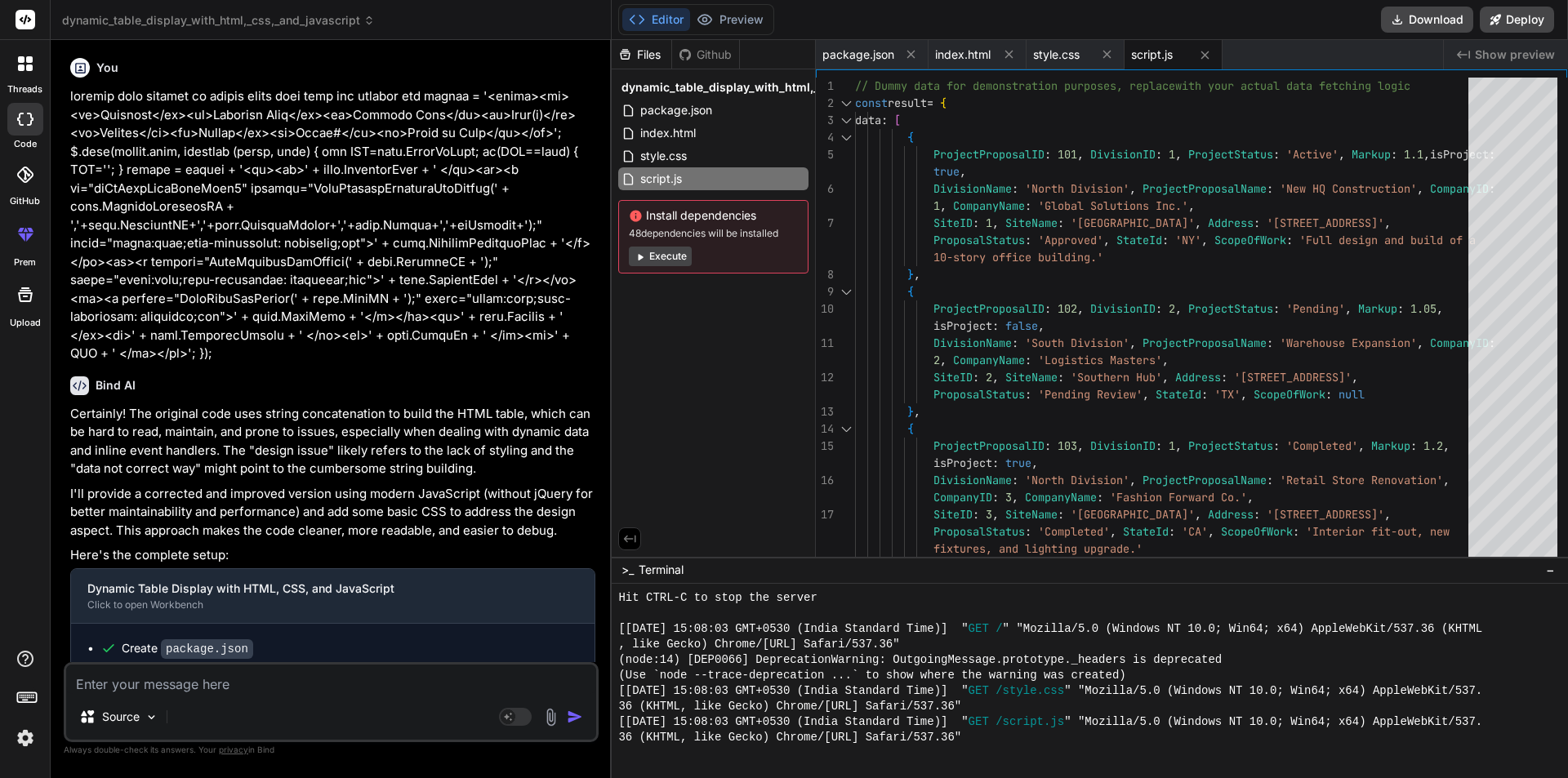
scroll to position [0, 0]
click at [311, 465] on p "Certainly! The original code uses string concatenation to build the HTML table,…" at bounding box center [333, 443] width 525 height 73
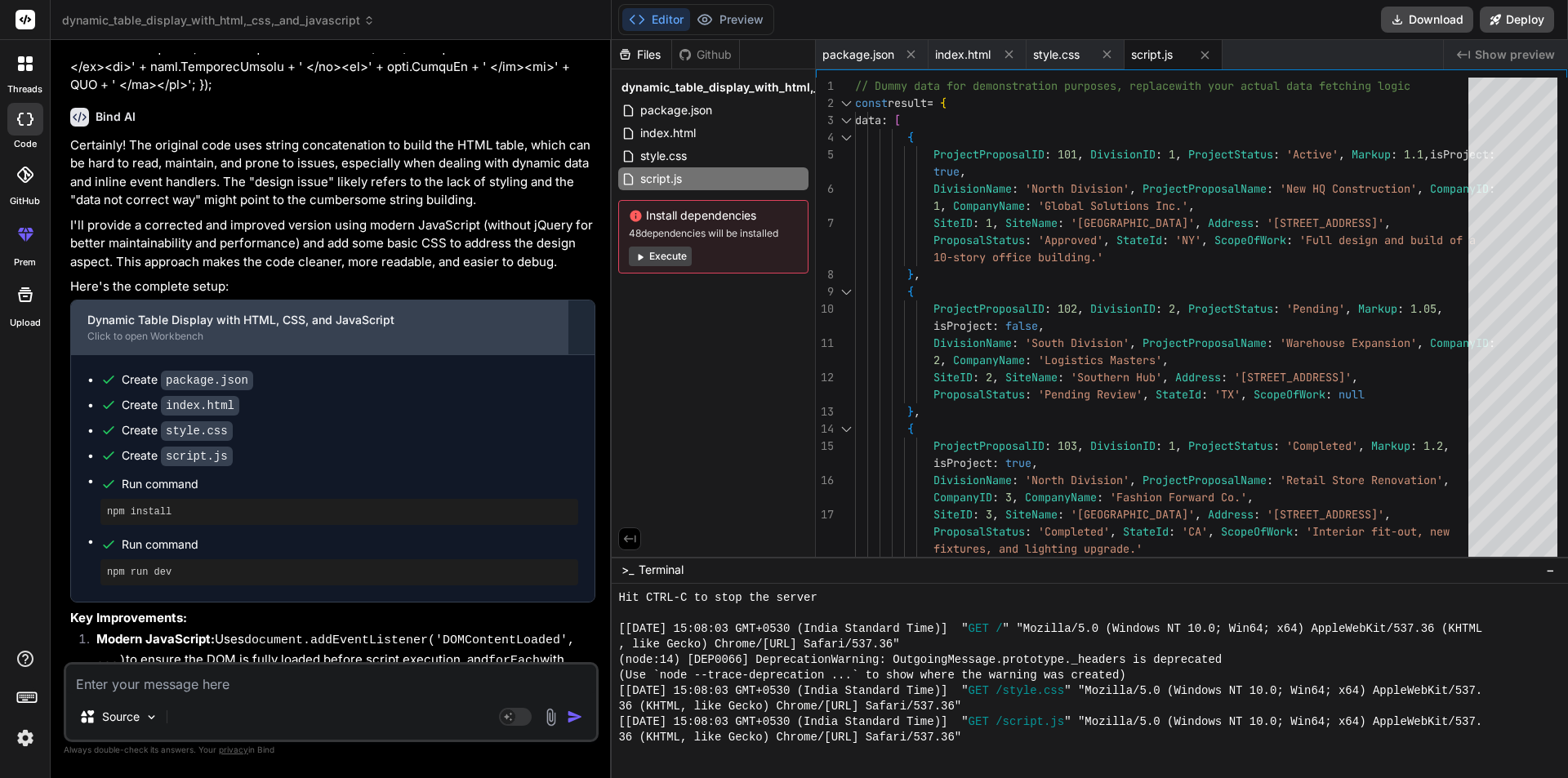
scroll to position [327, 0]
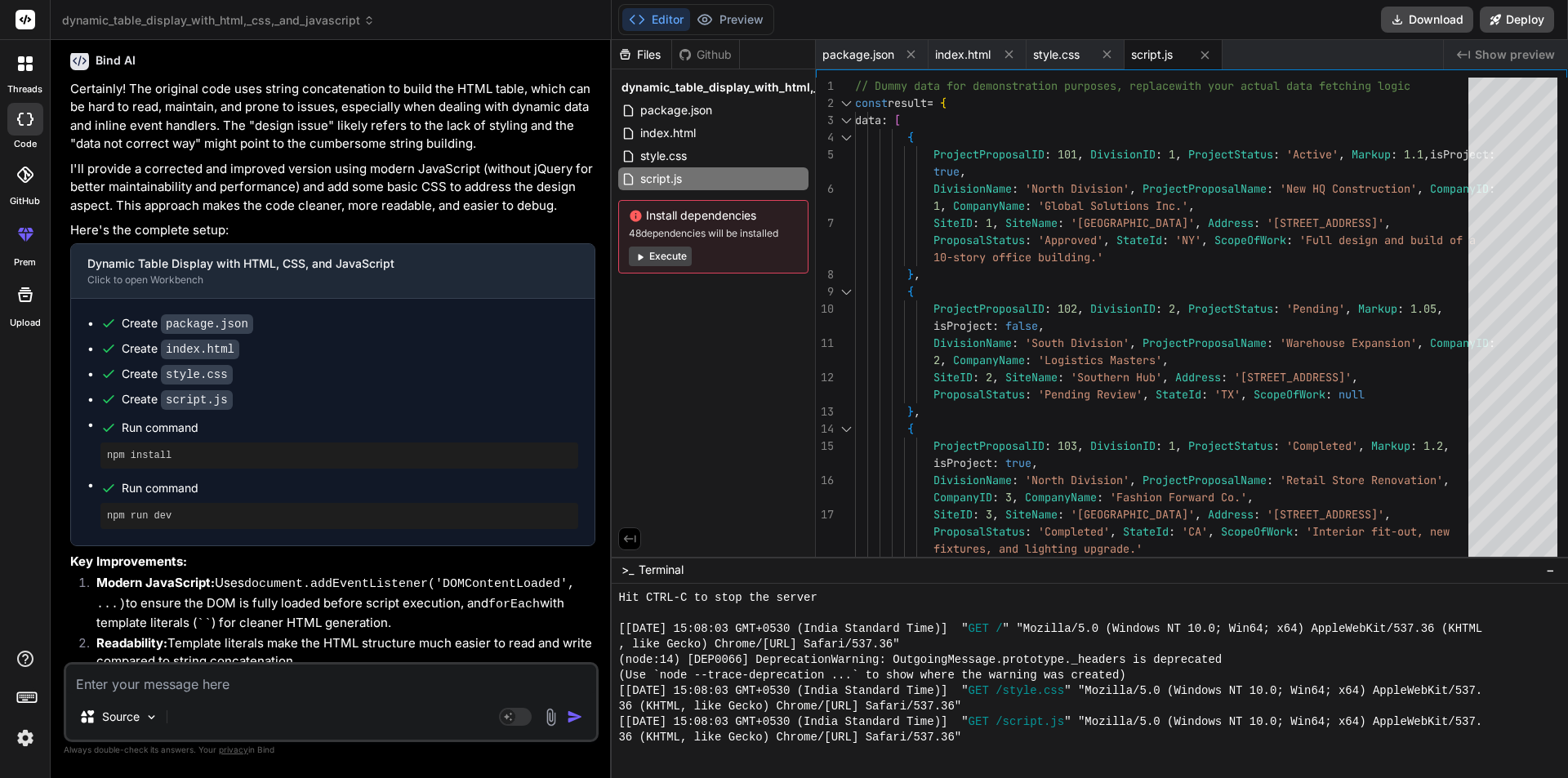
click at [630, 48] on icon at bounding box center [625, 54] width 13 height 13
click at [649, 63] on div "Files" at bounding box center [642, 55] width 61 height 29
click at [1152, 66] on div "script.js" at bounding box center [1173, 55] width 98 height 29
click at [1145, 55] on span "script.js" at bounding box center [1151, 54] width 41 height 16
click at [1064, 50] on span "style.css" at bounding box center [1056, 54] width 46 height 16
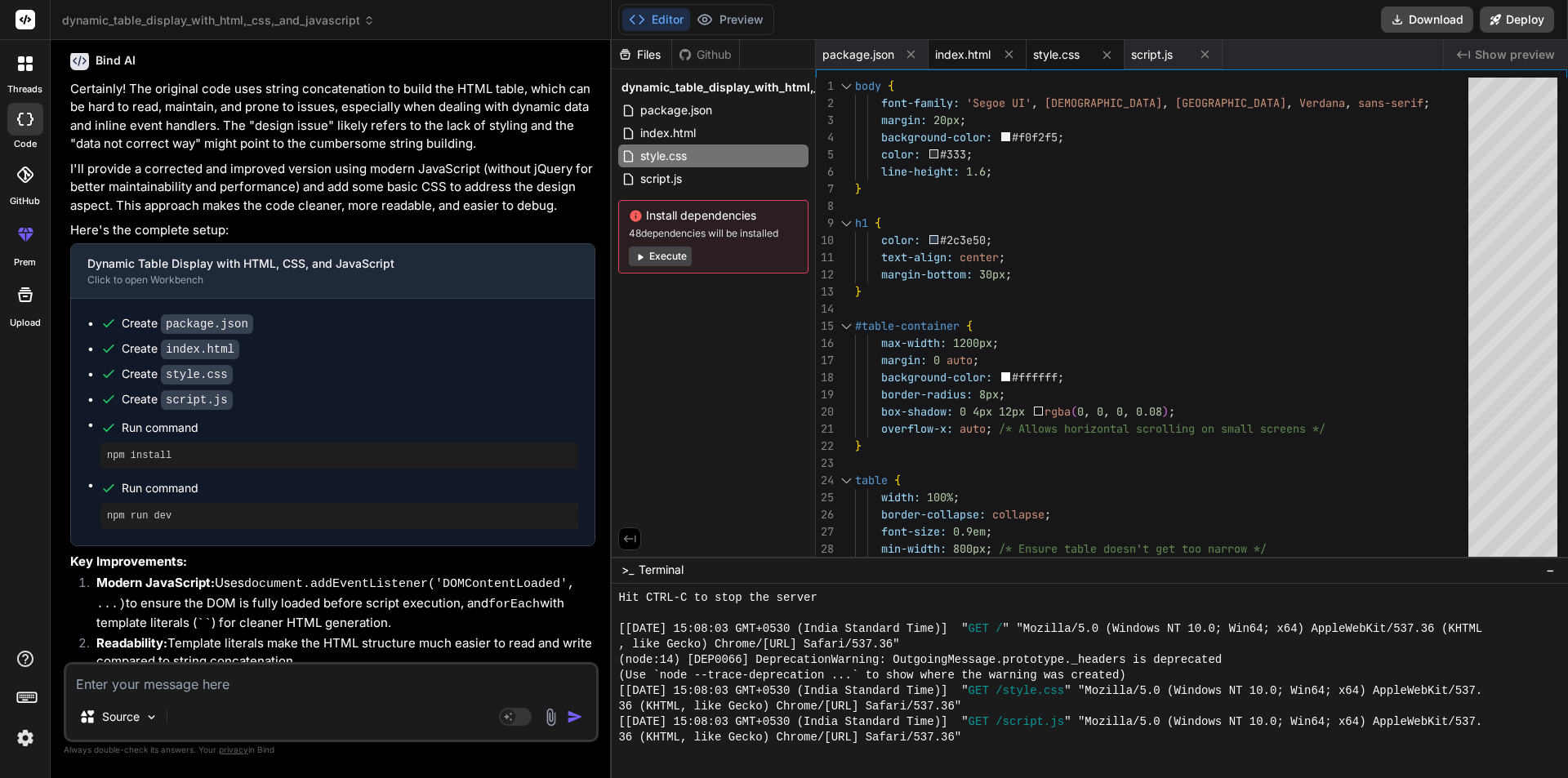
click at [963, 56] on span "index.html" at bounding box center [963, 54] width 56 height 16
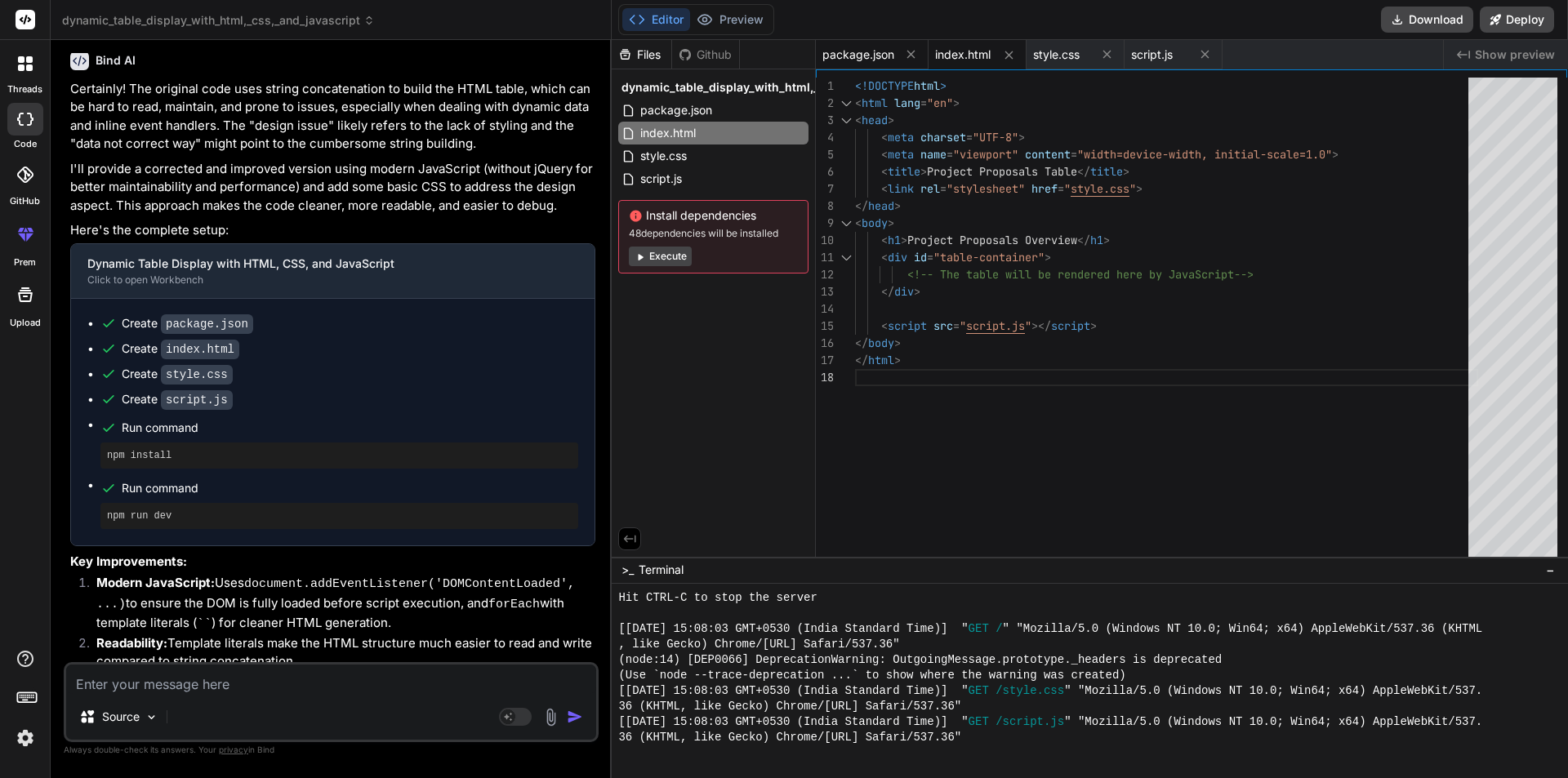
click at [862, 61] on span "package.json" at bounding box center [858, 54] width 72 height 16
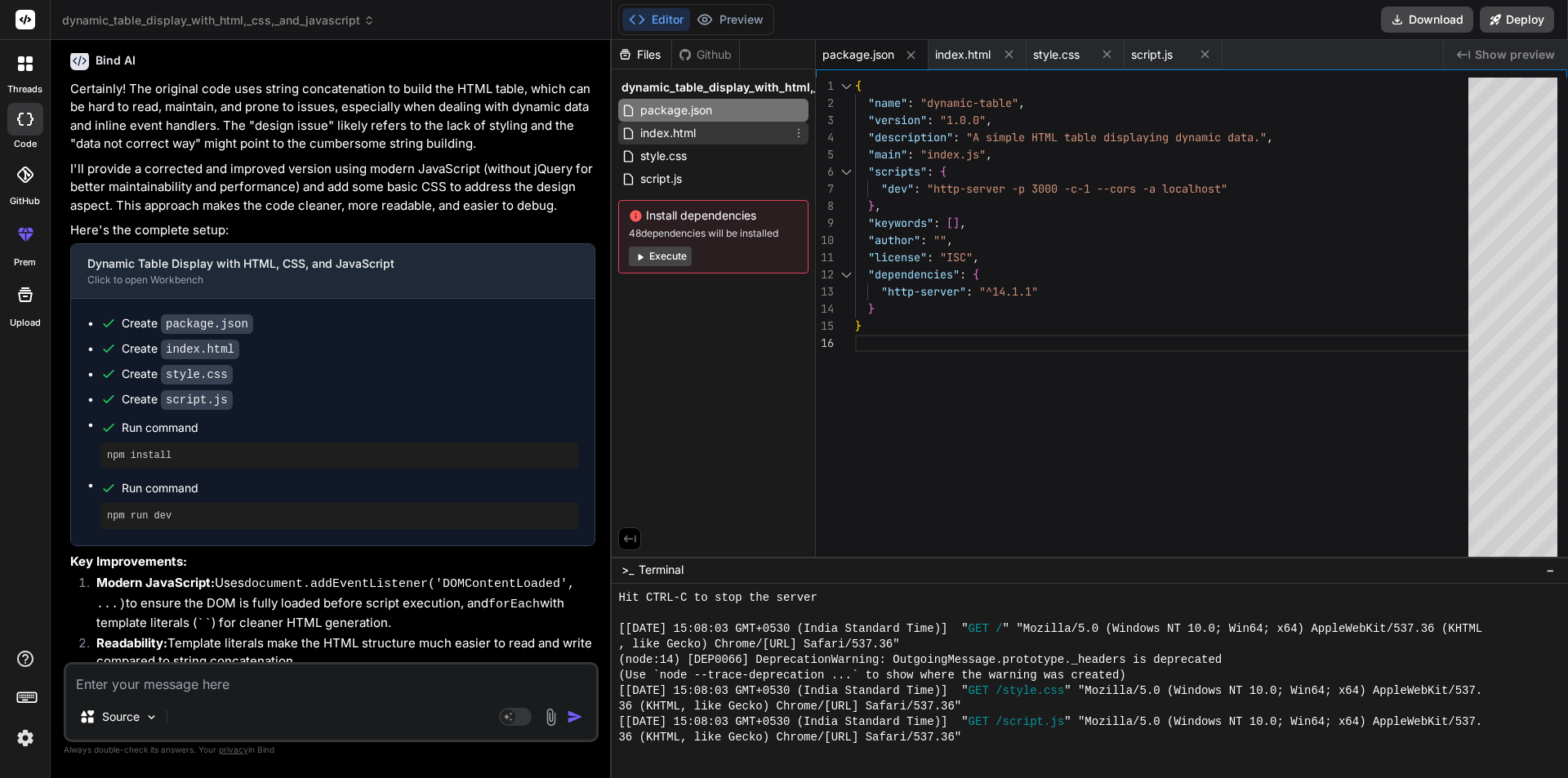
click at [662, 140] on span "index.html" at bounding box center [668, 132] width 59 height 19
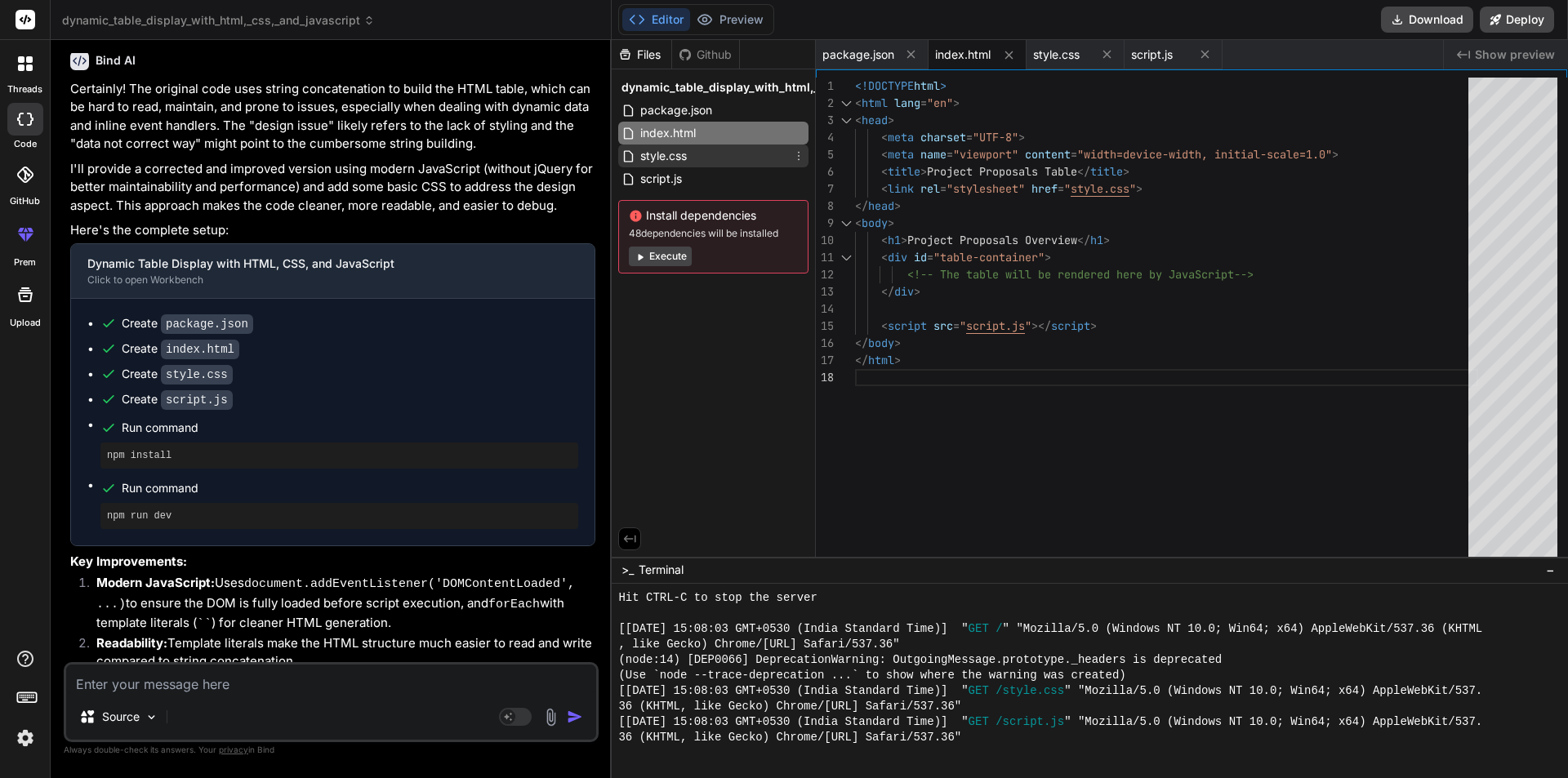
click at [666, 152] on span "style.css" at bounding box center [663, 156] width 50 height 19
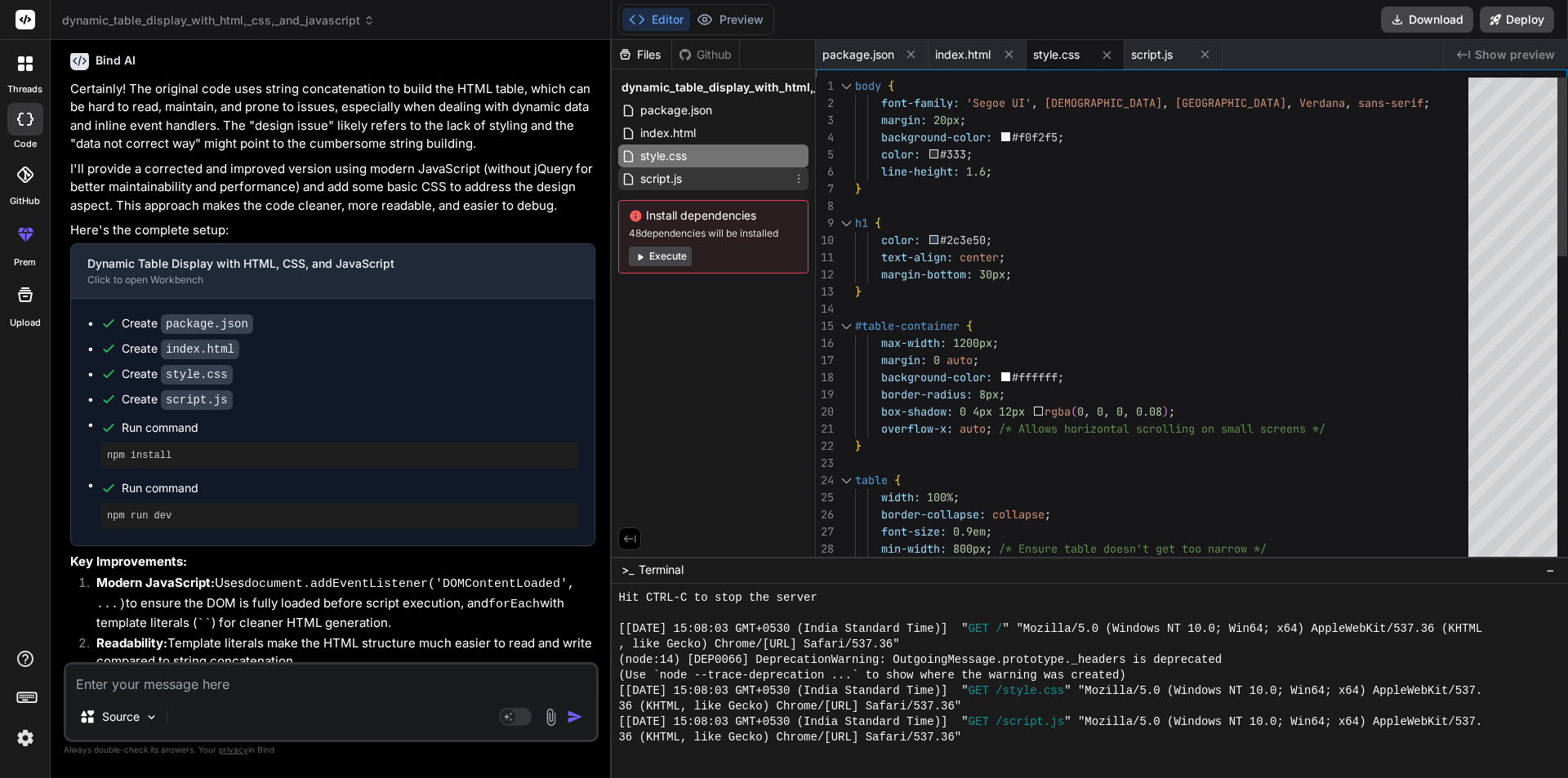
click at [677, 173] on span "script.js" at bounding box center [660, 179] width 45 height 19
type textarea "</table> `; tableContainer.innerHTML = tableHTML; });"
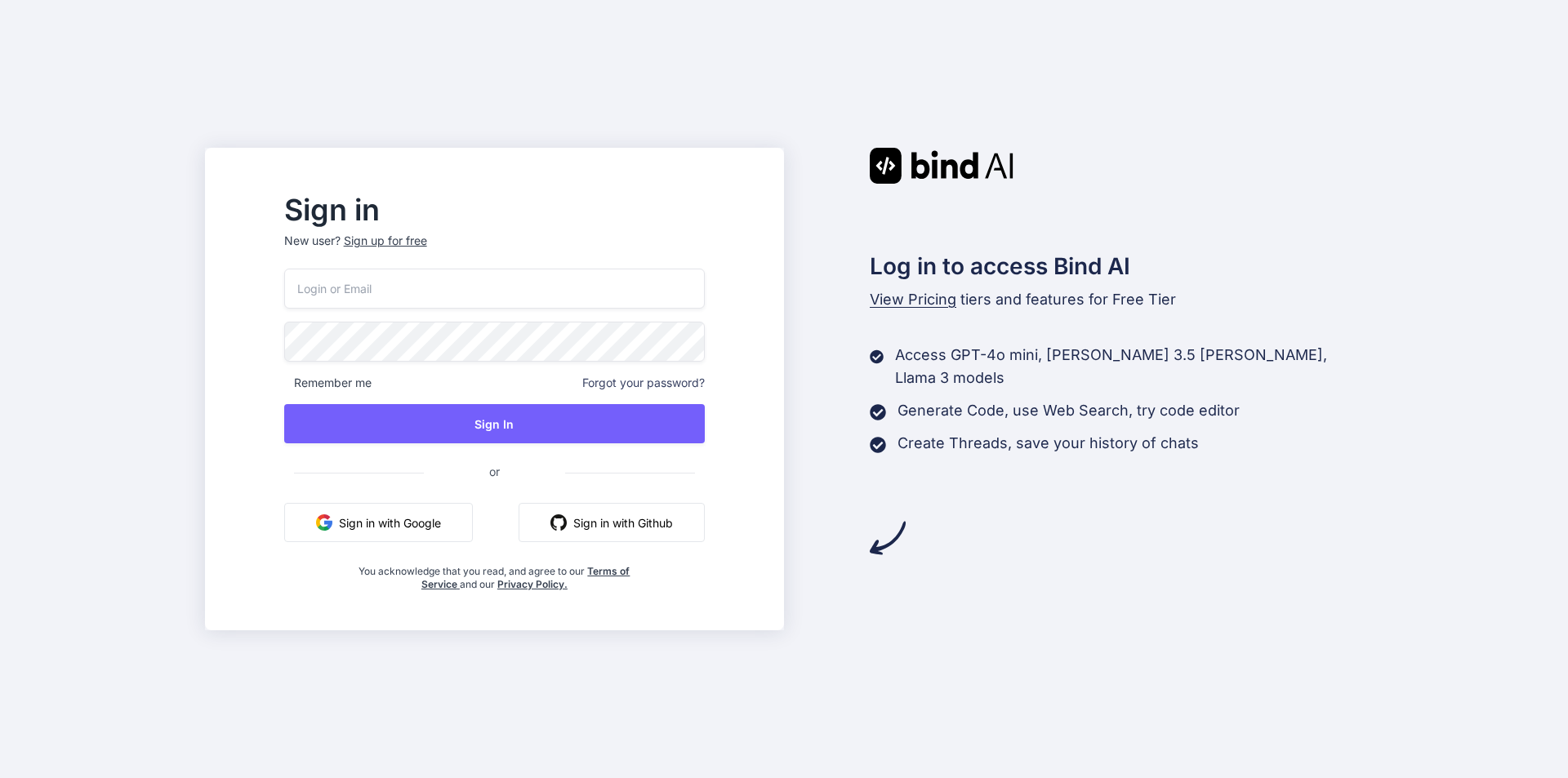
click at [456, 287] on input "email" at bounding box center [493, 289] width 420 height 40
type input "noora123@yopmail.com"
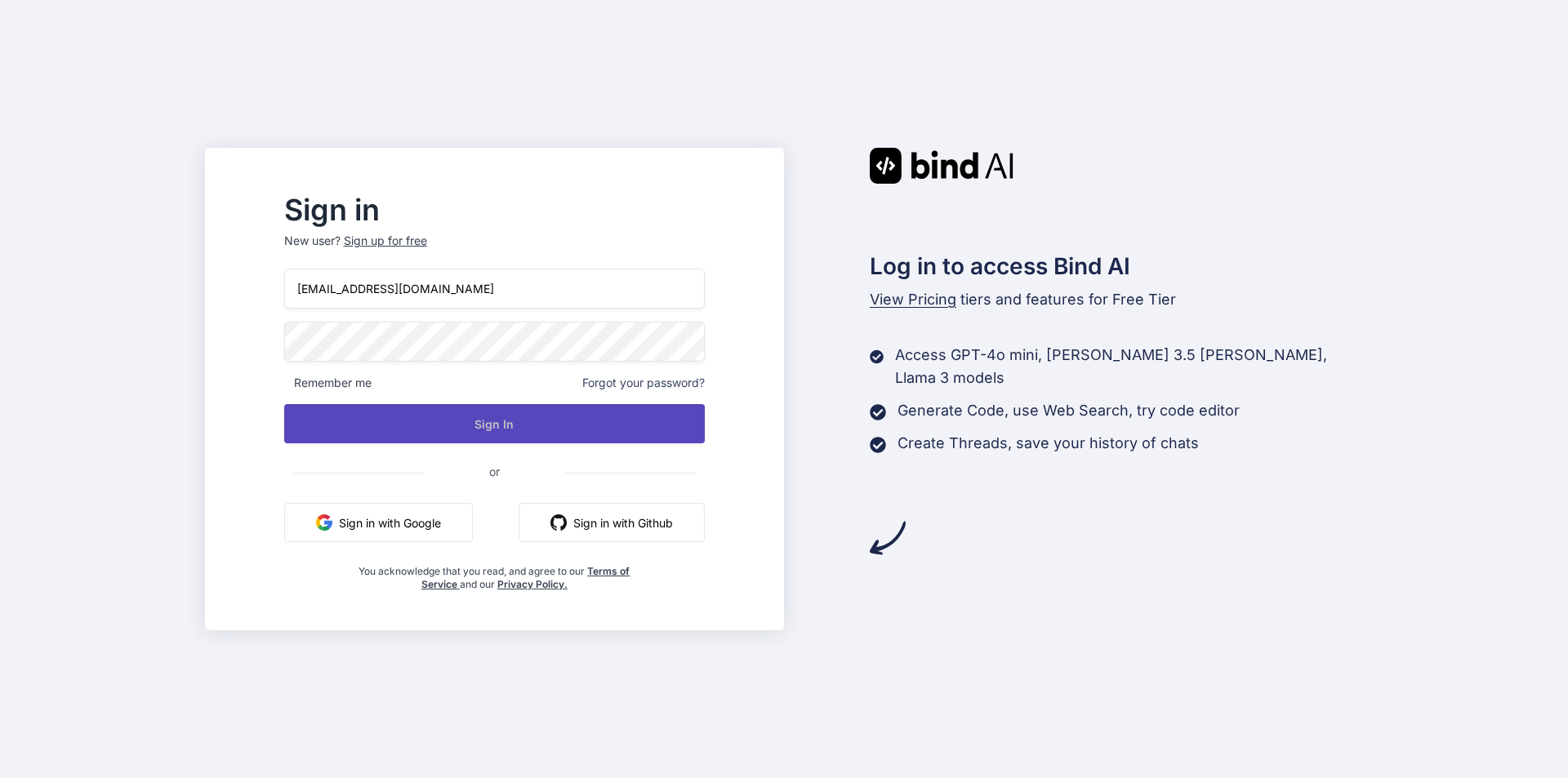
click at [529, 432] on button "Sign In" at bounding box center [493, 424] width 420 height 40
